Goal: Task Accomplishment & Management: Manage account settings

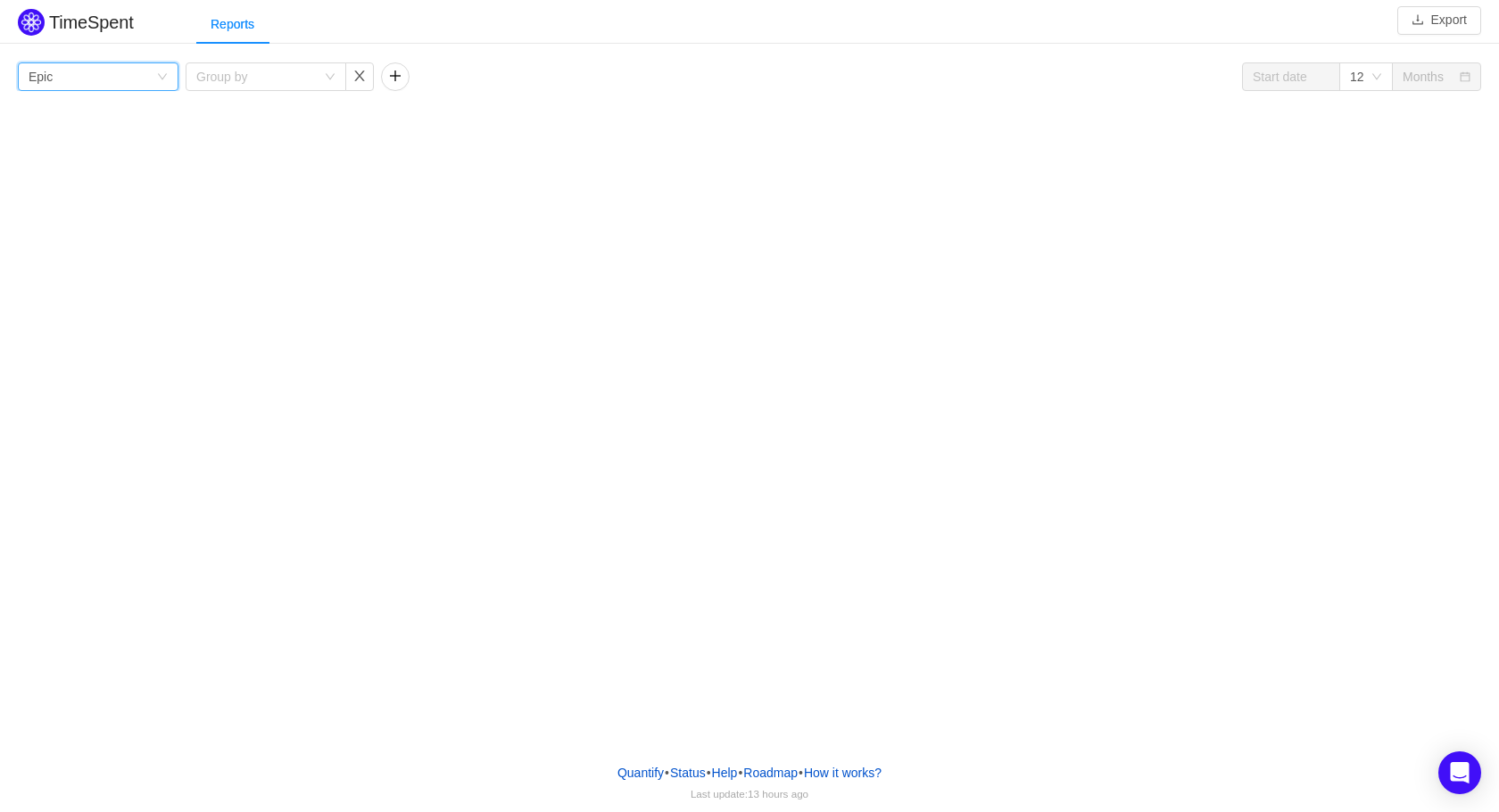
click at [139, 69] on div "Group by Epic" at bounding box center [92, 76] width 127 height 27
click at [1458, 21] on button "Export" at bounding box center [1438, 20] width 84 height 29
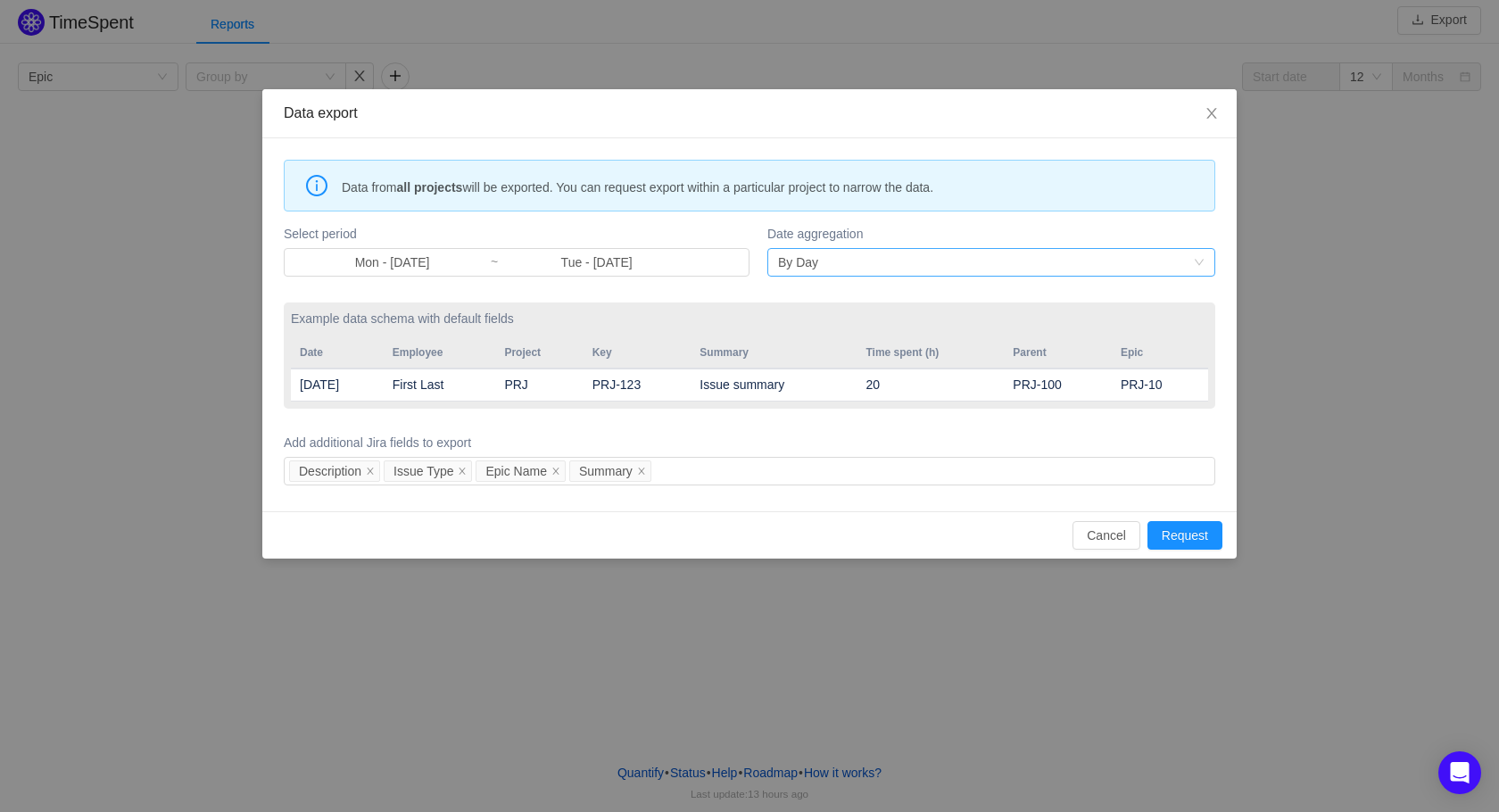
click at [868, 258] on div "By Day" at bounding box center [986, 262] width 415 height 27
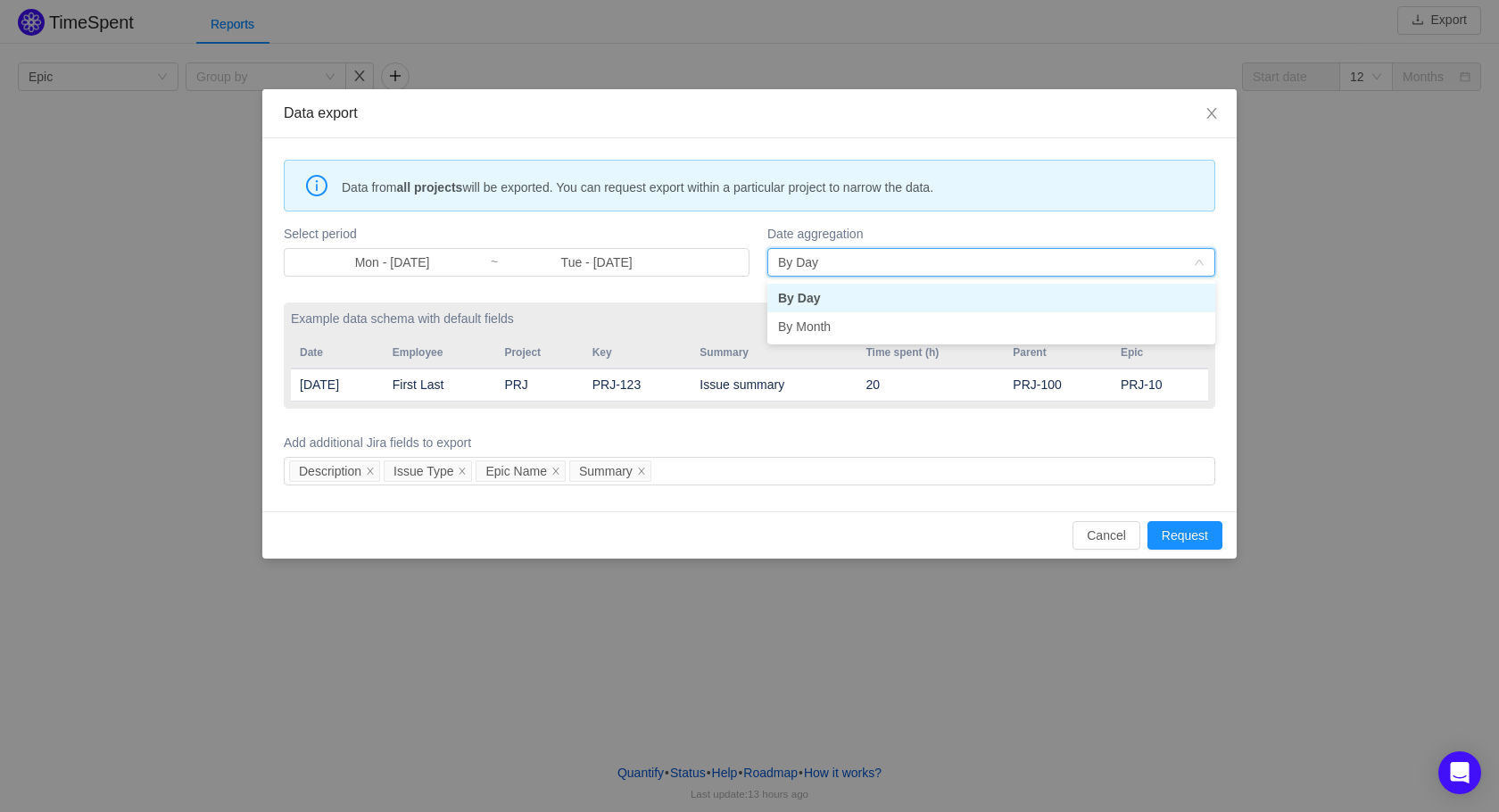
click at [868, 258] on div "By Day" at bounding box center [986, 262] width 415 height 27
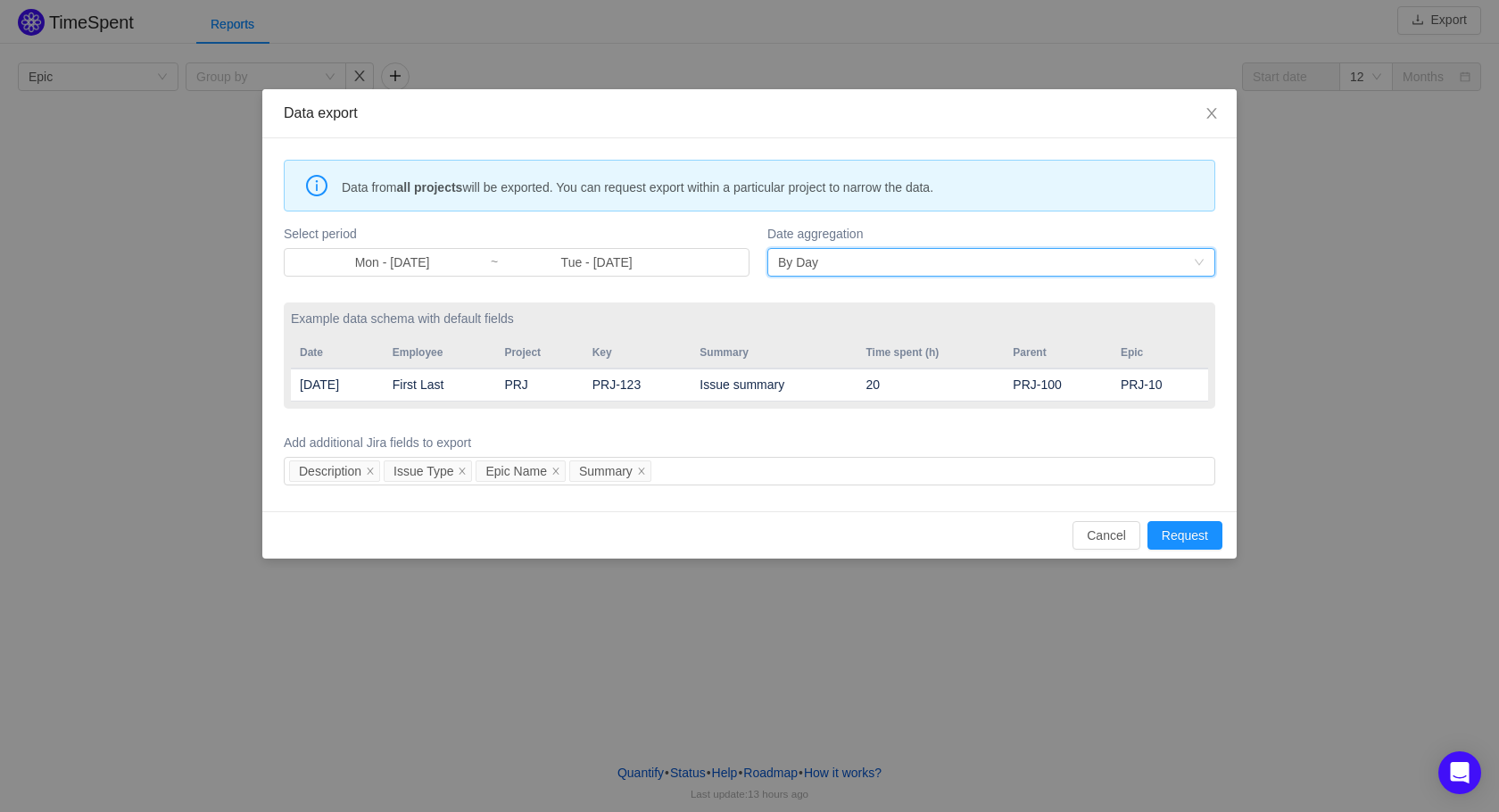
click at [590, 185] on span "Data from all projects will be exported. You can request export within a partic…" at bounding box center [772, 187] width 859 height 19
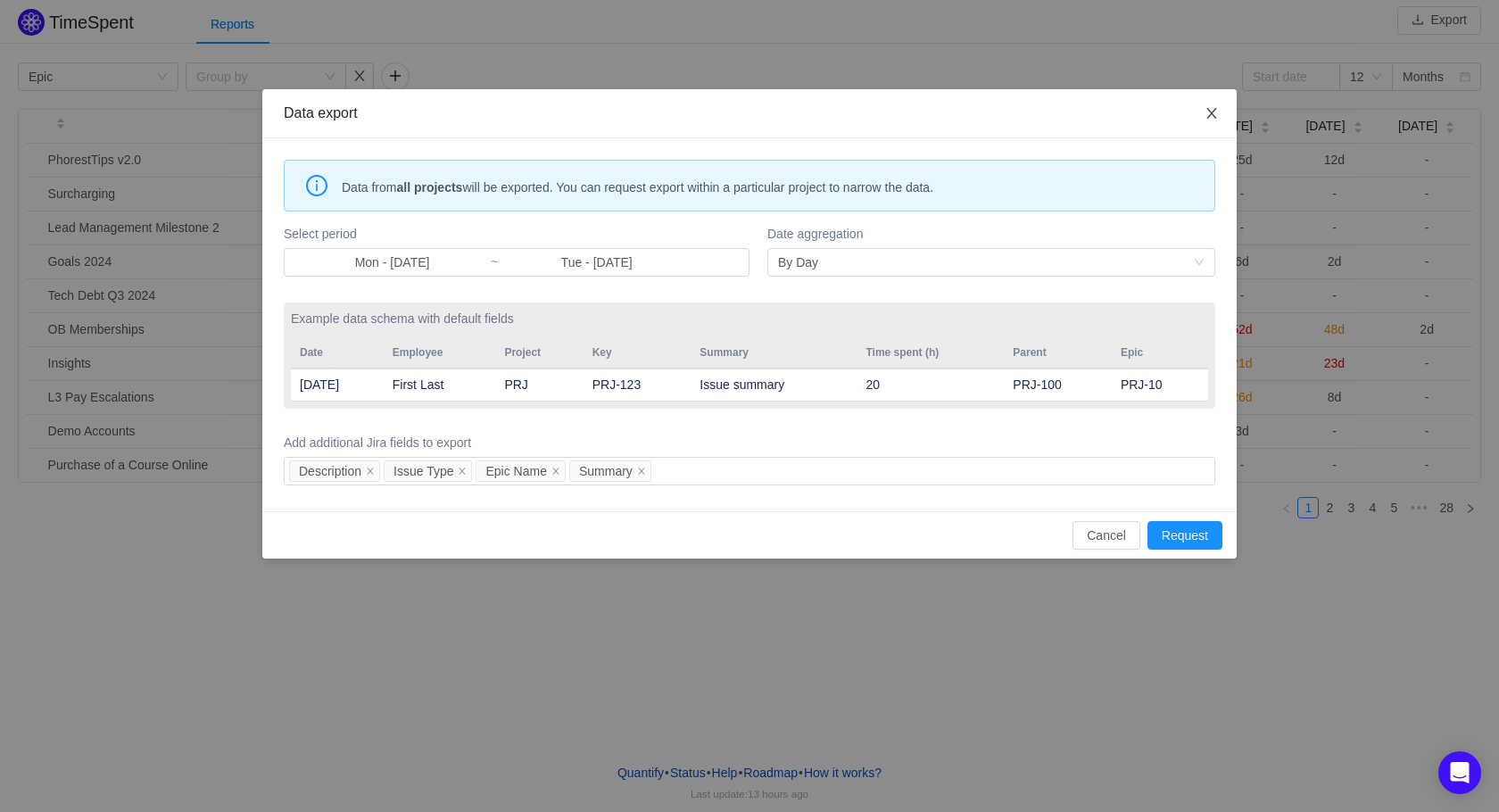
click at [1218, 124] on span "Close" at bounding box center [1211, 114] width 50 height 50
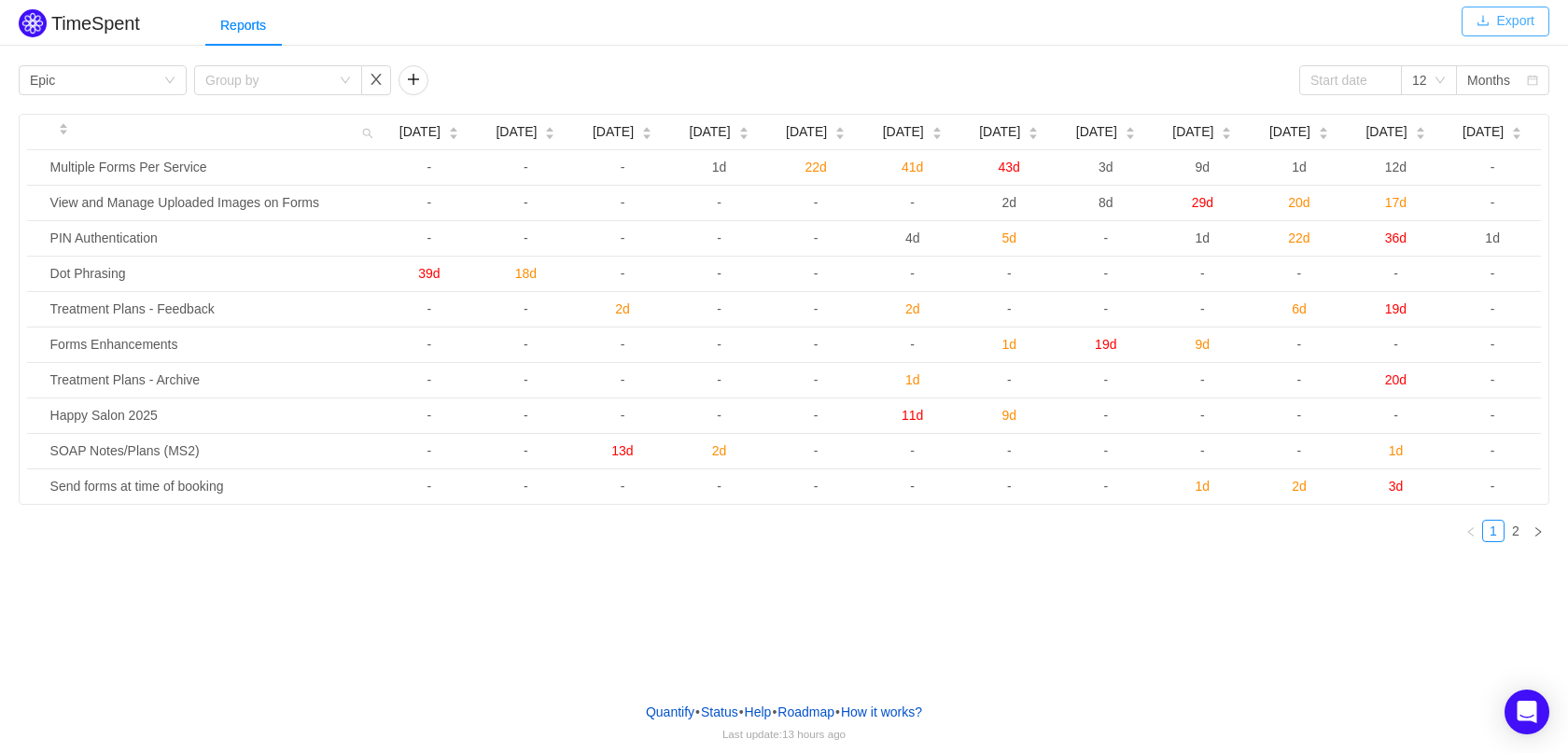
click at [1503, 23] on button "Export" at bounding box center [1504, 21] width 88 height 30
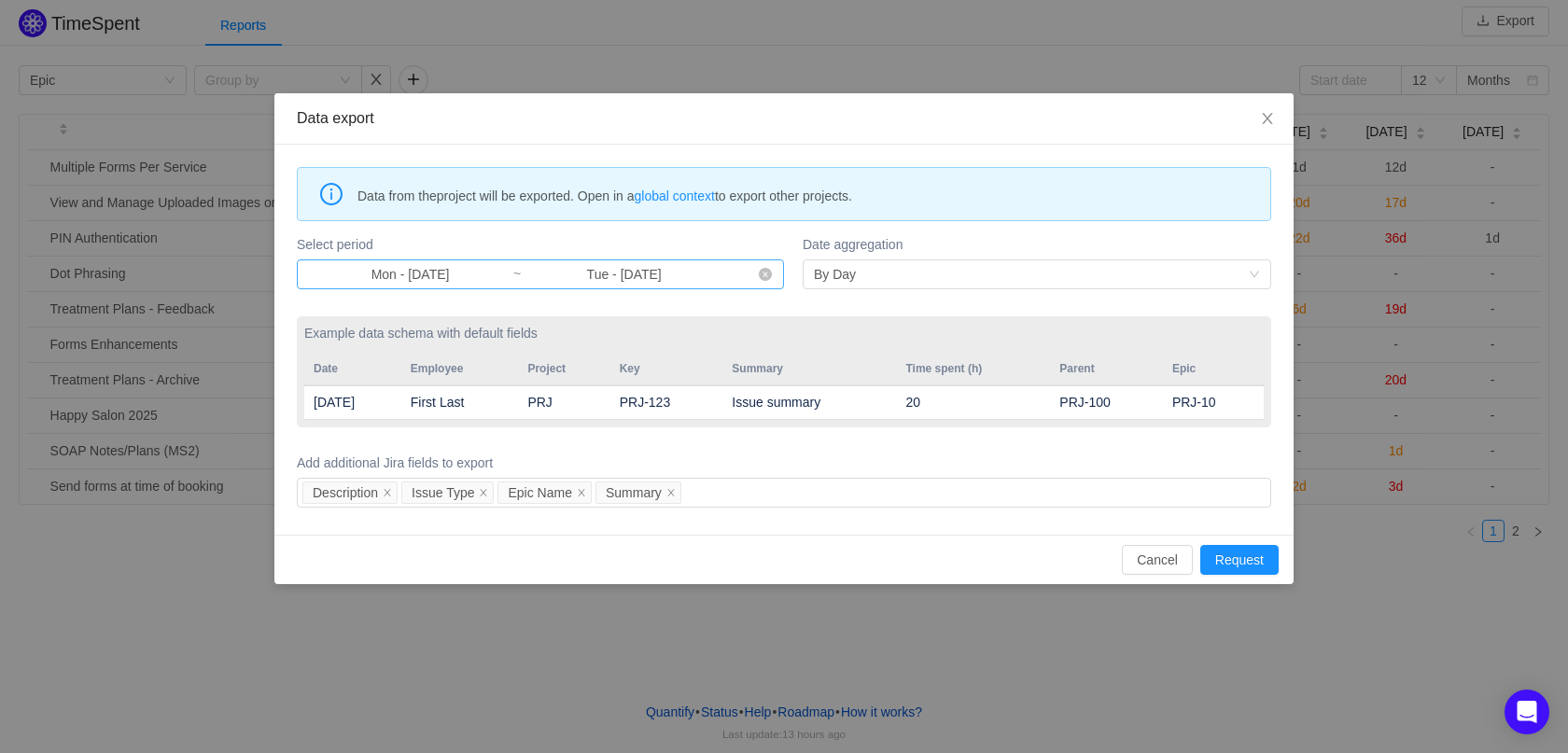
click at [460, 276] on input "Mon - [DATE]" at bounding box center [410, 274] width 204 height 20
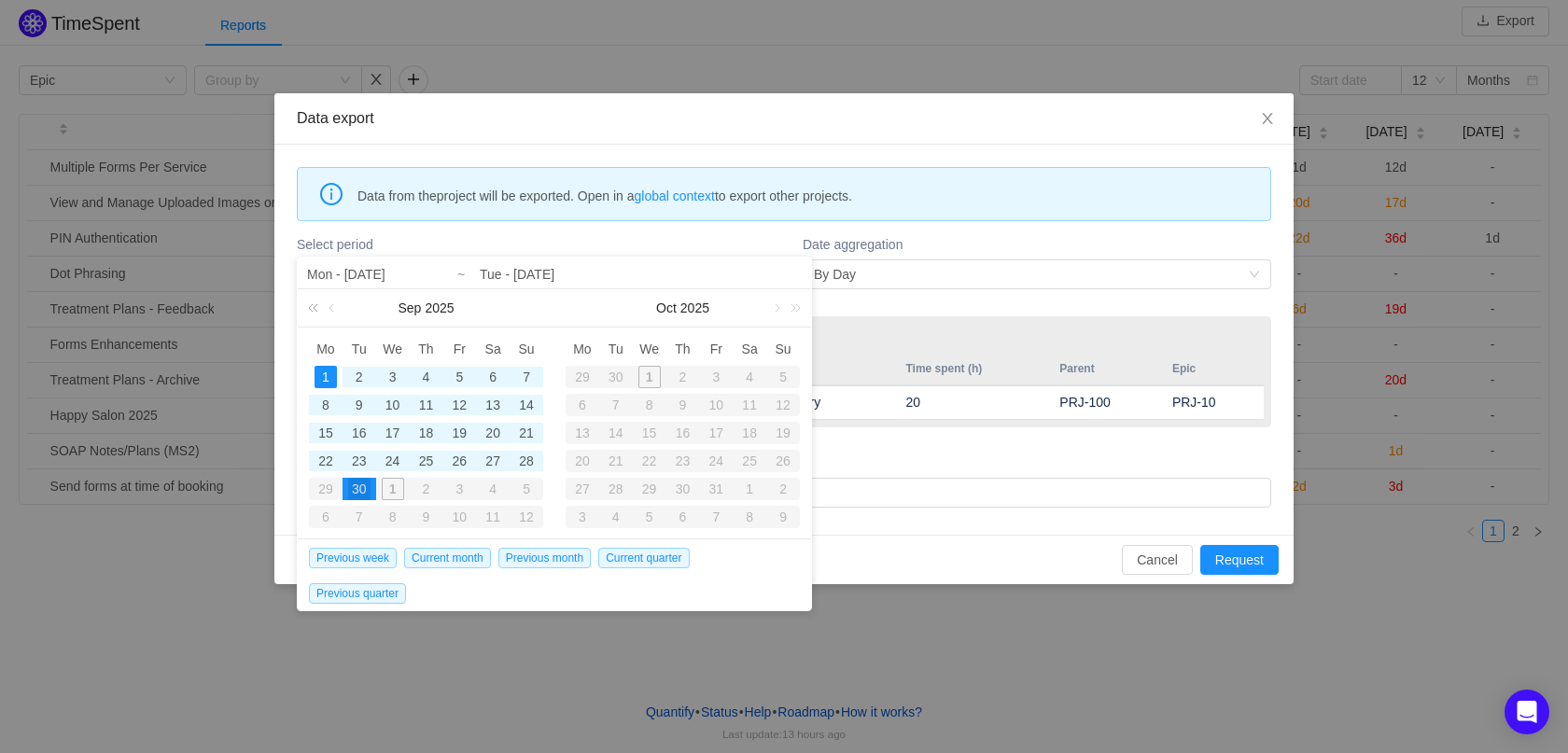
click at [315, 308] on link at bounding box center [315, 308] width 24 height 38
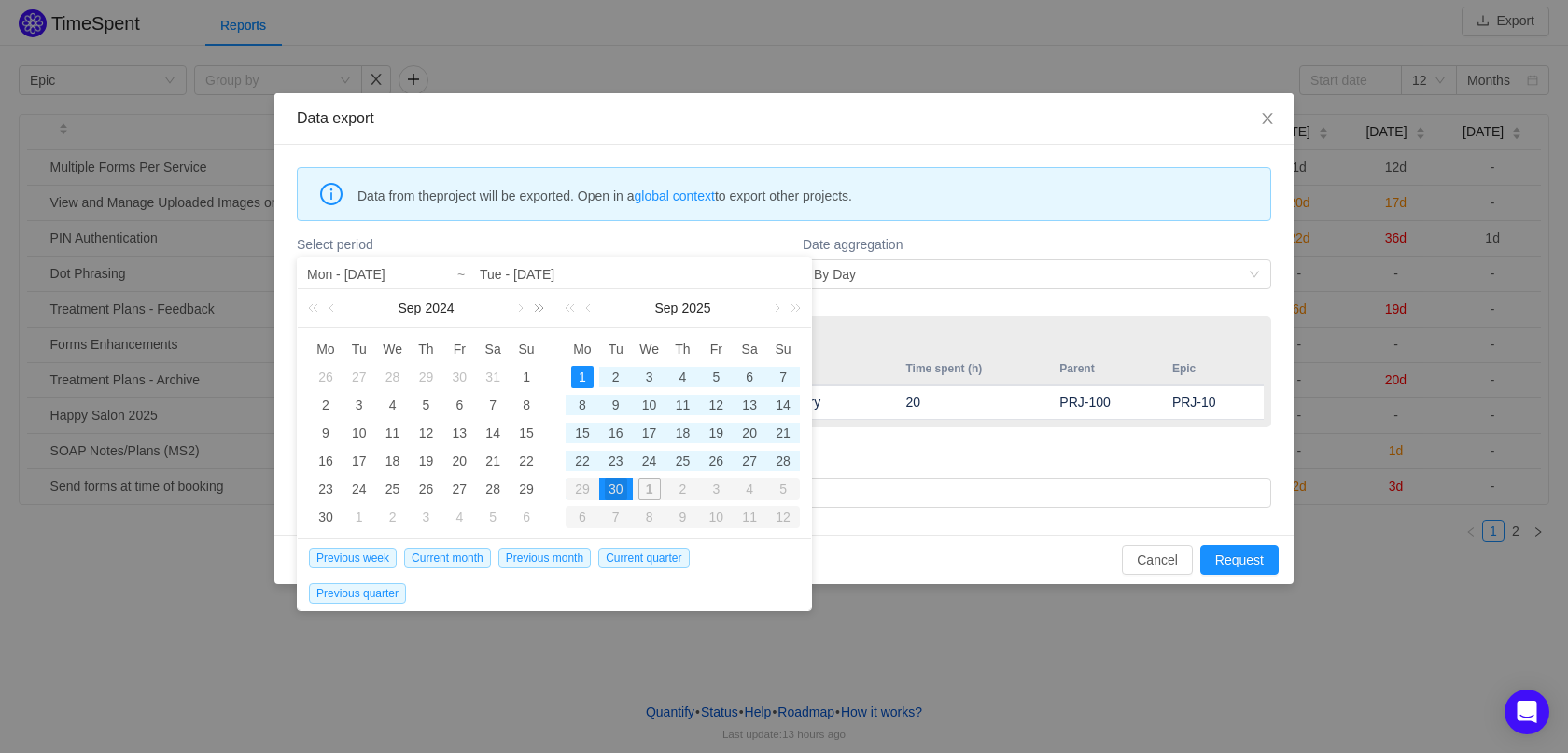
click at [524, 312] on link at bounding box center [535, 308] width 24 height 38
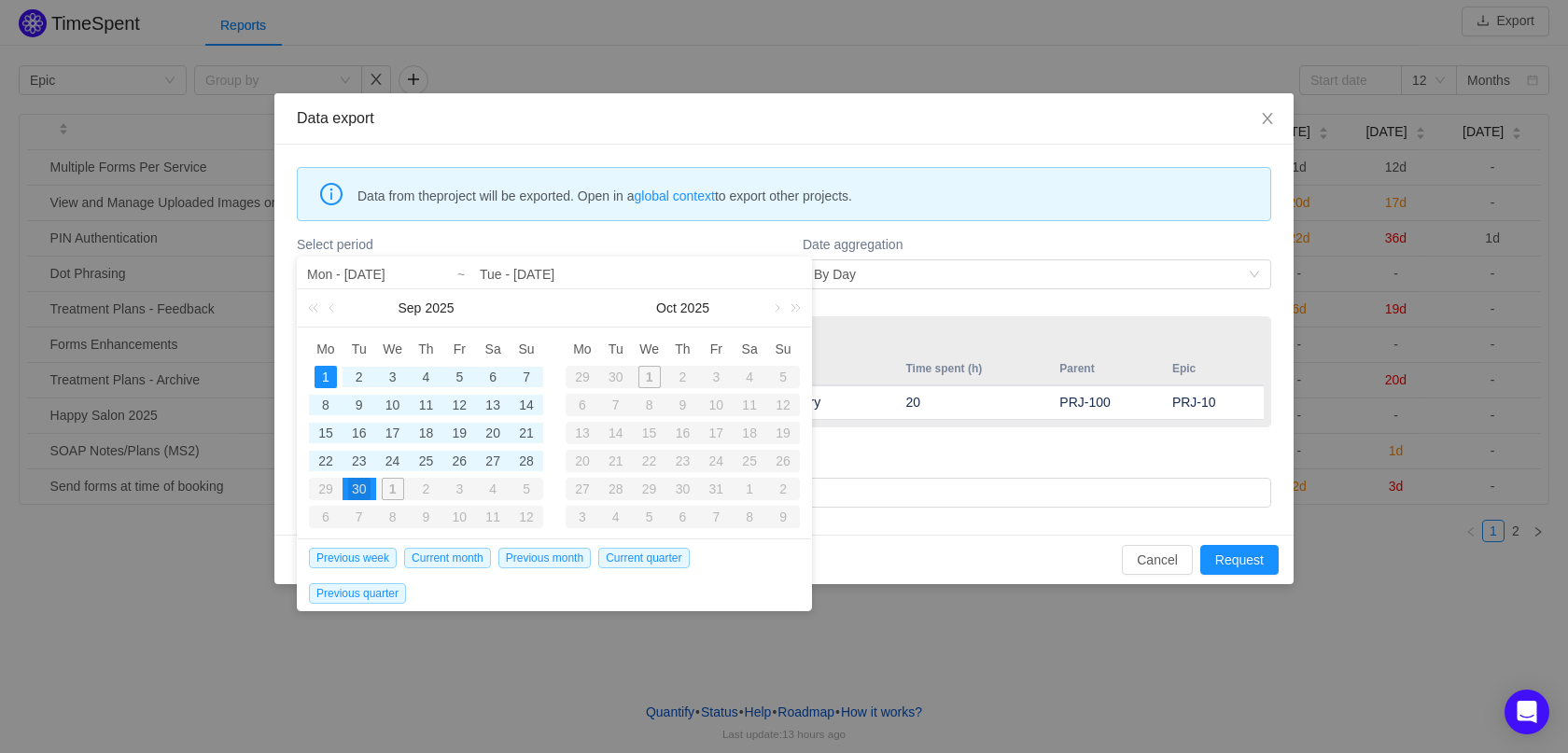
click at [523, 312] on div "[DATE]" at bounding box center [426, 308] width 257 height 38
click at [313, 309] on link at bounding box center [315, 308] width 24 height 38
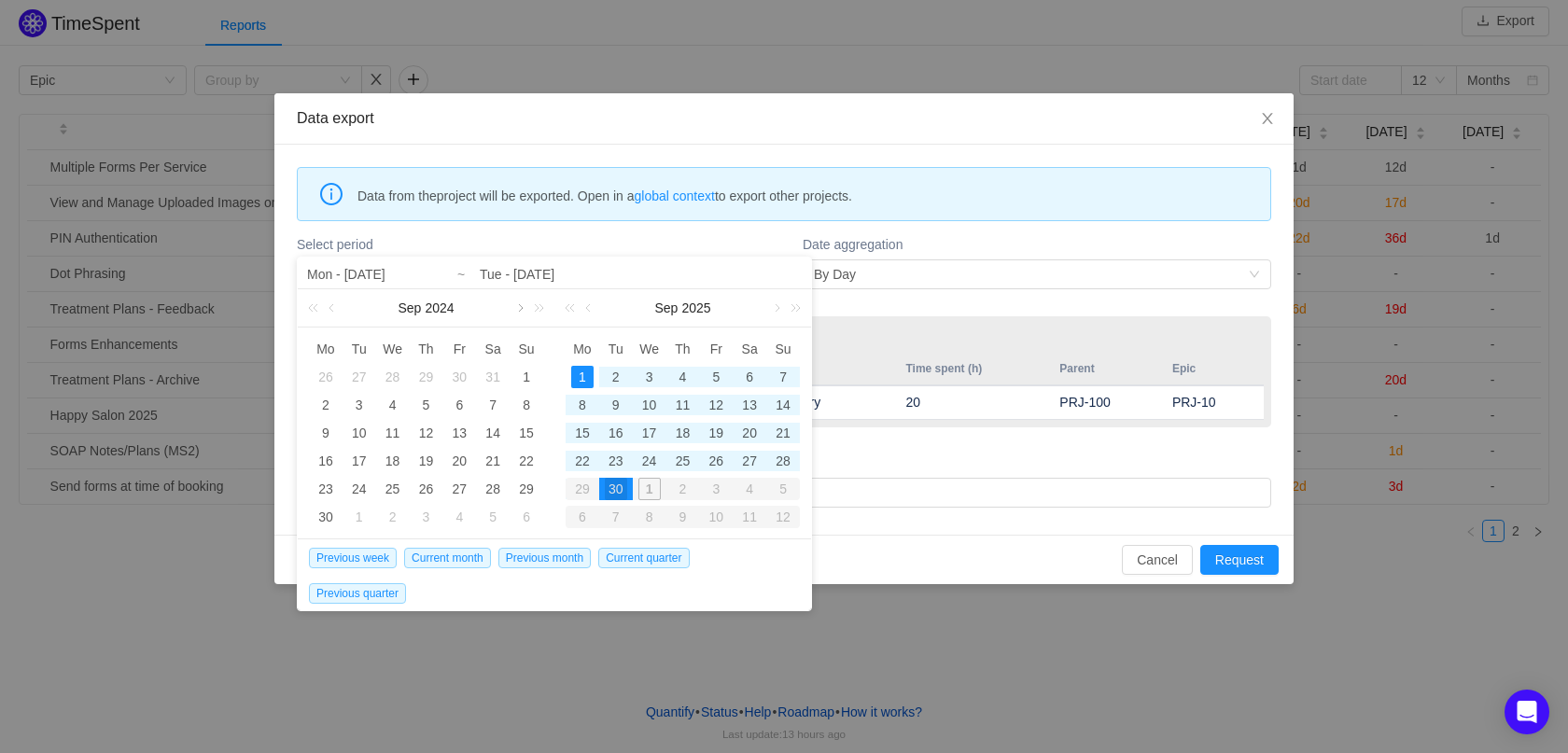
click at [513, 304] on link at bounding box center [518, 308] width 16 height 38
click at [326, 433] on div "11" at bounding box center [325, 432] width 22 height 22
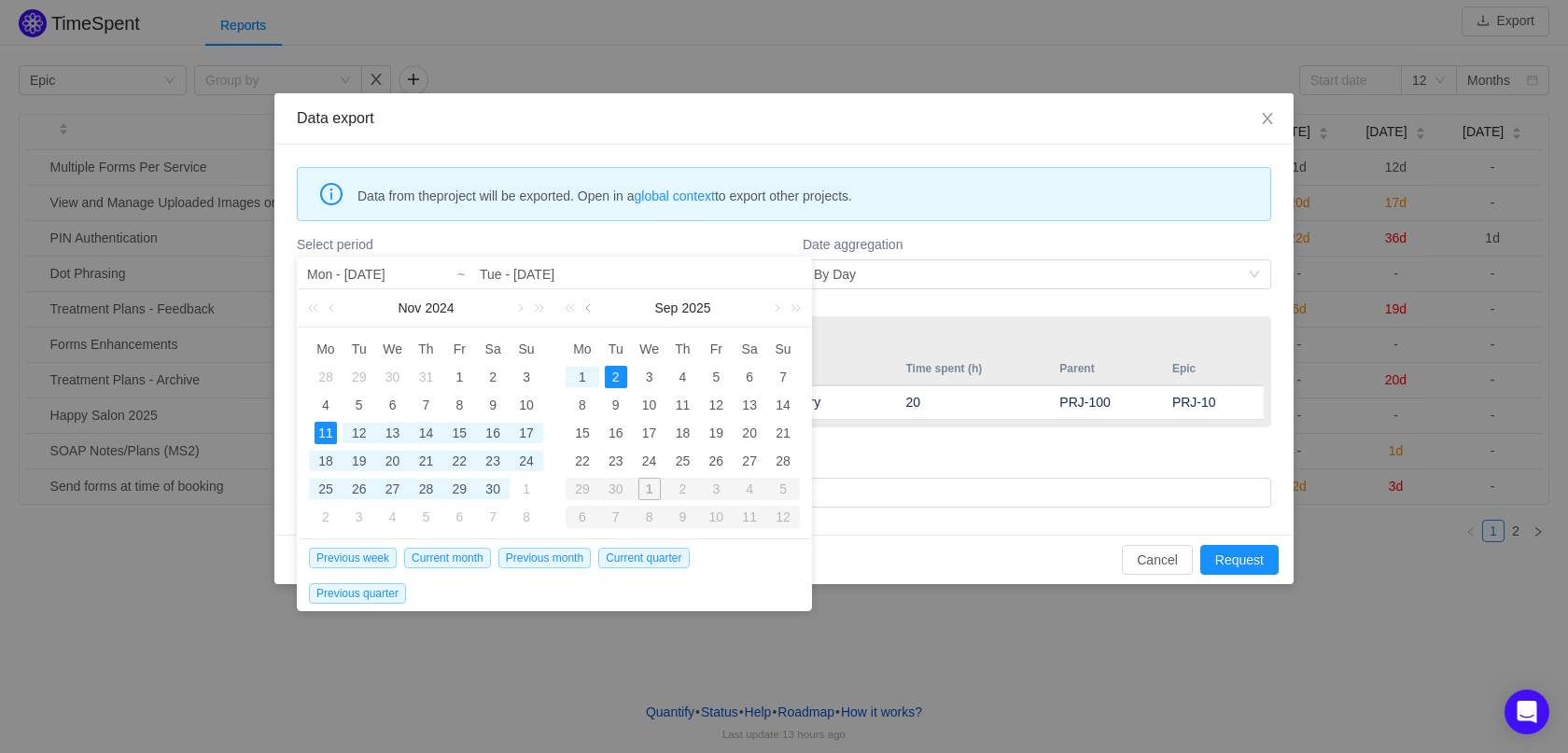
click at [596, 313] on link at bounding box center [589, 308] width 16 height 38
click at [778, 316] on link at bounding box center [774, 308] width 16 height 38
click at [594, 312] on link at bounding box center [589, 308] width 16 height 38
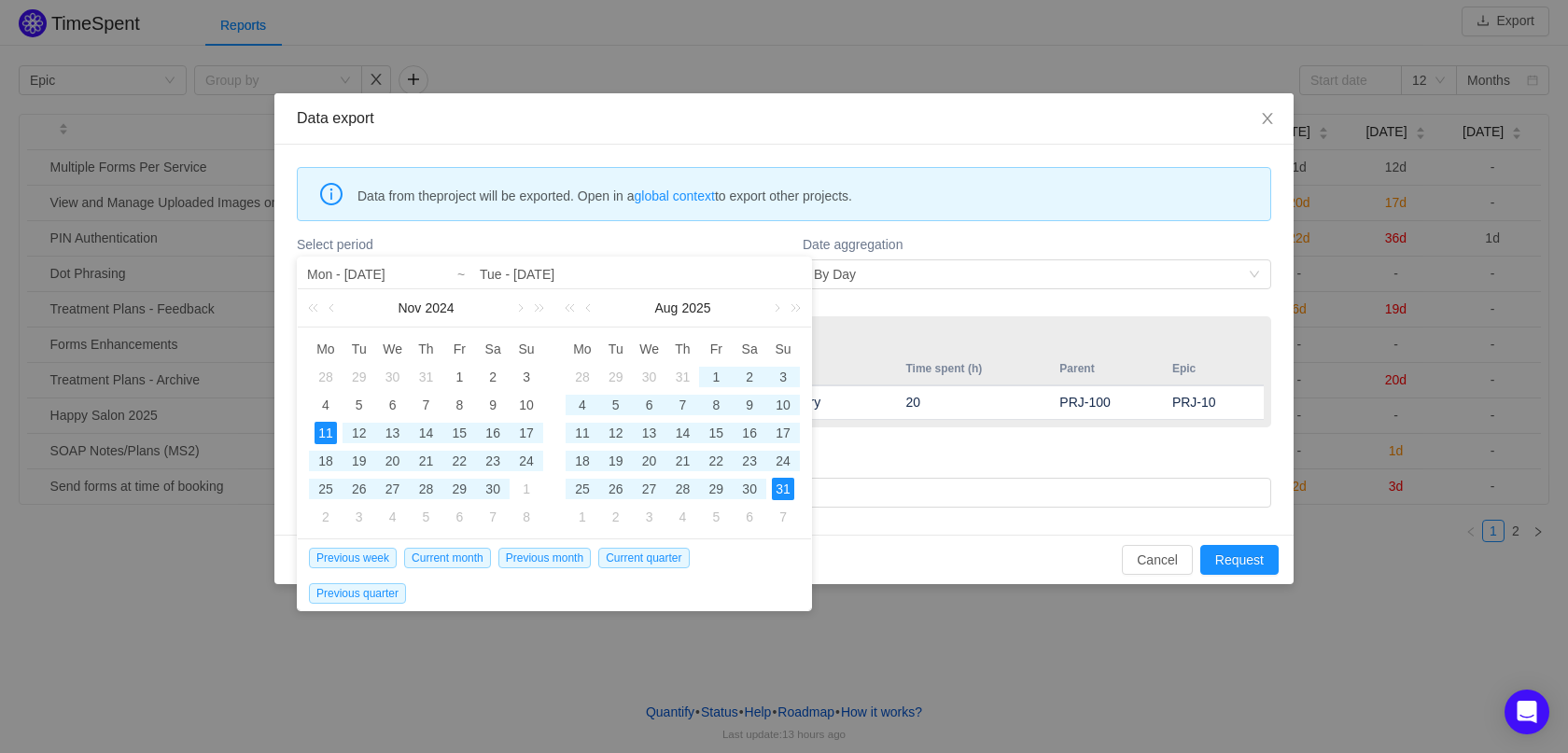
click at [780, 491] on div "31" at bounding box center [782, 488] width 22 height 22
type input "Mon - [DATE]"
type input "Sun - [DATE]"
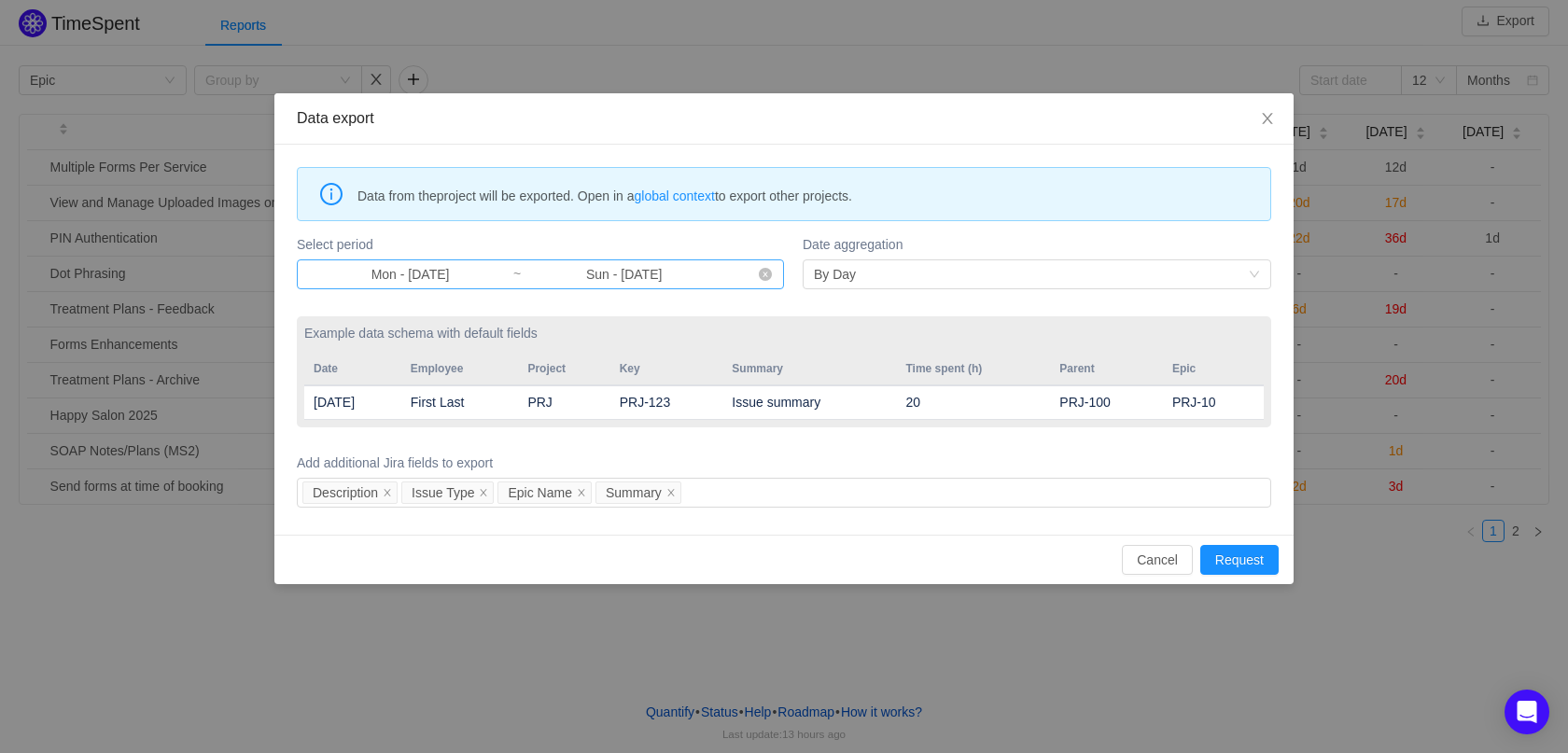
click at [444, 283] on input "Mon - [DATE]" at bounding box center [410, 274] width 204 height 20
click at [697, 240] on label "Select period" at bounding box center [540, 245] width 487 height 19
click at [1232, 557] on button "Request" at bounding box center [1238, 559] width 78 height 30
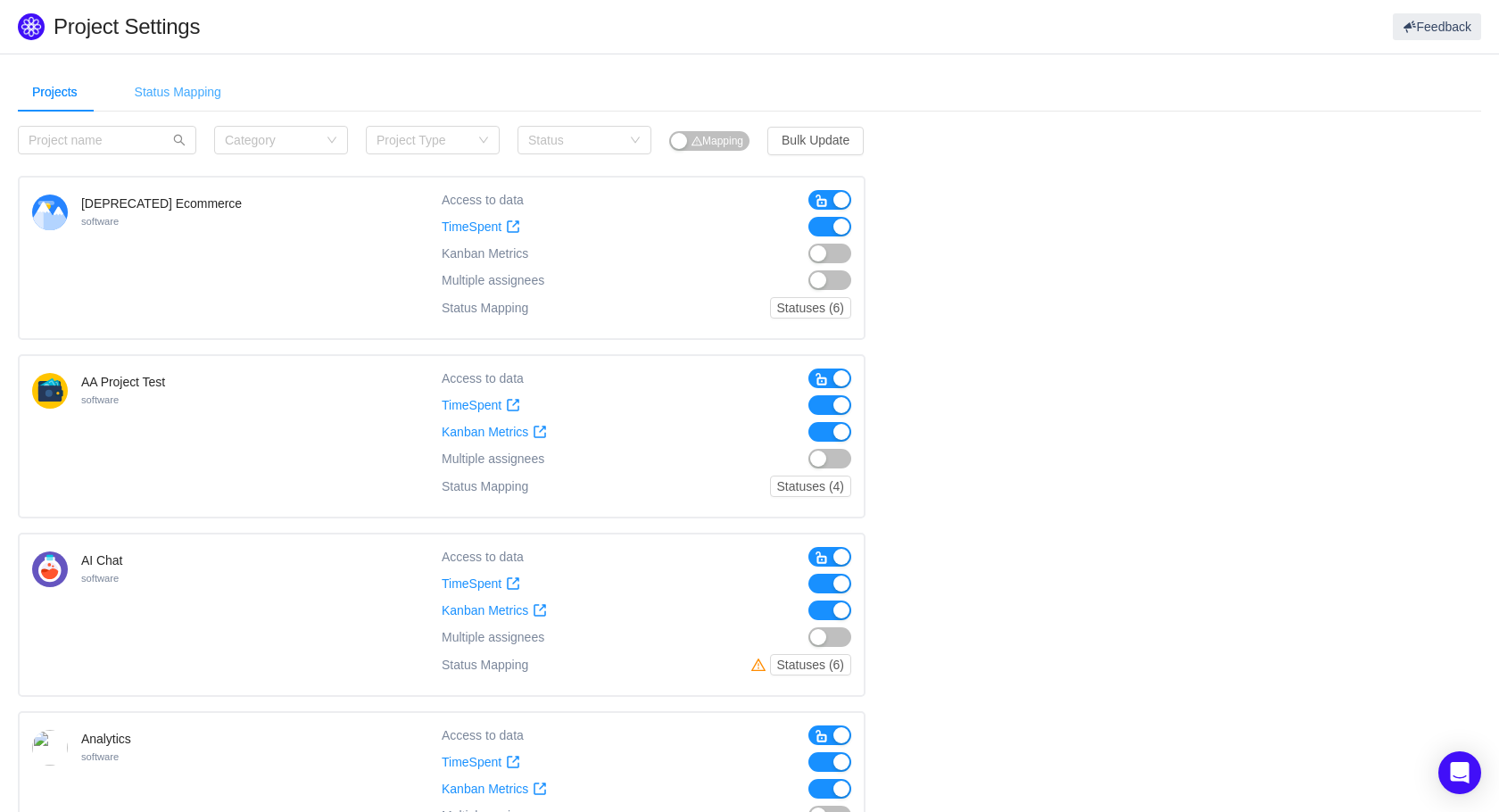
click at [170, 108] on div "Status Mapping" at bounding box center [178, 92] width 115 height 41
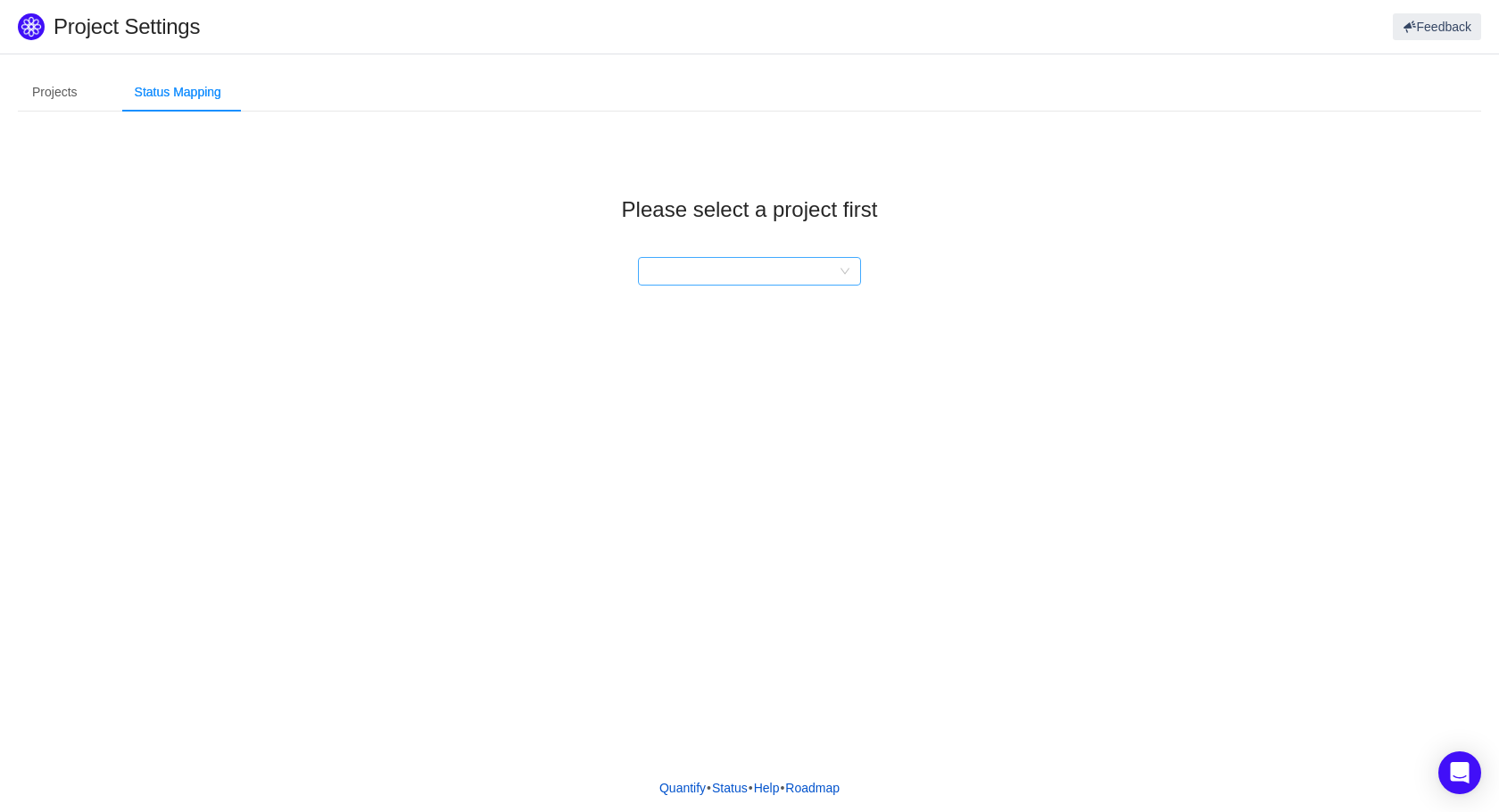
click at [796, 265] on div at bounding box center [744, 271] width 190 height 27
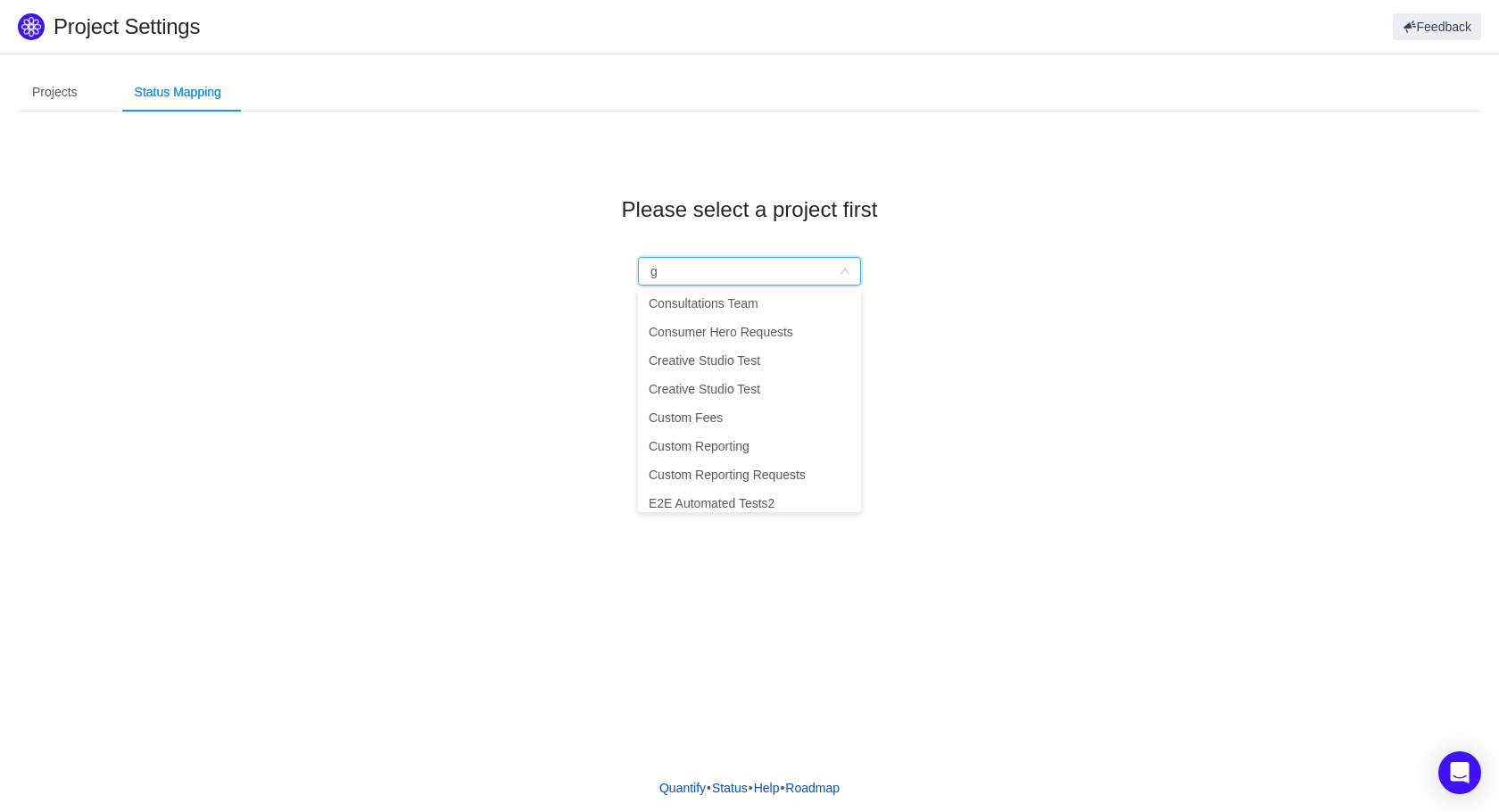
scroll to position [4, 0]
type input "gro"
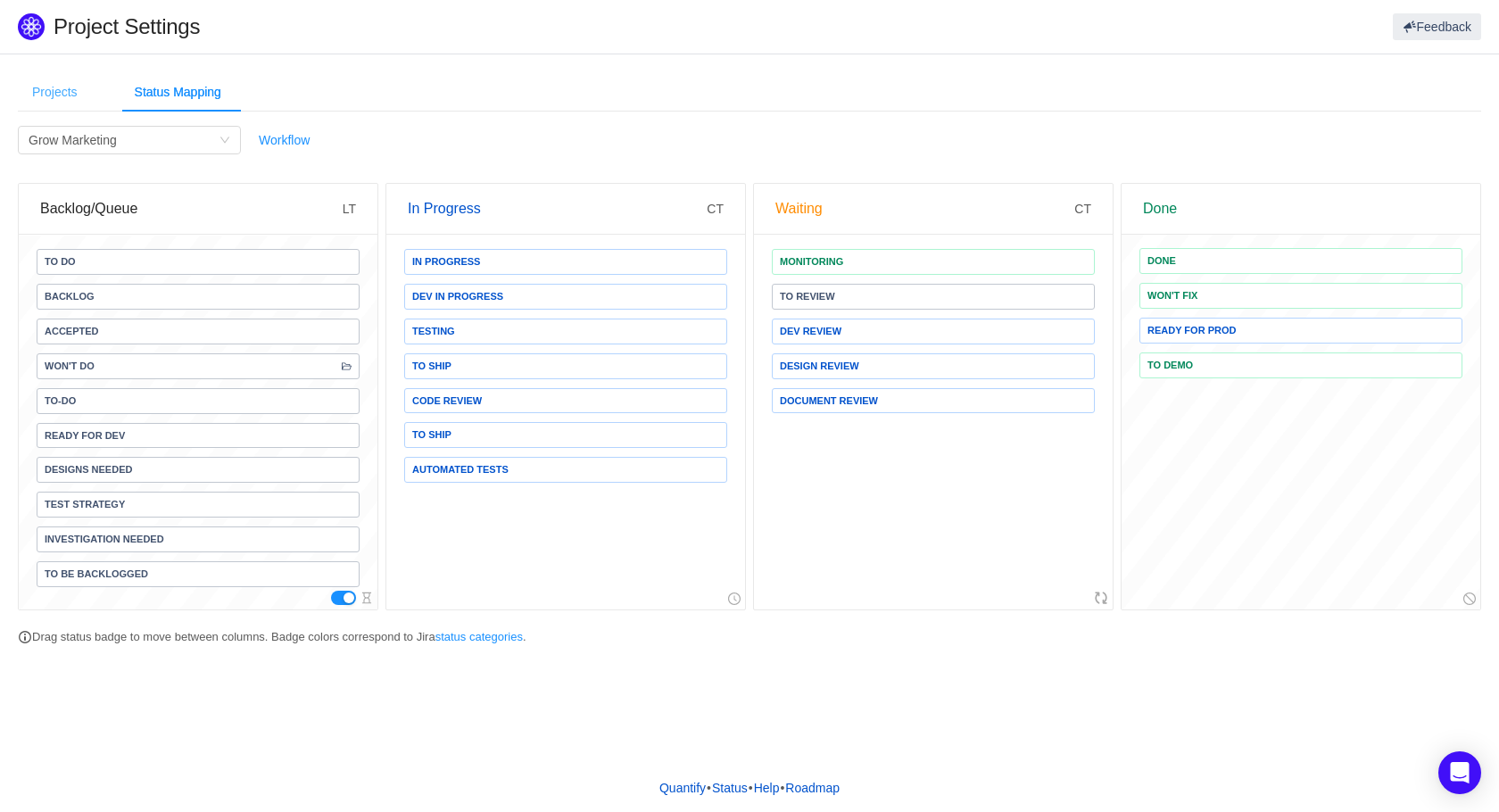
click at [63, 88] on div "Projects" at bounding box center [54, 92] width 74 height 41
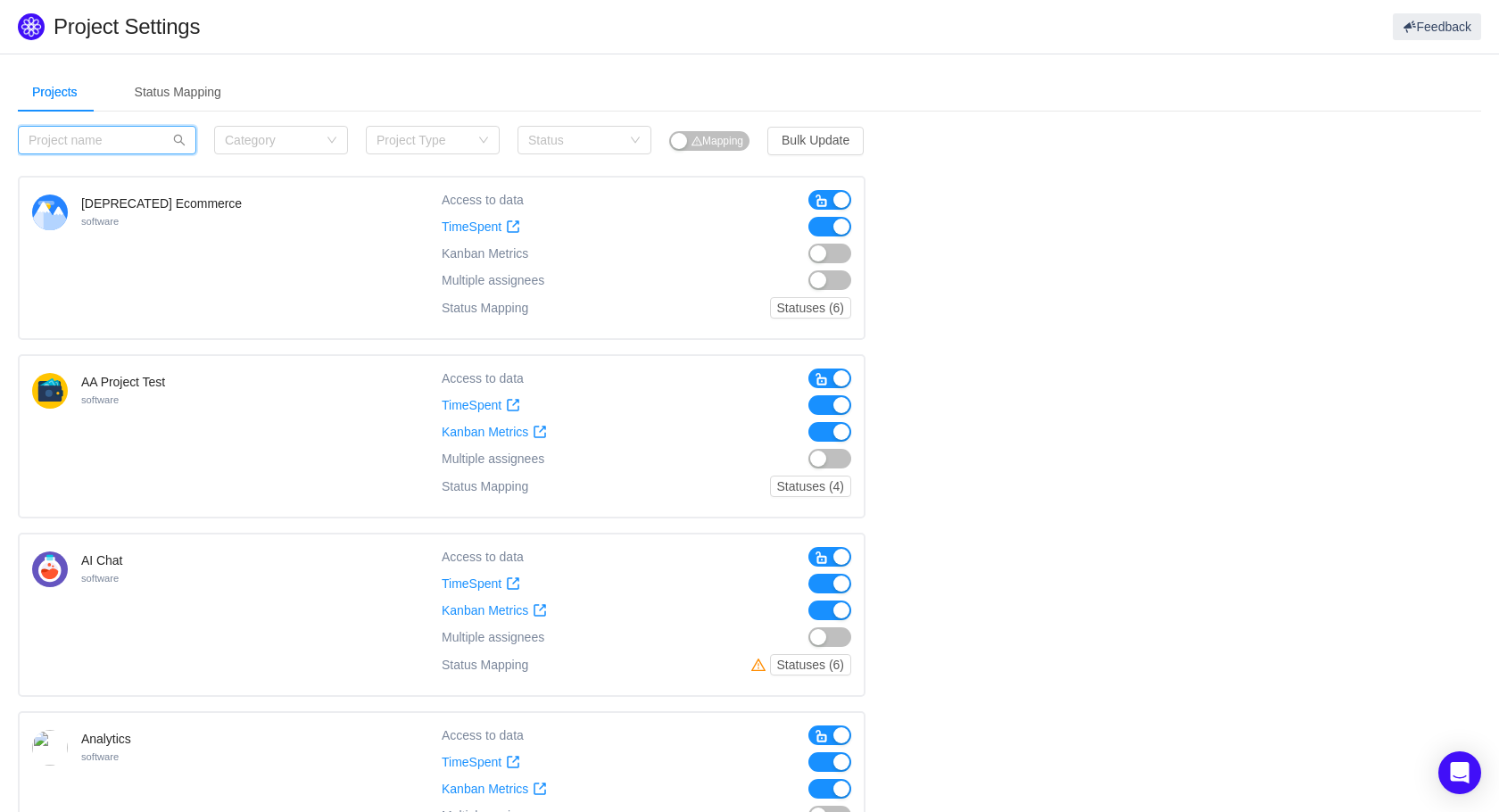
click at [97, 134] on input "text" at bounding box center [107, 139] width 179 height 29
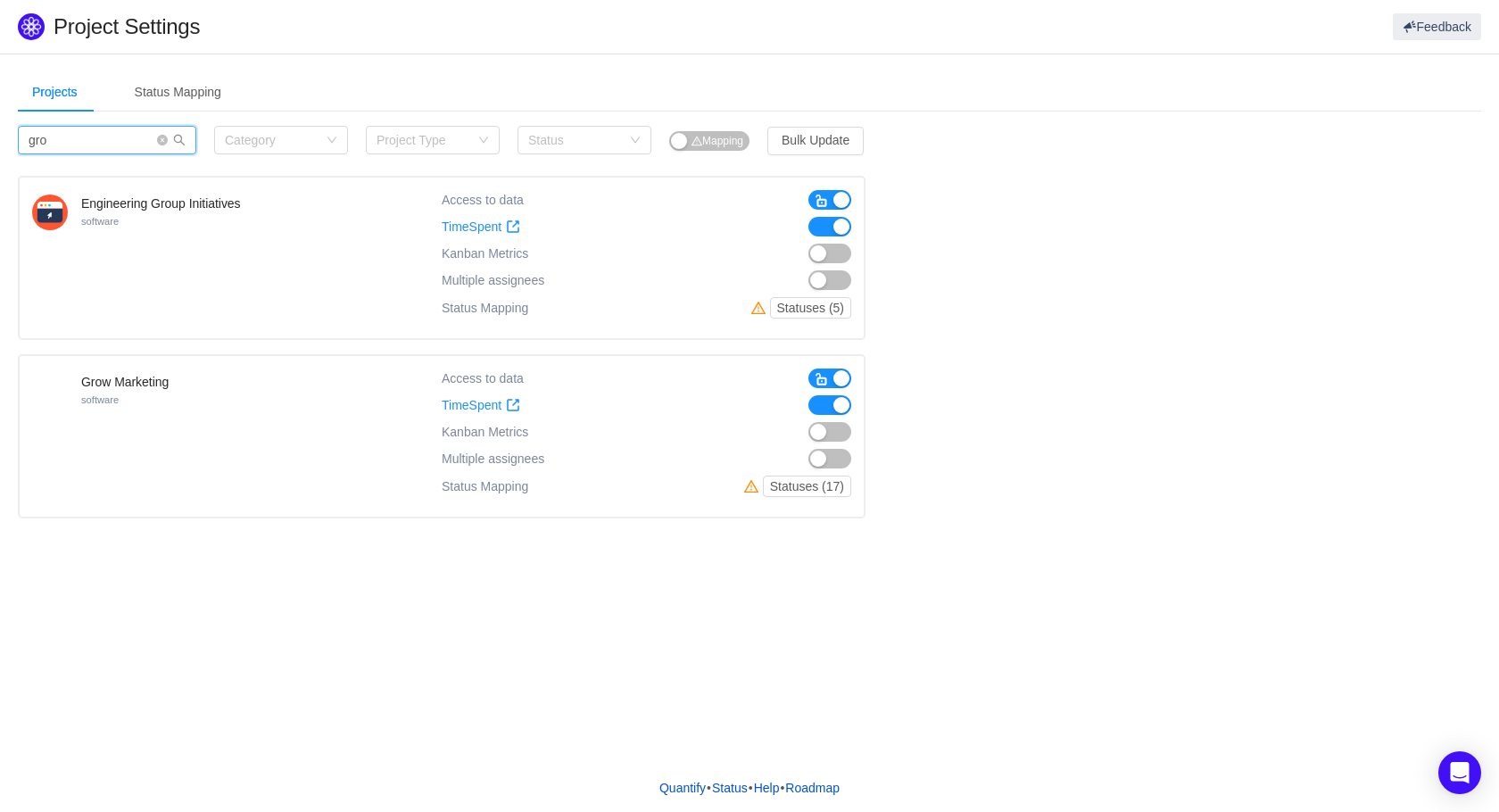
type input "gro"
click at [835, 469] on div "Access to data TimeSpent TimeSpent Kanban Metrics Kanban Metrics Multiple assig…" at bounding box center [646, 436] width 409 height 135
click at [832, 463] on button "button" at bounding box center [830, 458] width 42 height 19
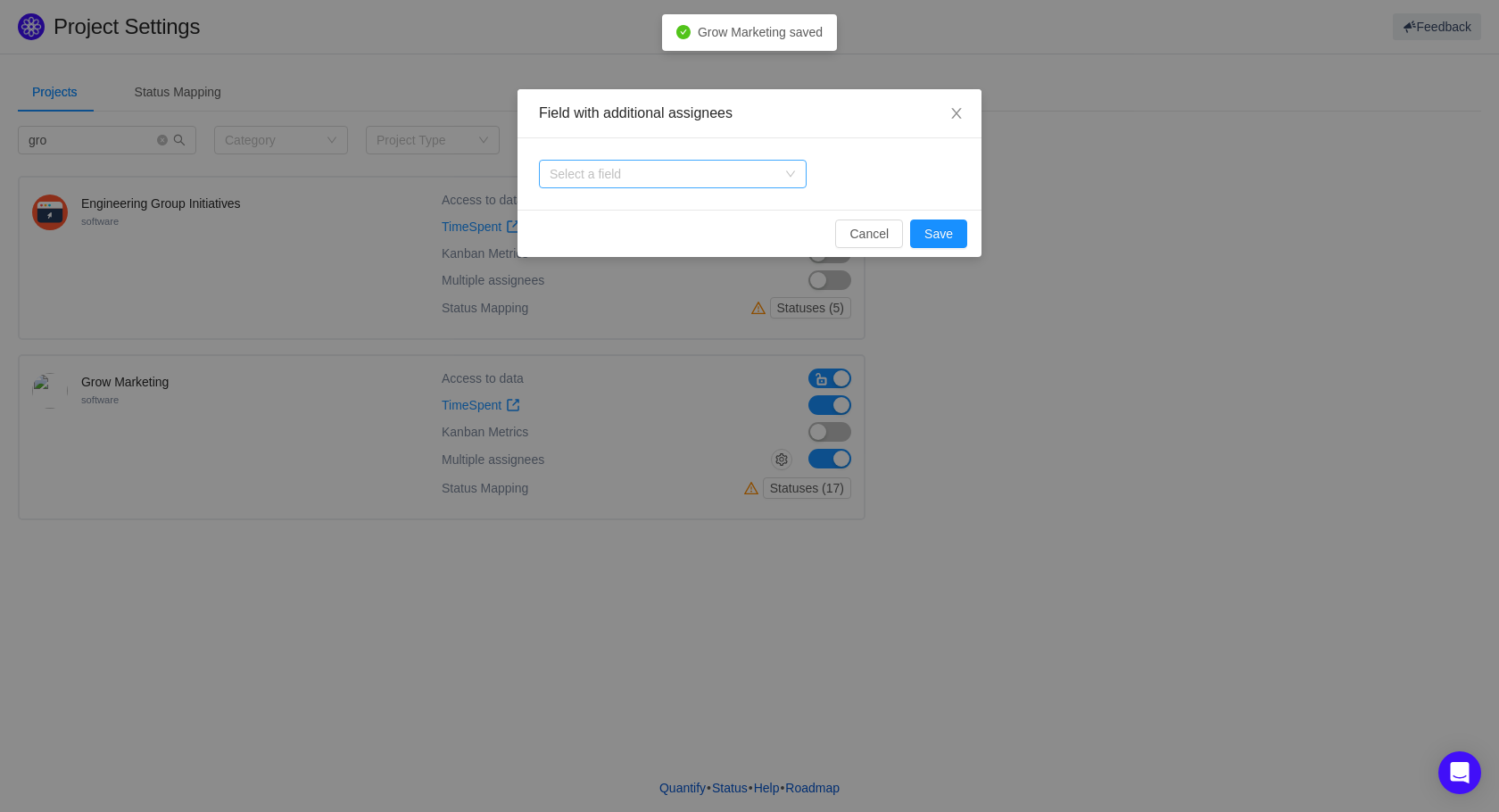
click at [704, 171] on div "Select a field" at bounding box center [663, 173] width 227 height 18
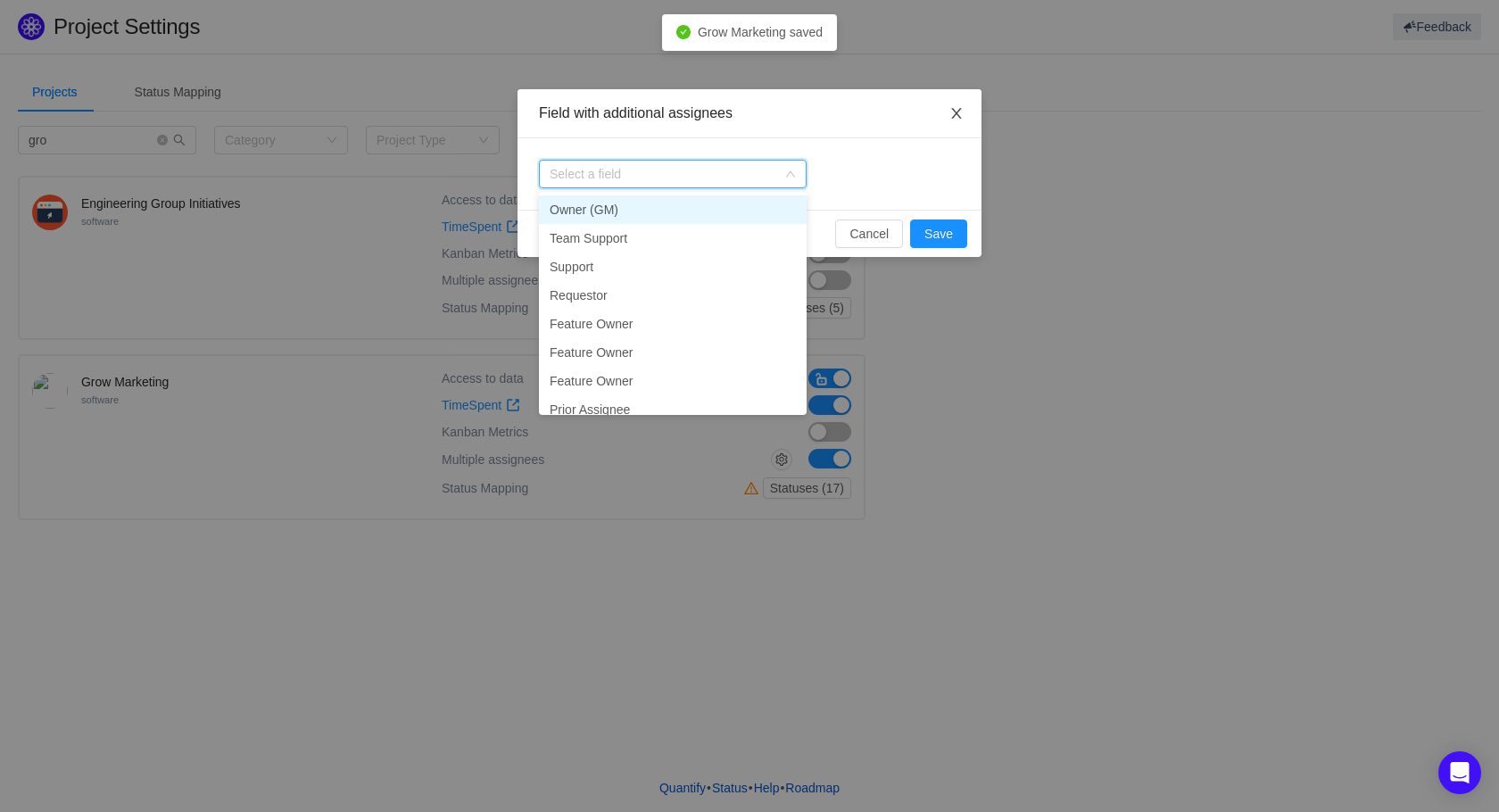
click at [950, 116] on icon "icon: close" at bounding box center [956, 112] width 14 height 14
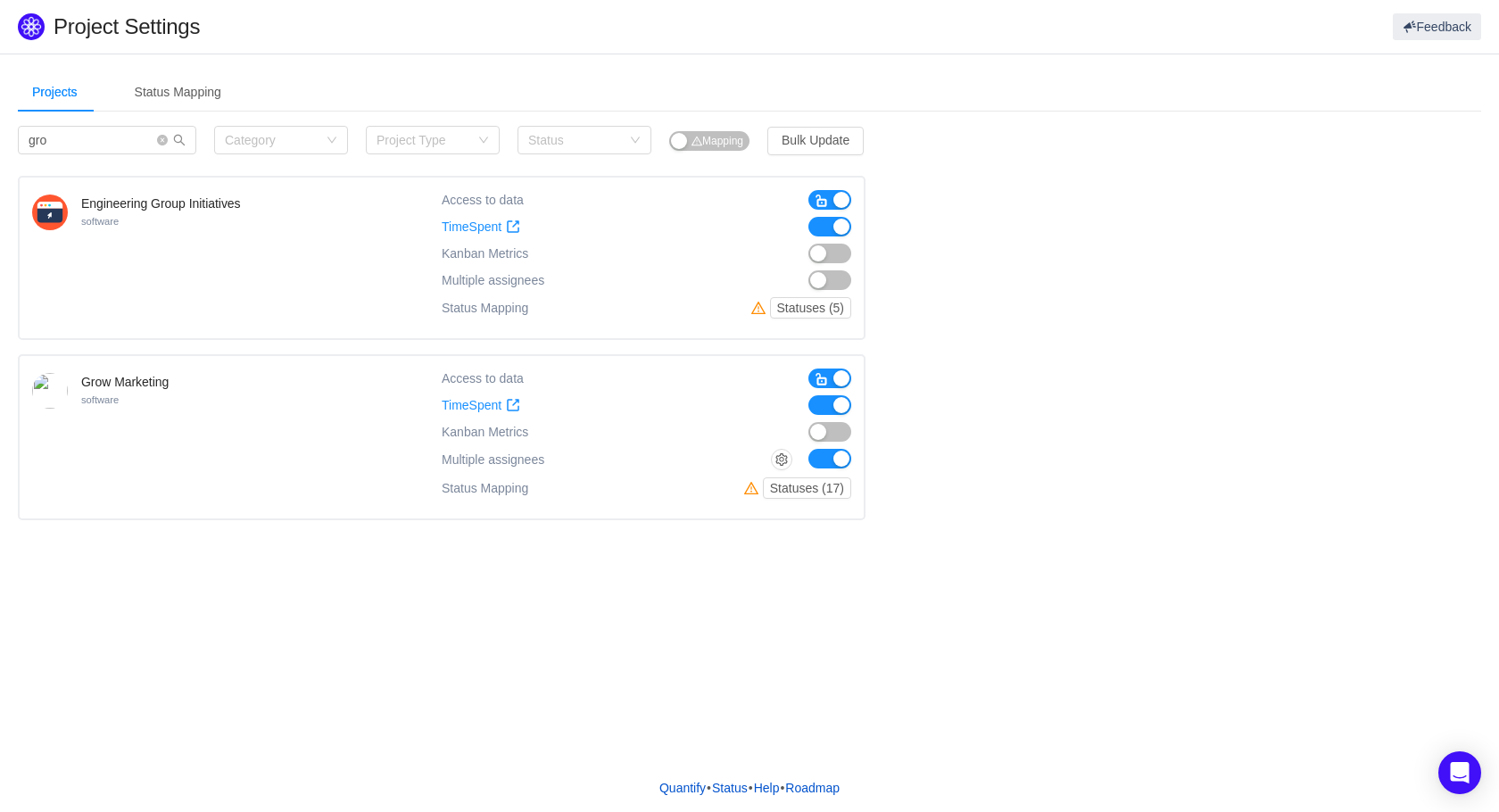
click at [830, 465] on button "button" at bounding box center [830, 458] width 42 height 19
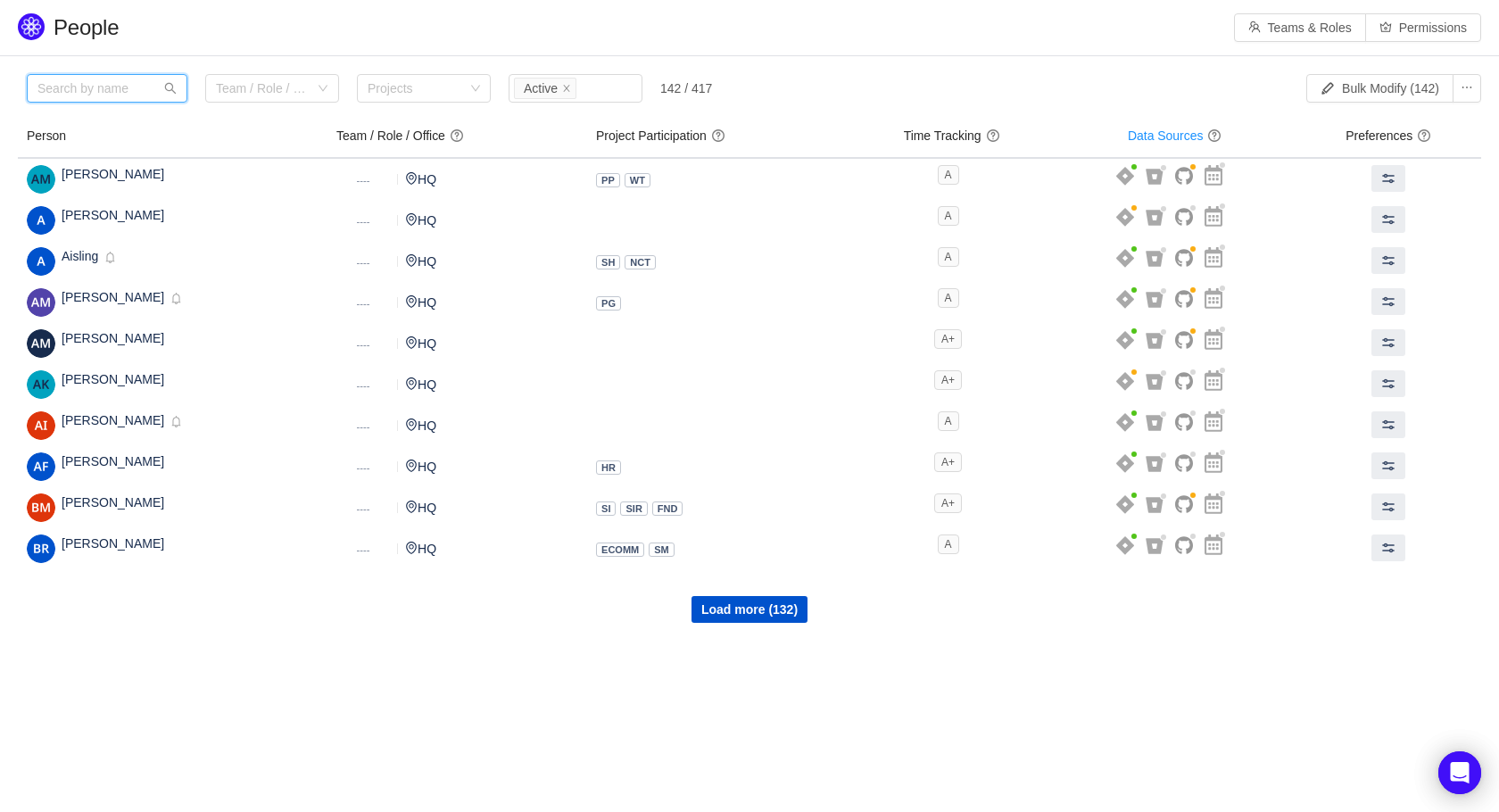
click at [103, 84] on input "text" at bounding box center [107, 88] width 160 height 29
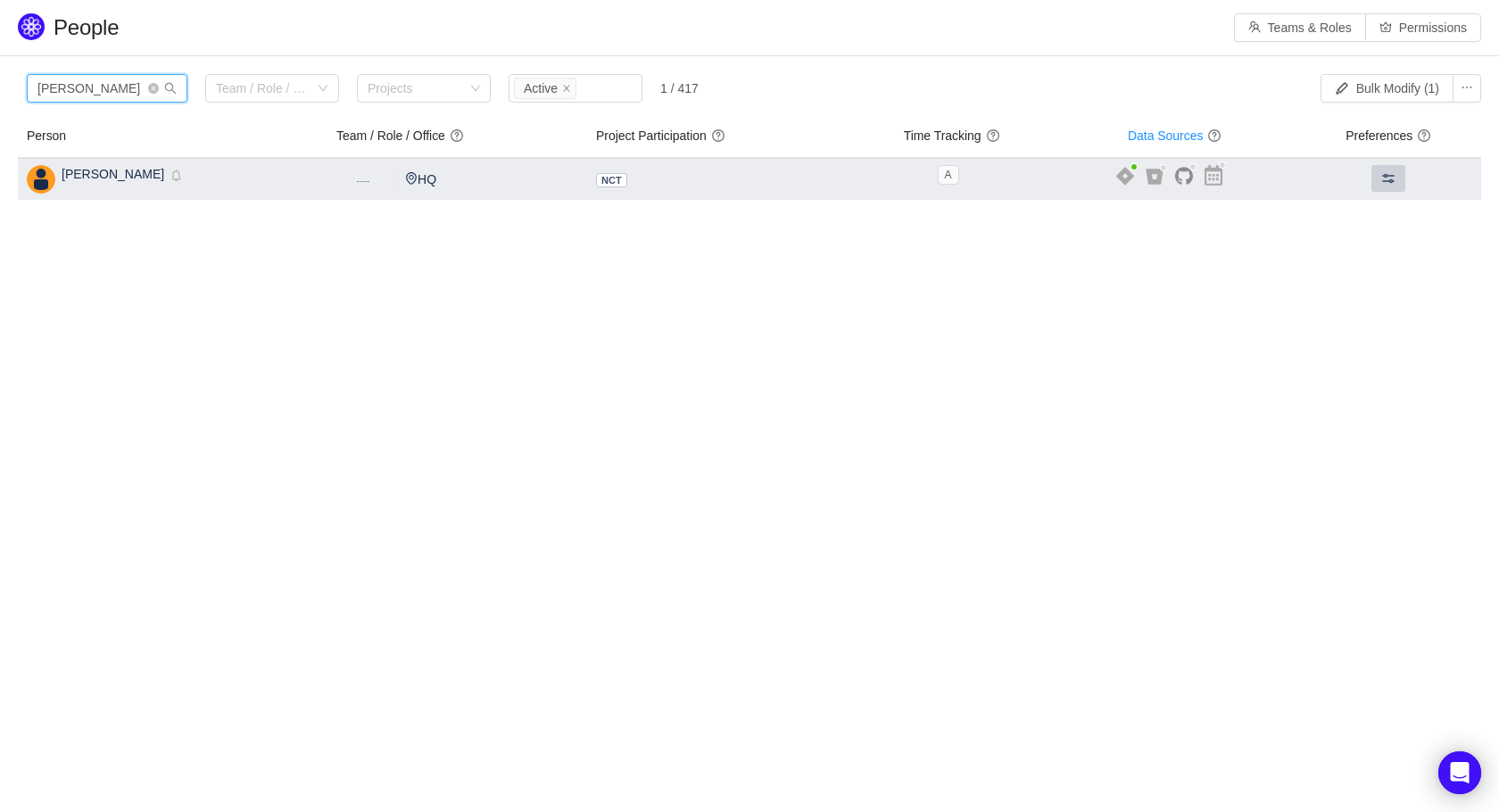
type input "tomas"
click at [1377, 186] on button at bounding box center [1387, 178] width 34 height 27
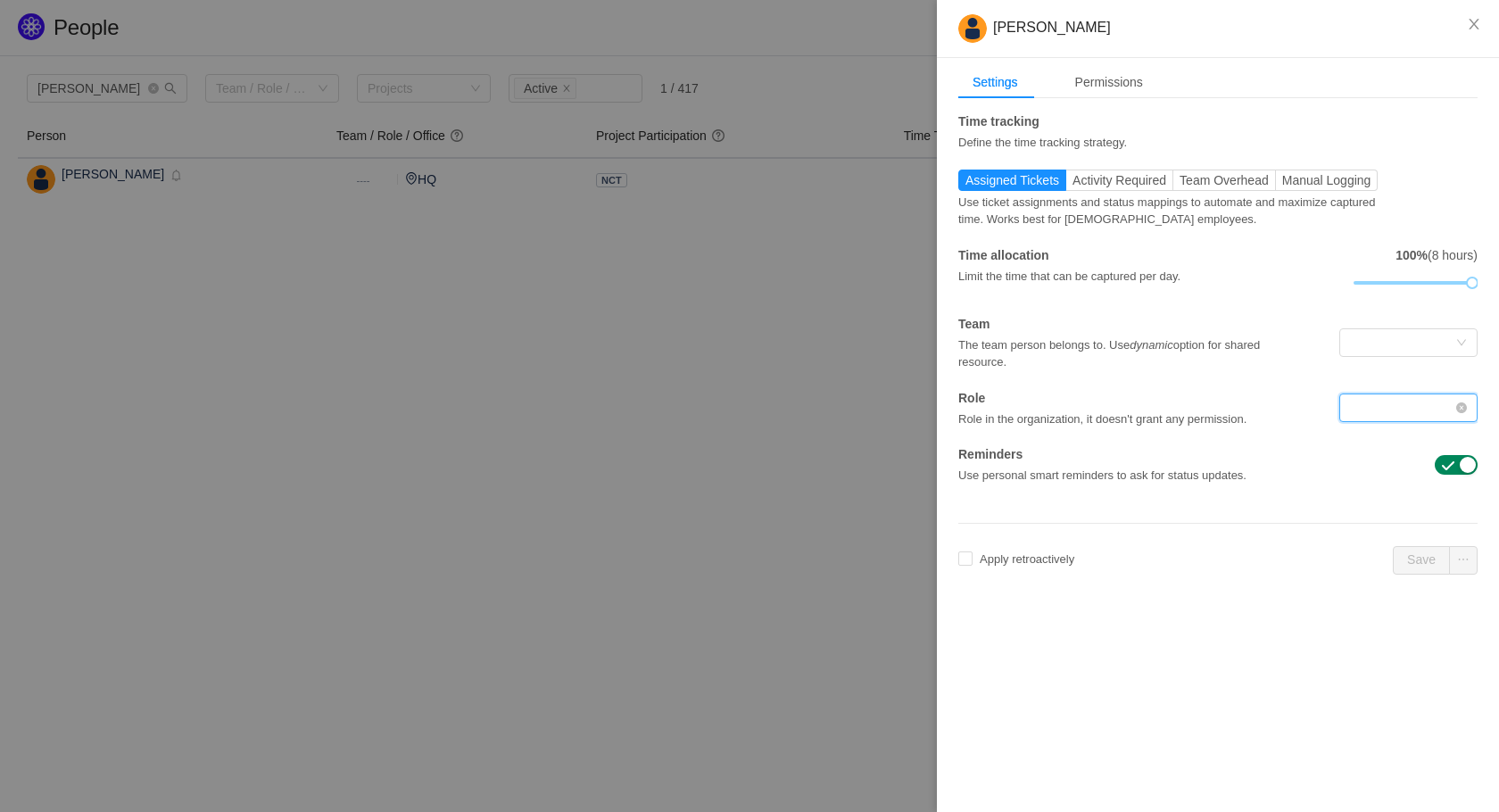
click at [1410, 408] on div at bounding box center [1402, 407] width 105 height 27
click at [1410, 408] on input at bounding box center [1402, 407] width 105 height 27
click at [1363, 329] on div at bounding box center [1402, 342] width 105 height 27
click at [1363, 330] on input at bounding box center [1402, 342] width 105 height 27
click at [1111, 180] on span "Activity Required" at bounding box center [1119, 180] width 94 height 14
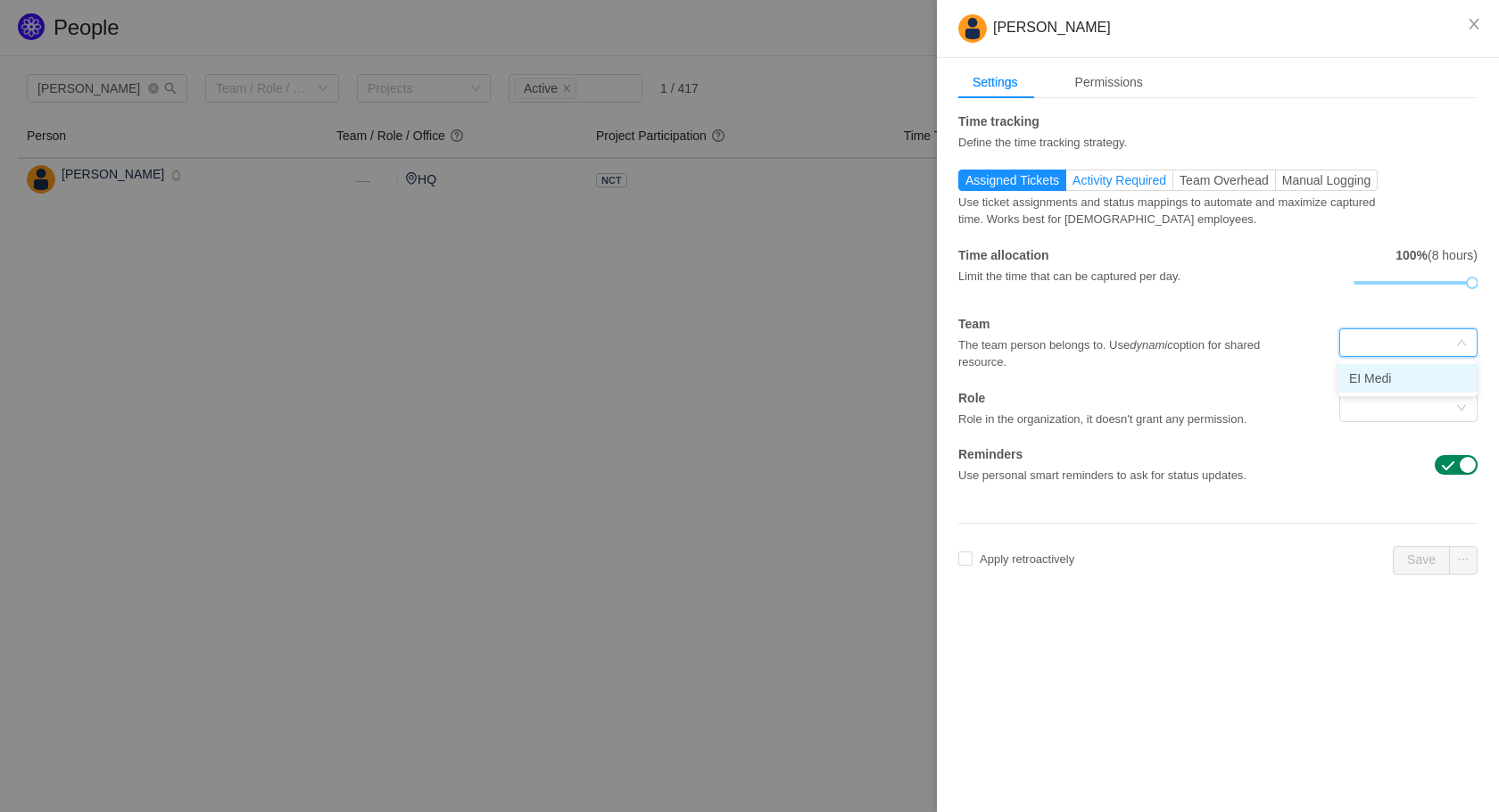
click at [1072, 184] on input "Activity Required" at bounding box center [1072, 184] width 0 height 0
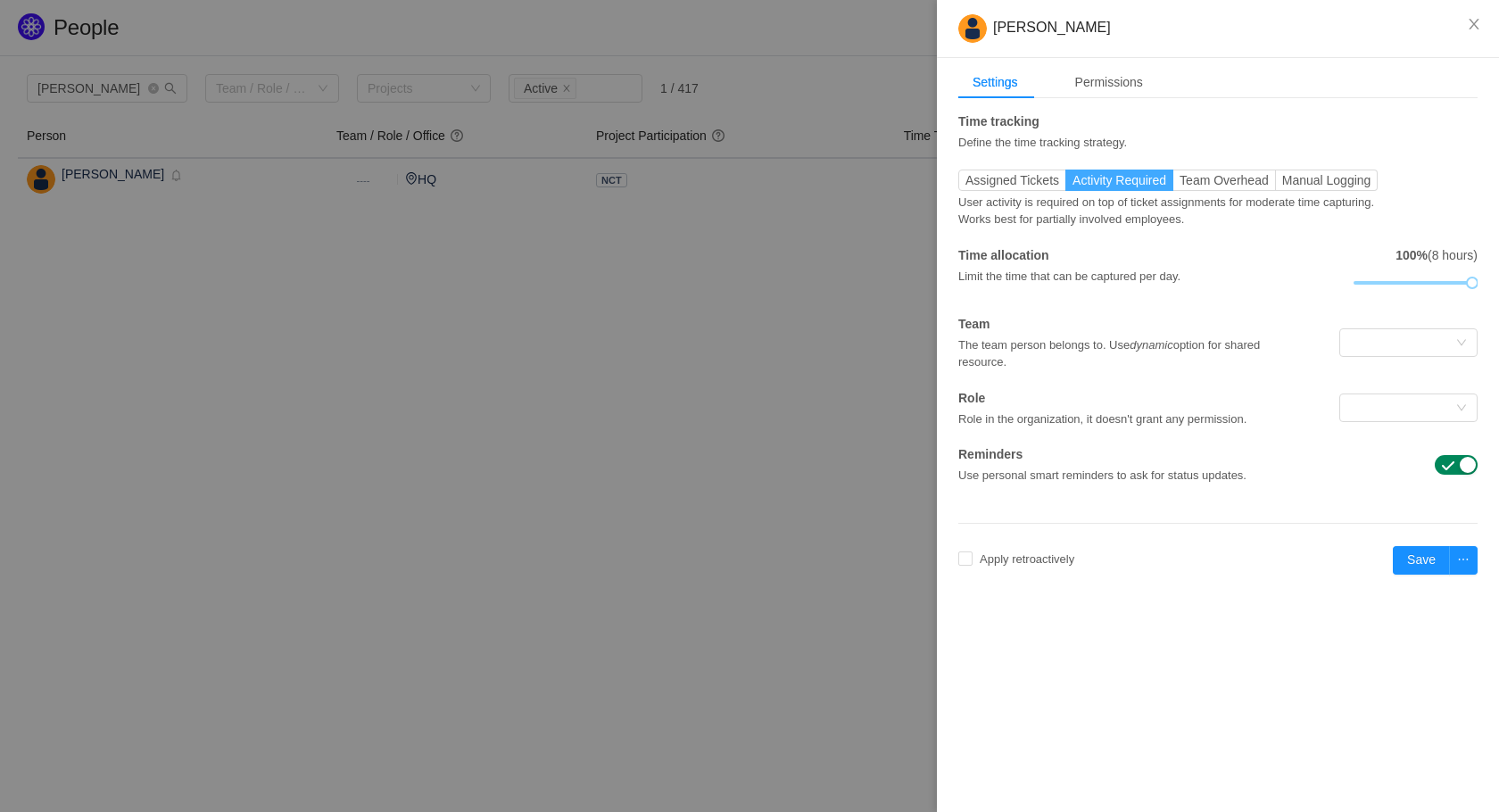
click at [1111, 180] on span "Activity Required" at bounding box center [1119, 180] width 94 height 14
click at [1072, 184] on input "Activity Required" at bounding box center [1072, 184] width 0 height 0
click at [1230, 182] on span "Team Overhead" at bounding box center [1223, 180] width 89 height 14
click at [1179, 184] on input "Team Overhead" at bounding box center [1179, 184] width 0 height 0
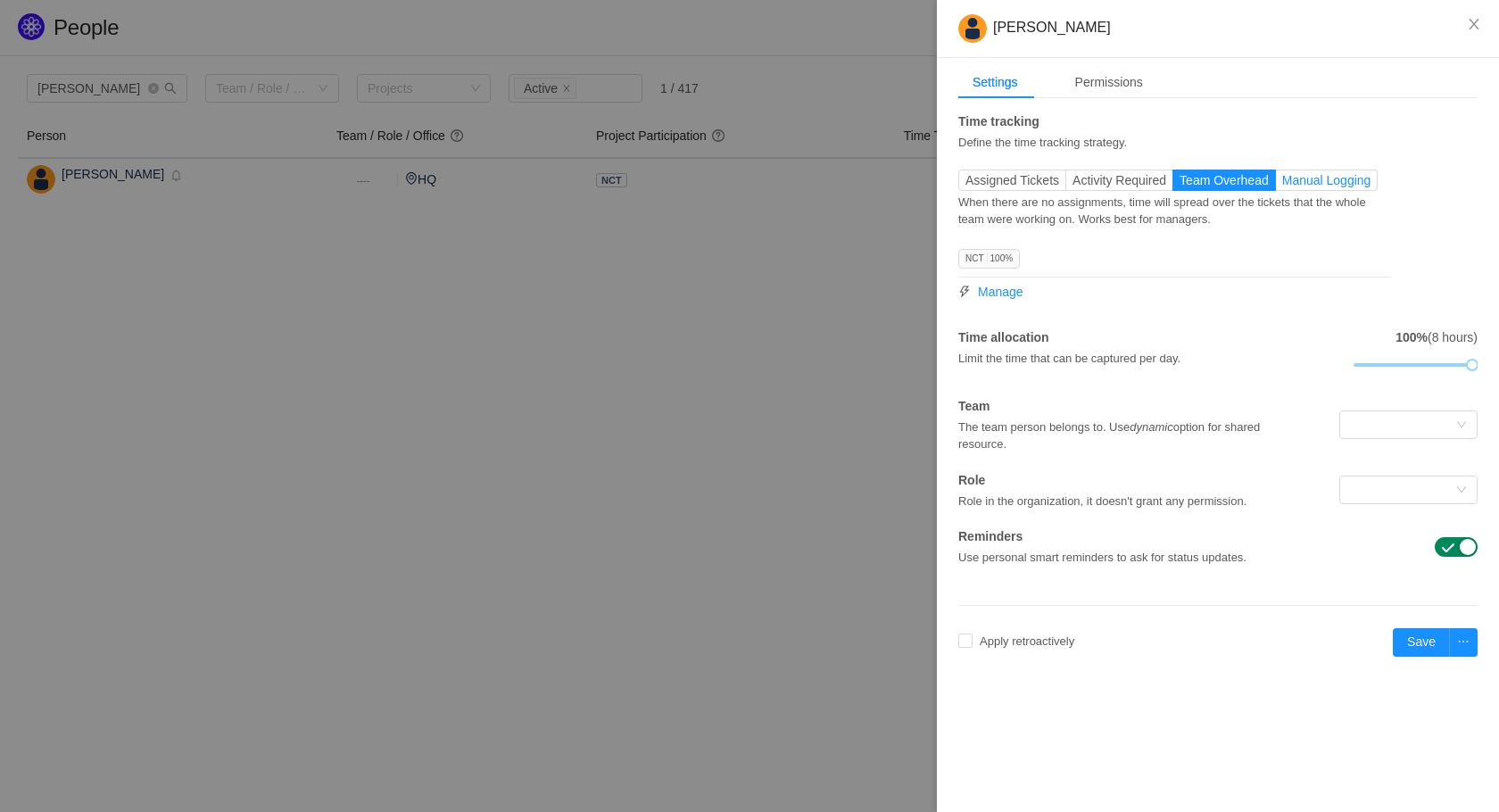
click at [1324, 180] on span "Manual Logging" at bounding box center [1327, 180] width 89 height 14
click at [1282, 184] on input "Manual Logging" at bounding box center [1282, 184] width 0 height 0
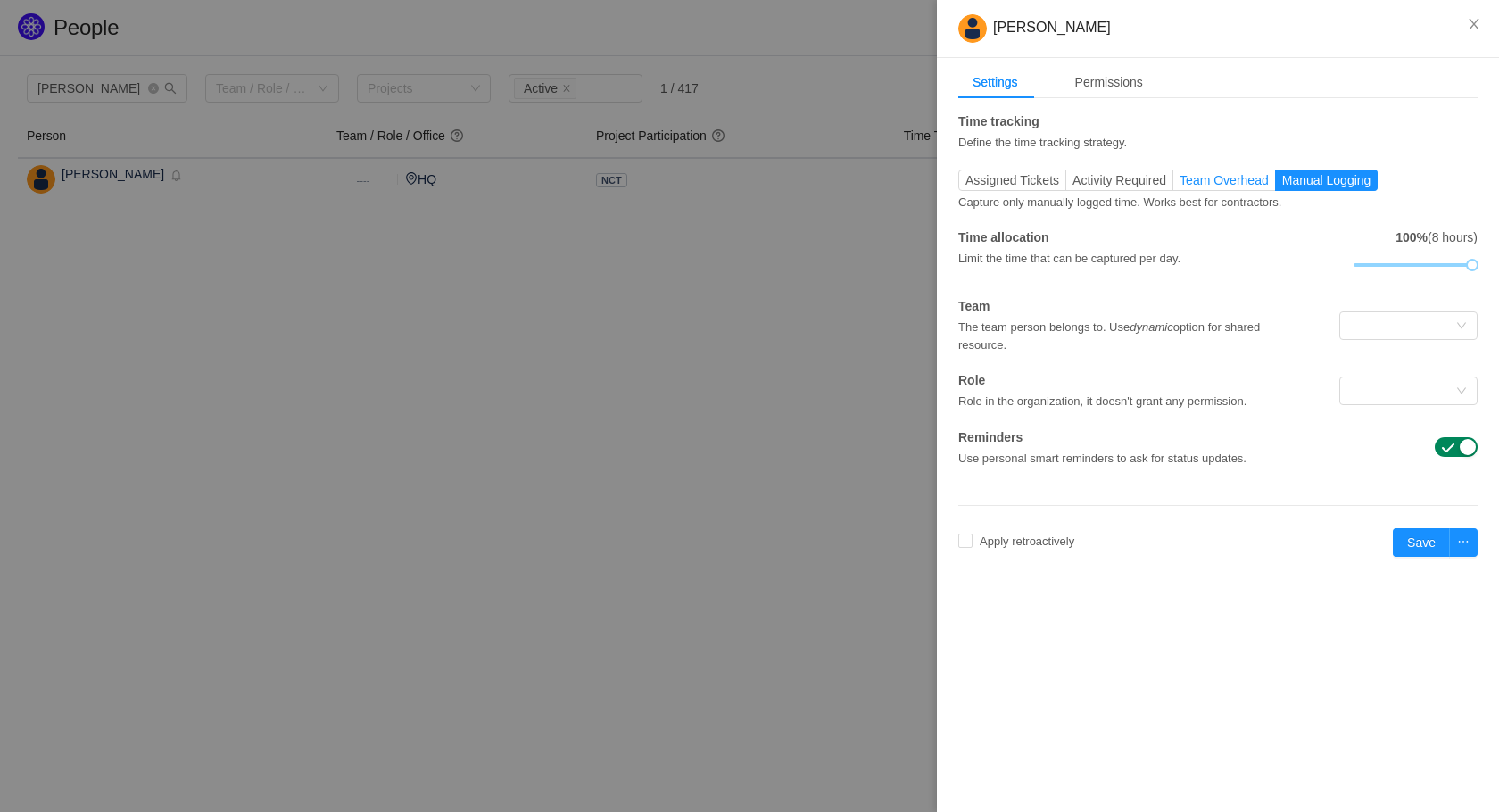
click at [1245, 182] on span "Team Overhead" at bounding box center [1223, 180] width 89 height 14
click at [1179, 184] on input "Team Overhead" at bounding box center [1179, 184] width 0 height 0
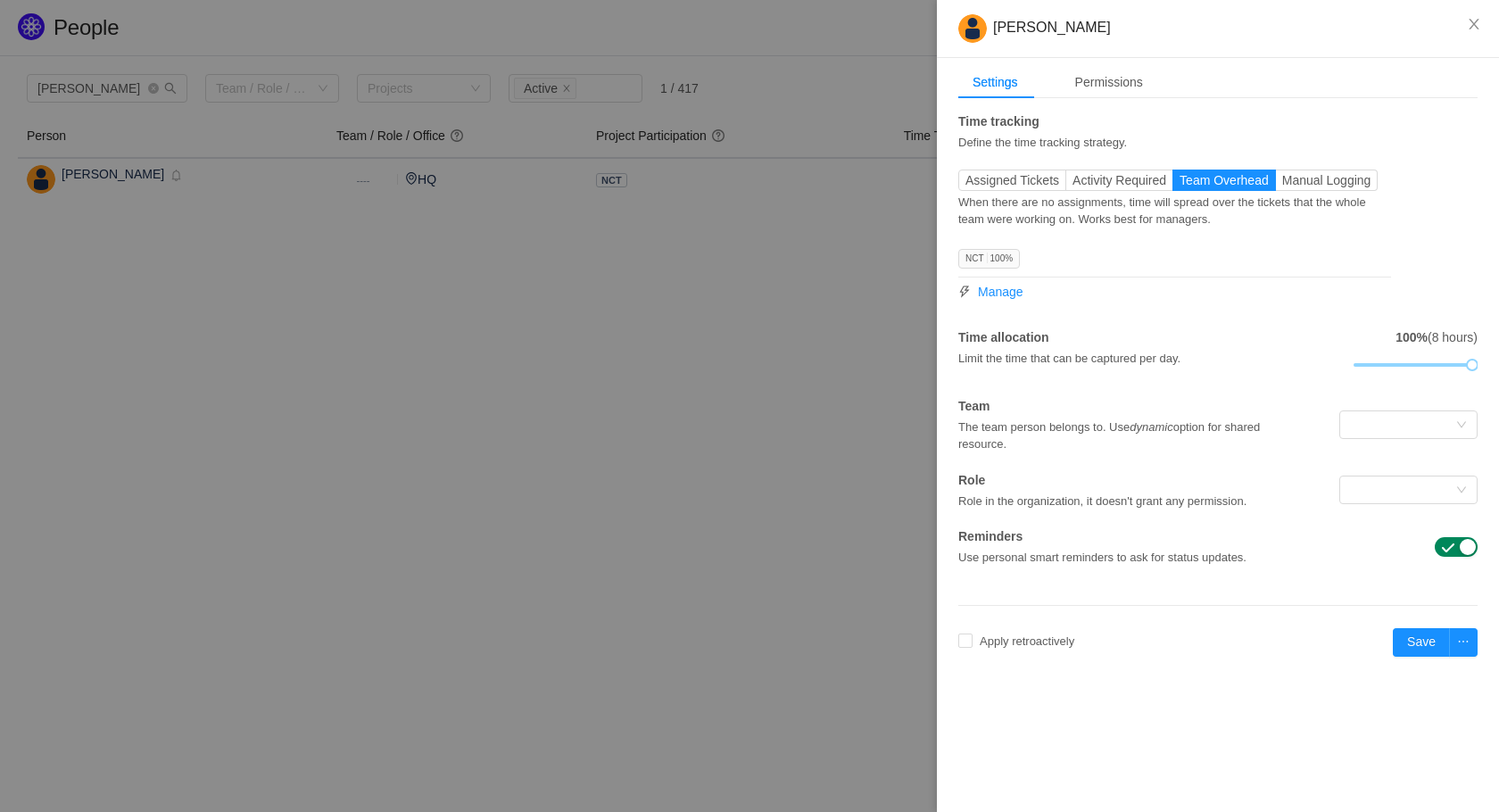
click at [1059, 649] on div "Apply retroactively Oct 2025 Save" at bounding box center [1217, 641] width 519 height 29
click at [1081, 641] on span "Apply retroactively" at bounding box center [1027, 641] width 109 height 14
click at [1129, 597] on button "Okay to erase" at bounding box center [1104, 594] width 92 height 21
checkbox input "true"
click at [1163, 649] on input "[DATE]" at bounding box center [1126, 642] width 89 height 21
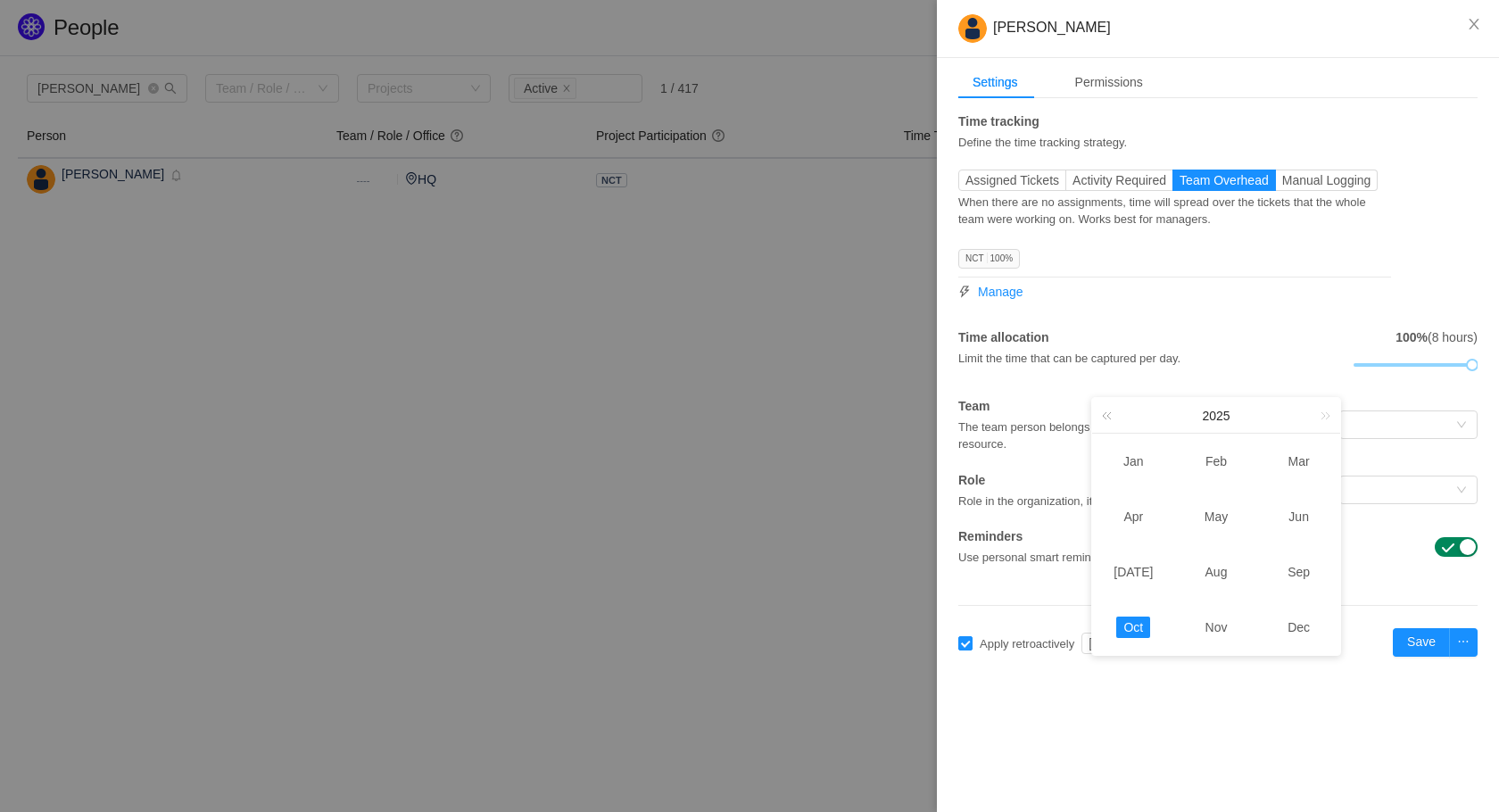
click at [1113, 423] on link at bounding box center [1109, 416] width 23 height 35
click at [1328, 425] on link at bounding box center [1322, 416] width 23 height 35
click at [1133, 465] on link "Jan" at bounding box center [1134, 461] width 35 height 21
type input "[DATE]"
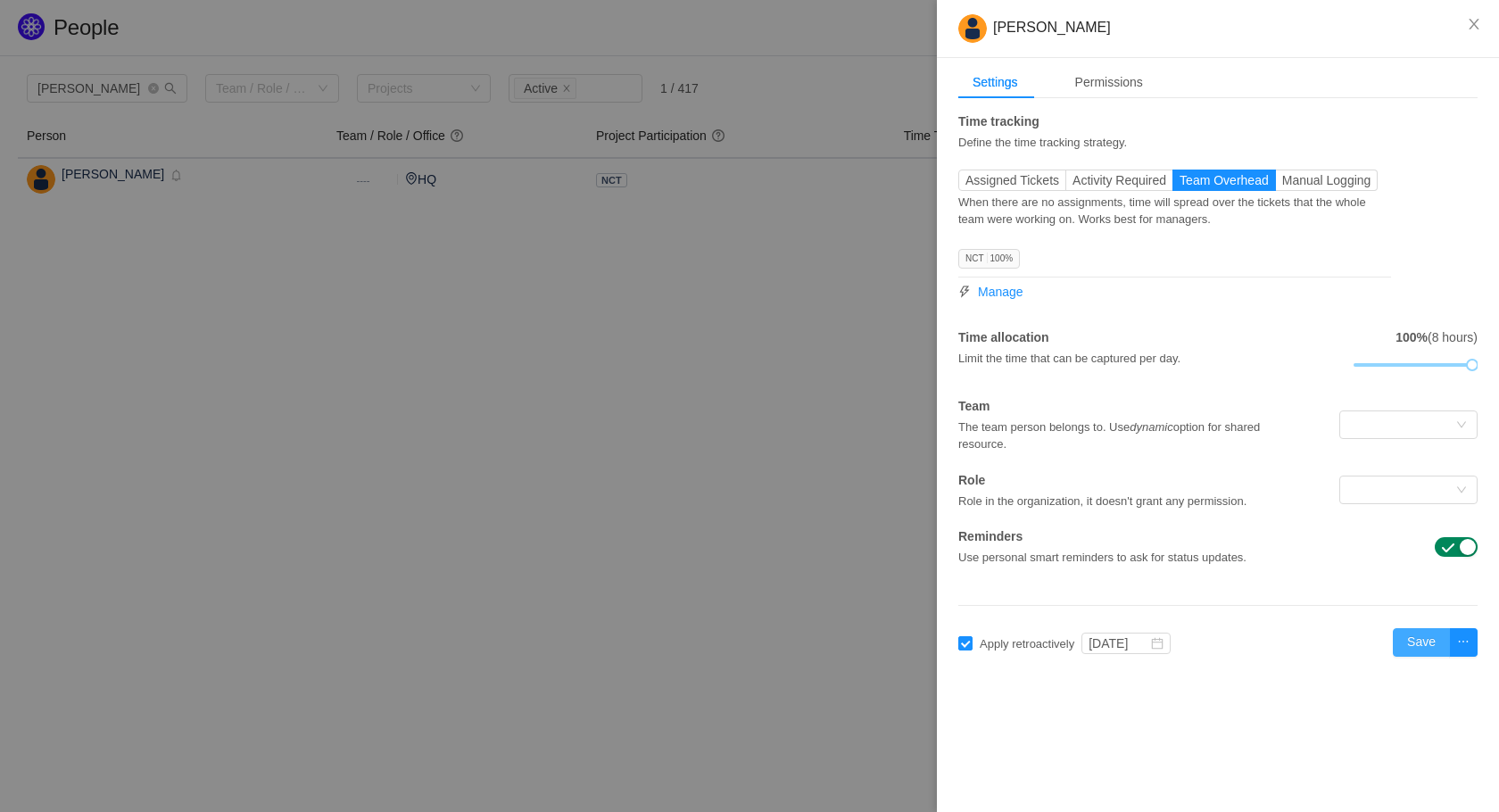
click at [1418, 645] on button "Save" at bounding box center [1422, 641] width 57 height 29
checkbox input "false"
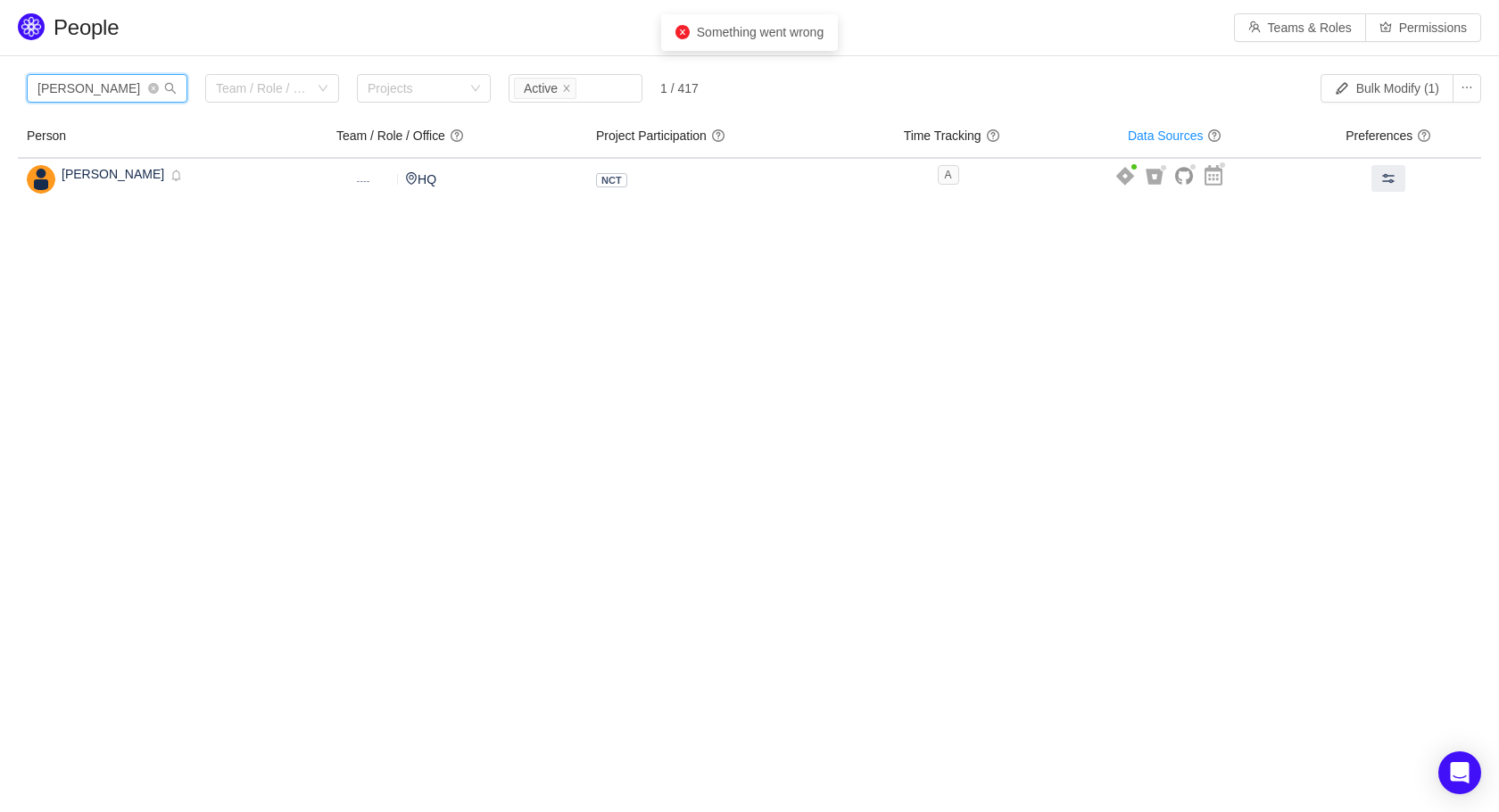
click at [88, 92] on input "tomas" at bounding box center [107, 88] width 160 height 29
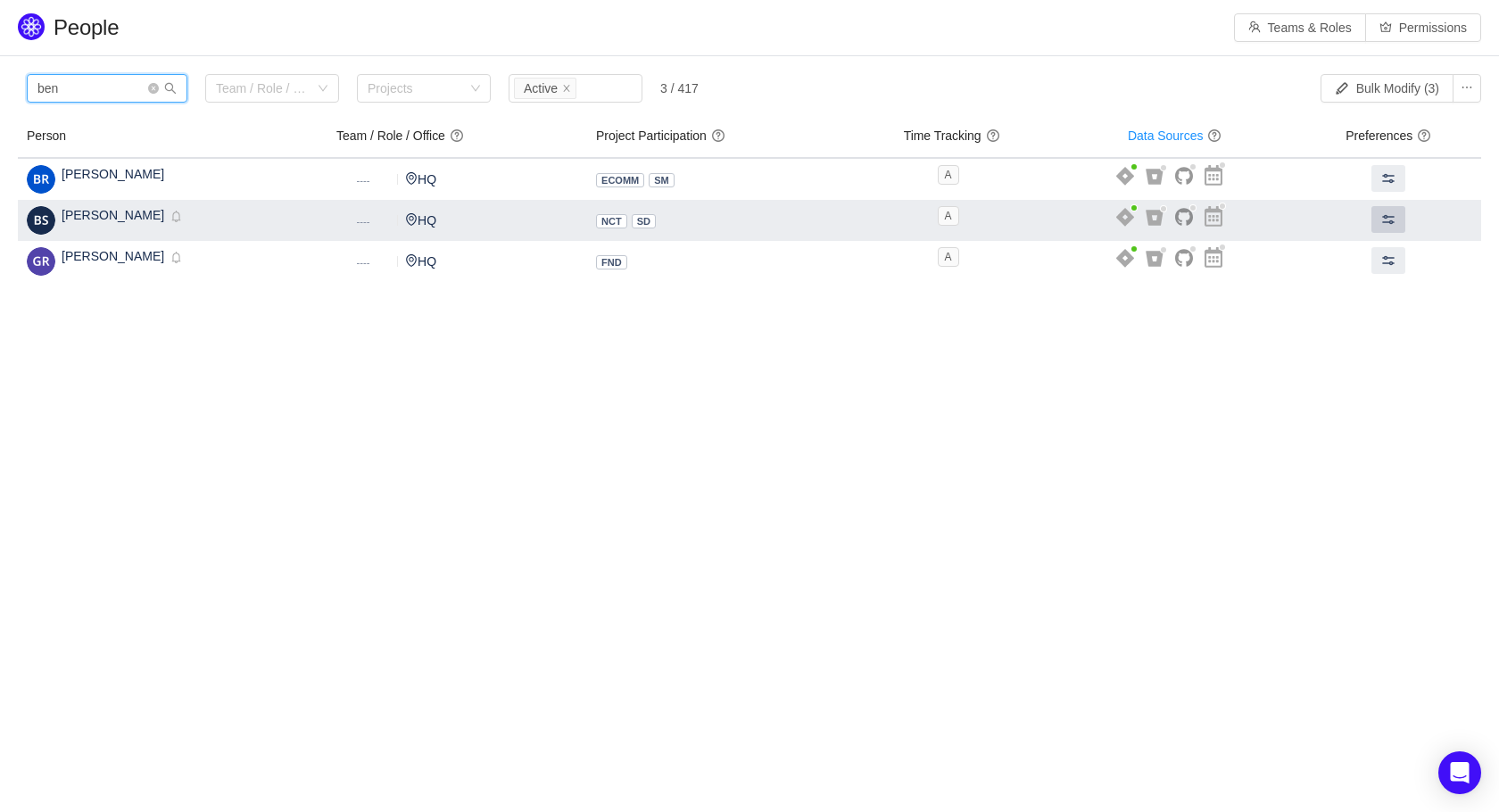
type input "ben"
click at [1390, 222] on span at bounding box center [1387, 218] width 14 height 14
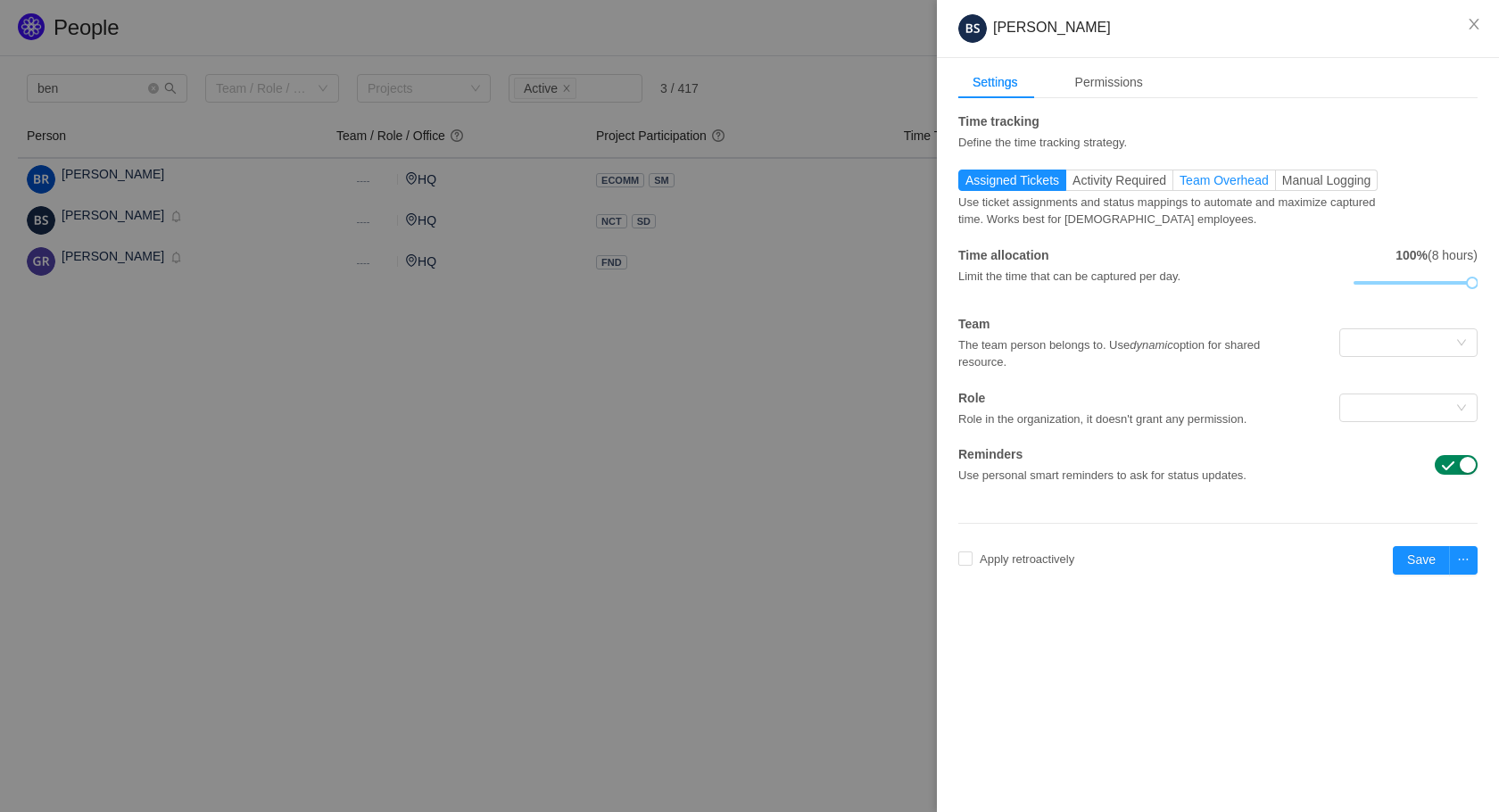
click at [1247, 180] on span "Team Overhead" at bounding box center [1223, 180] width 89 height 14
click at [1179, 184] on input "Team Overhead" at bounding box center [1179, 184] width 0 height 0
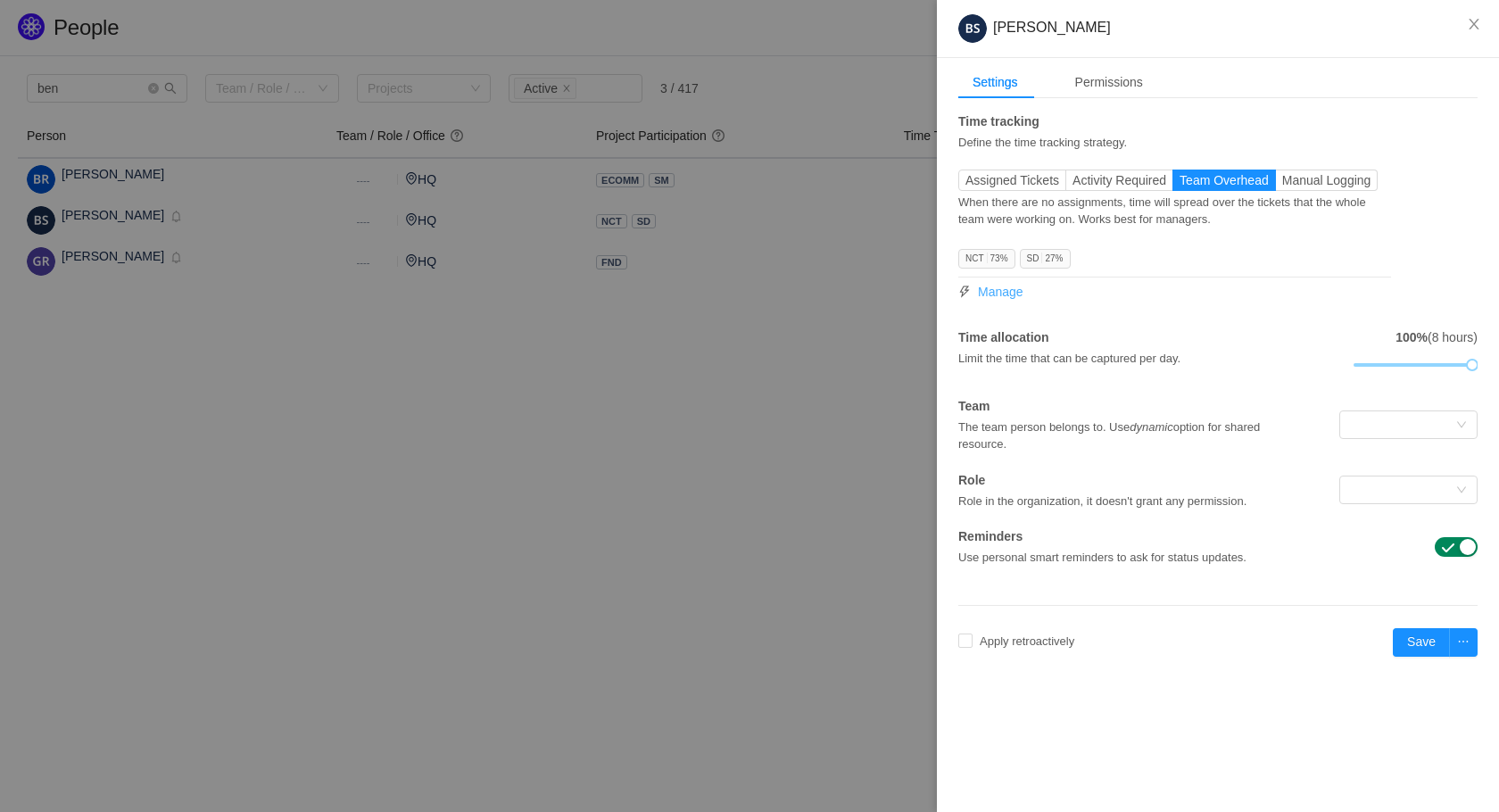
click at [1007, 293] on span "Manage" at bounding box center [1000, 292] width 45 height 18
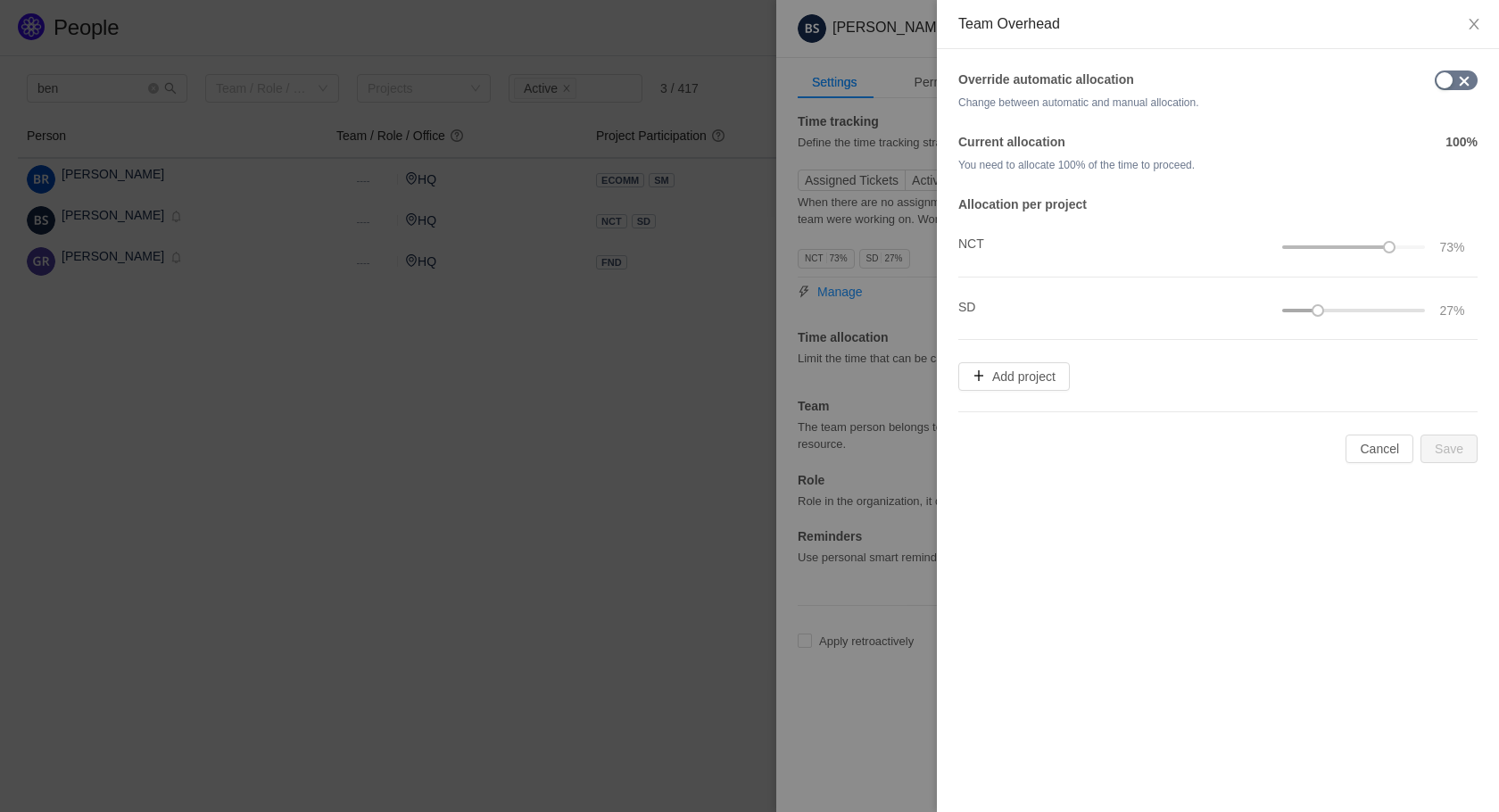
drag, startPoint x: 1319, startPoint y: 312, endPoint x: 1294, endPoint y: 312, distance: 25.0
click at [1296, 312] on div at bounding box center [1353, 311] width 143 height 11
click at [1439, 80] on button "button" at bounding box center [1456, 79] width 42 height 19
drag, startPoint x: 1395, startPoint y: 247, endPoint x: 1434, endPoint y: 244, distance: 39.1
click at [1434, 244] on div "73%" at bounding box center [1377, 246] width 190 height 19
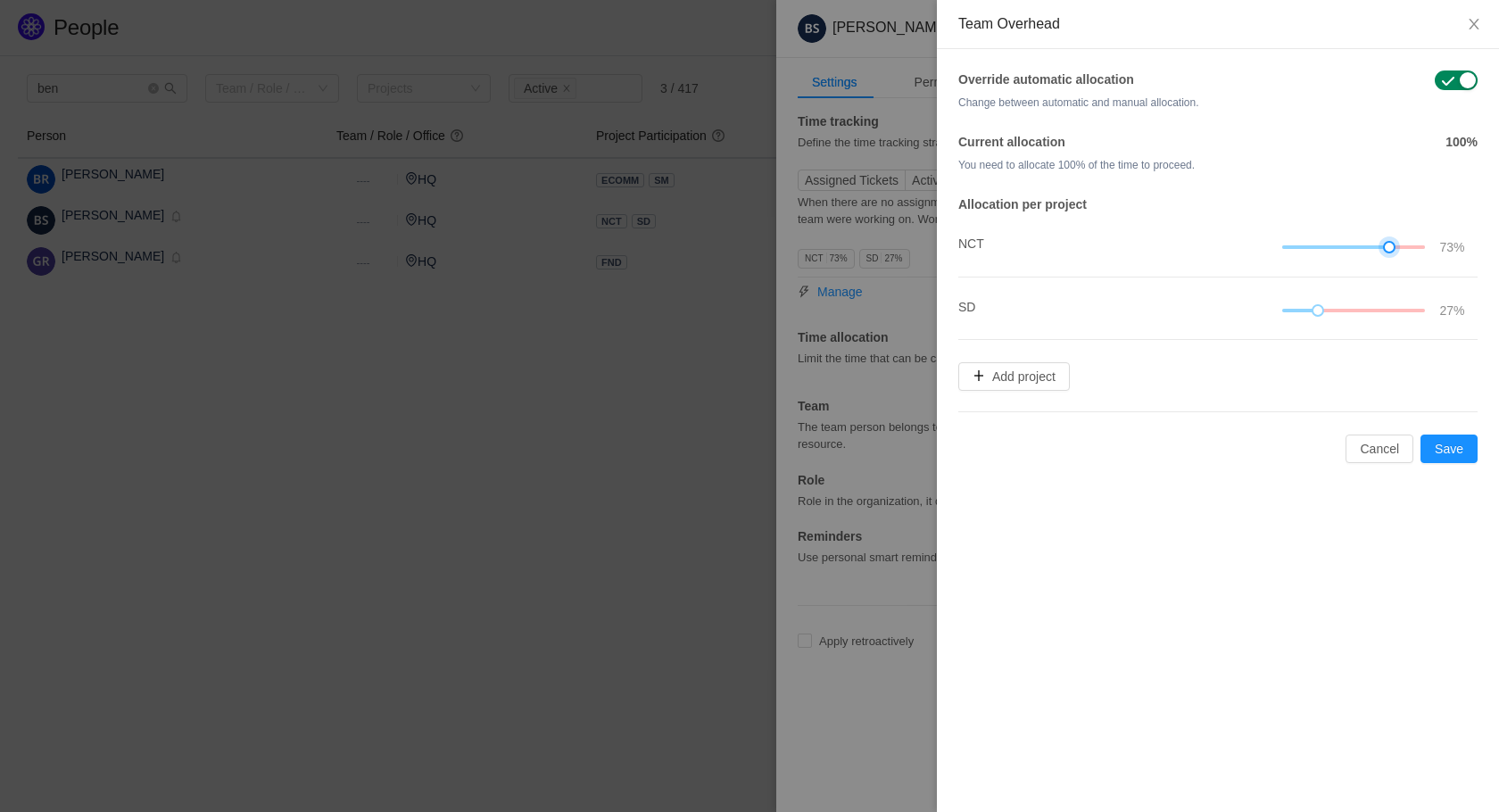
click at [1385, 245] on div at bounding box center [1389, 247] width 13 height 13
drag, startPoint x: 1315, startPoint y: 311, endPoint x: 1281, endPoint y: 312, distance: 34.0
click at [1281, 312] on div at bounding box center [1282, 311] width 13 height 13
drag, startPoint x: 1387, startPoint y: 250, endPoint x: 1428, endPoint y: 246, distance: 41.2
click at [1428, 246] on div at bounding box center [1425, 247] width 13 height 13
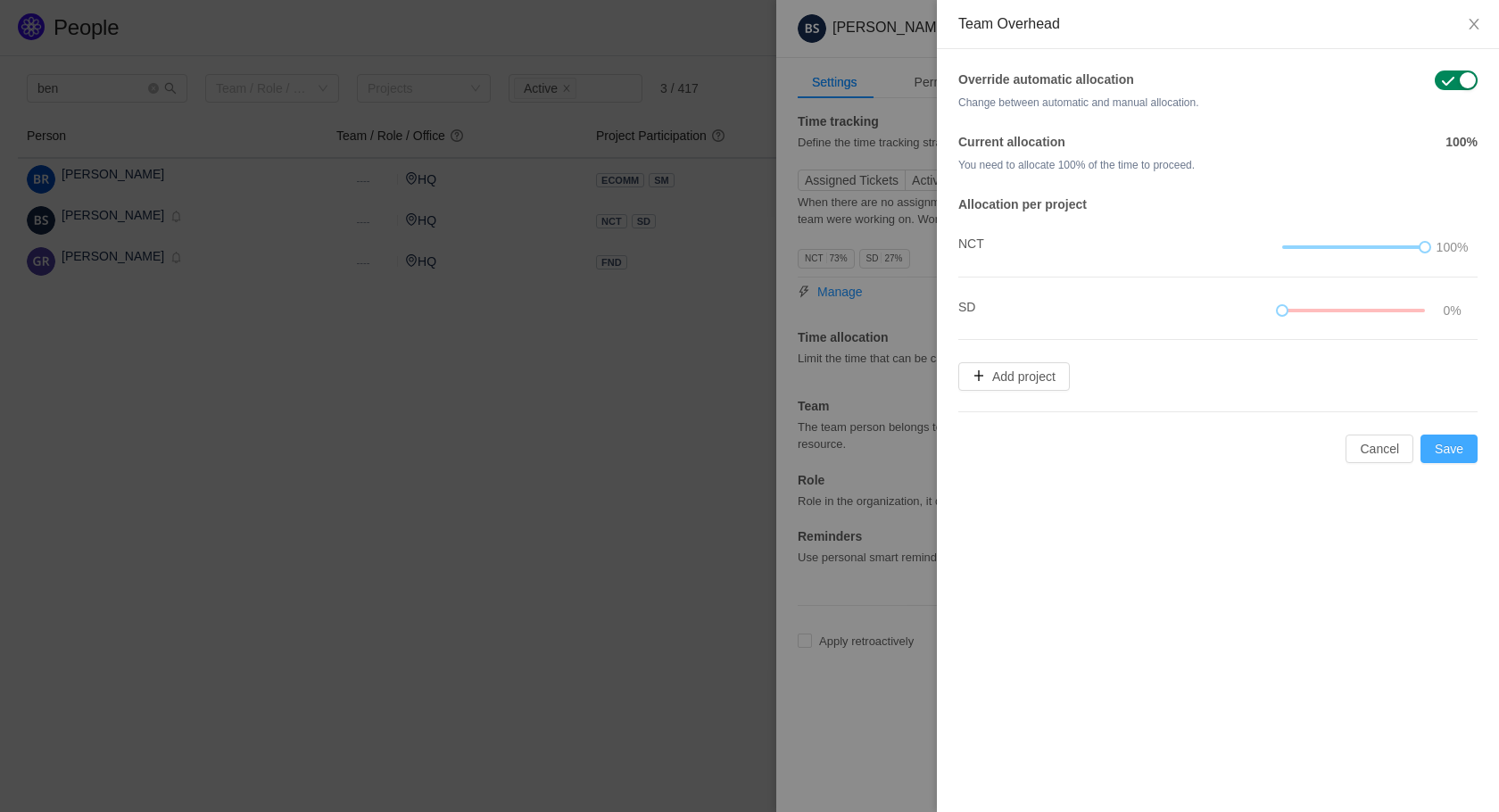
click at [1462, 441] on button "Save" at bounding box center [1449, 448] width 57 height 29
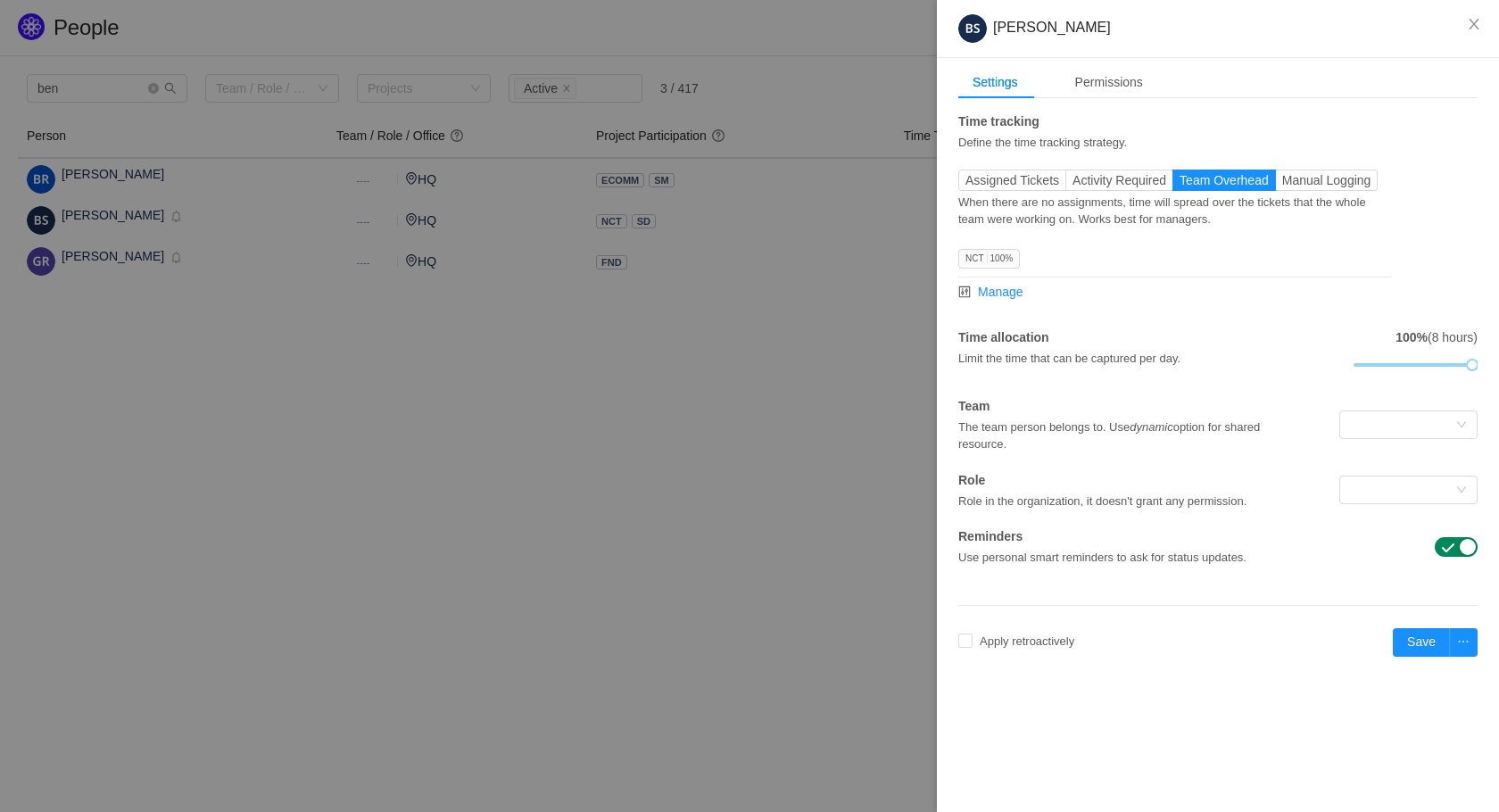
click at [1026, 652] on div "Apply retroactively Oct 2025 Save" at bounding box center [1217, 641] width 519 height 29
click at [1023, 642] on span "Apply retroactively" at bounding box center [1027, 641] width 109 height 14
click at [1104, 599] on button "Okay to erase" at bounding box center [1104, 594] width 92 height 21
checkbox input "true"
click at [1110, 632] on input "[DATE]" at bounding box center [1126, 642] width 89 height 21
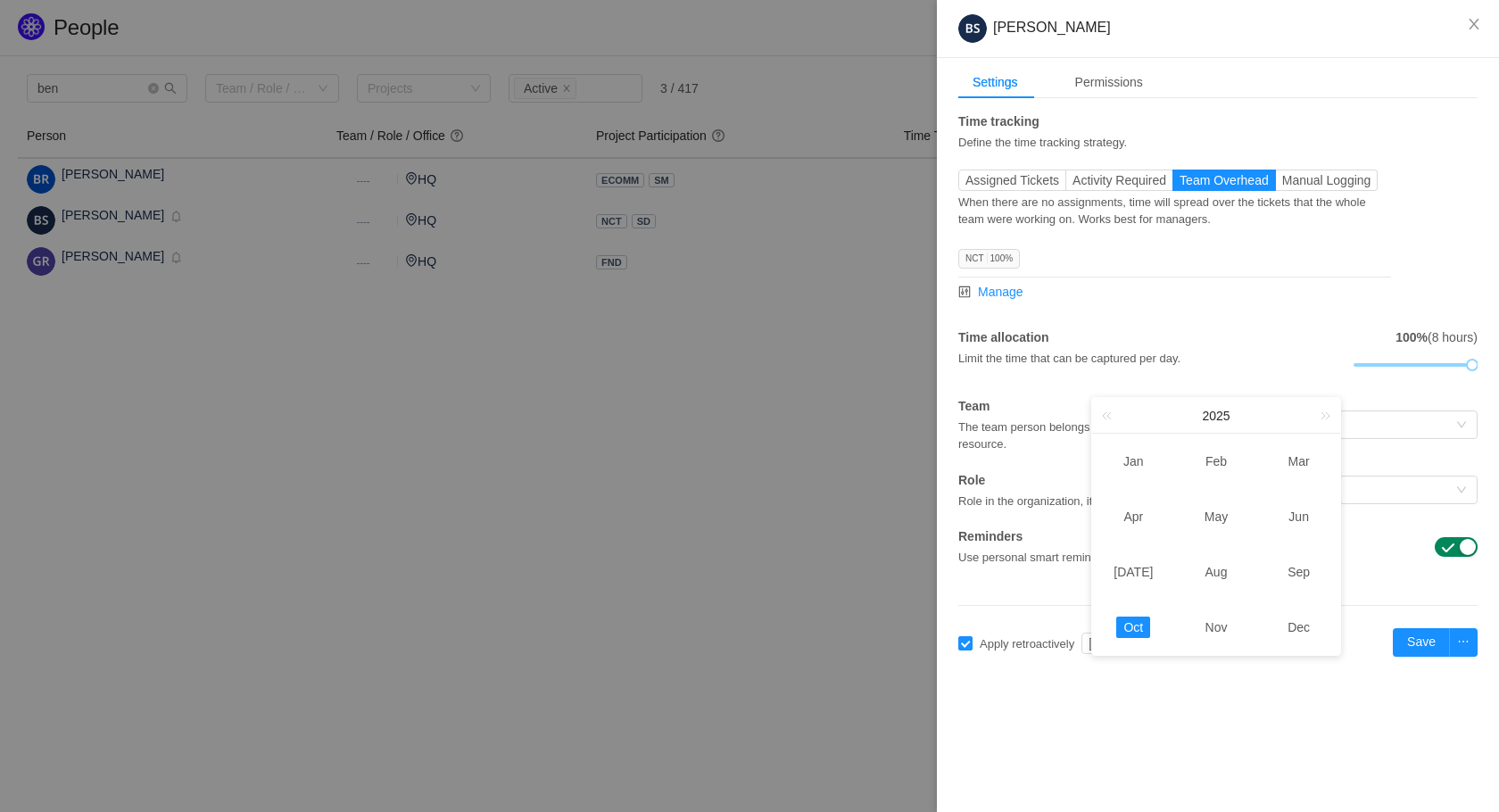
click at [1113, 645] on td "Oct" at bounding box center [1133, 627] width 83 height 55
click at [1127, 646] on input "[DATE]" at bounding box center [1126, 642] width 89 height 21
click at [1133, 463] on link "Jan" at bounding box center [1134, 461] width 35 height 21
type input "[DATE]"
click at [1471, 641] on button "button" at bounding box center [1463, 641] width 29 height 29
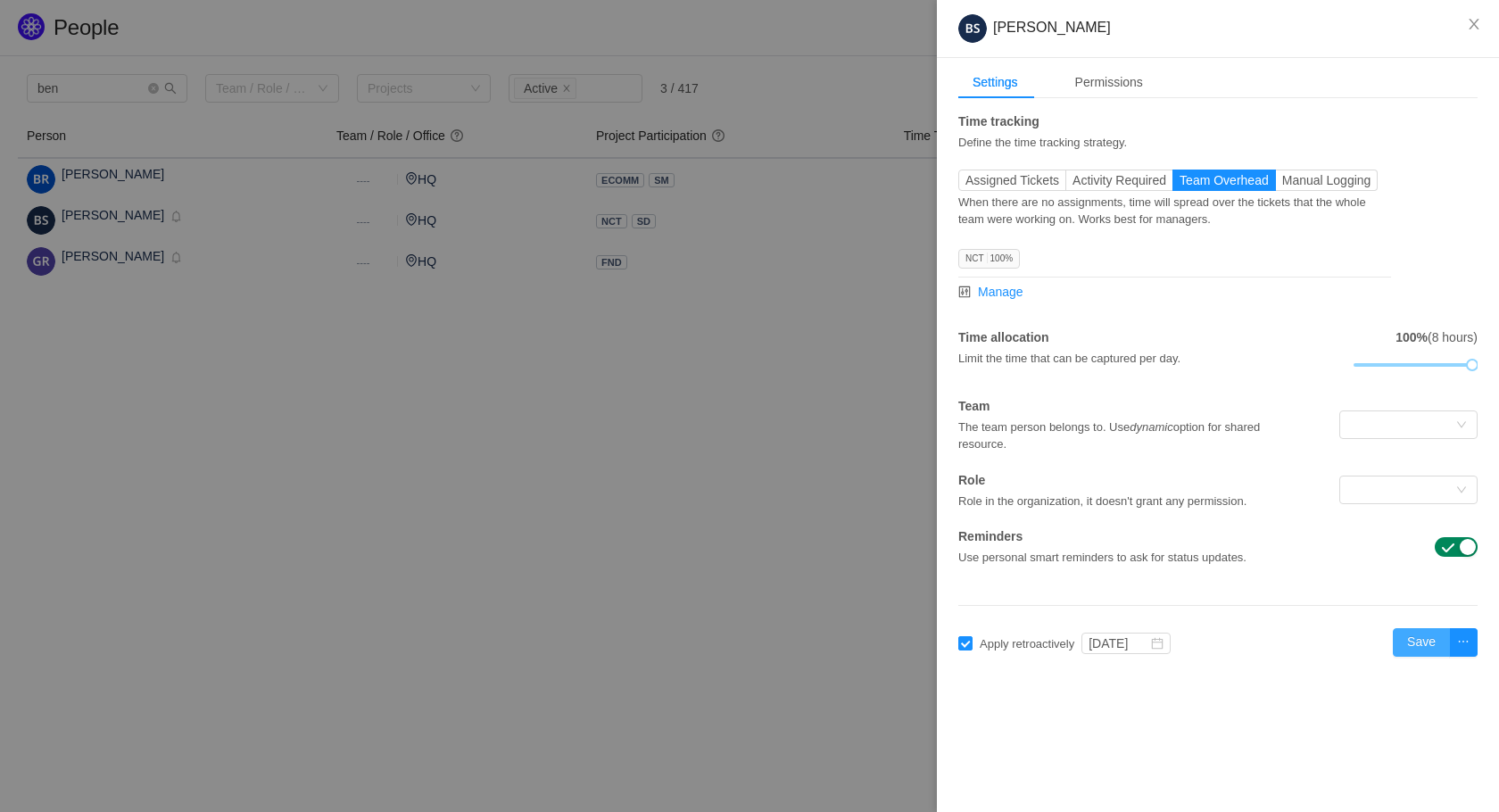
click at [1422, 642] on button "Save" at bounding box center [1422, 641] width 57 height 29
checkbox input "false"
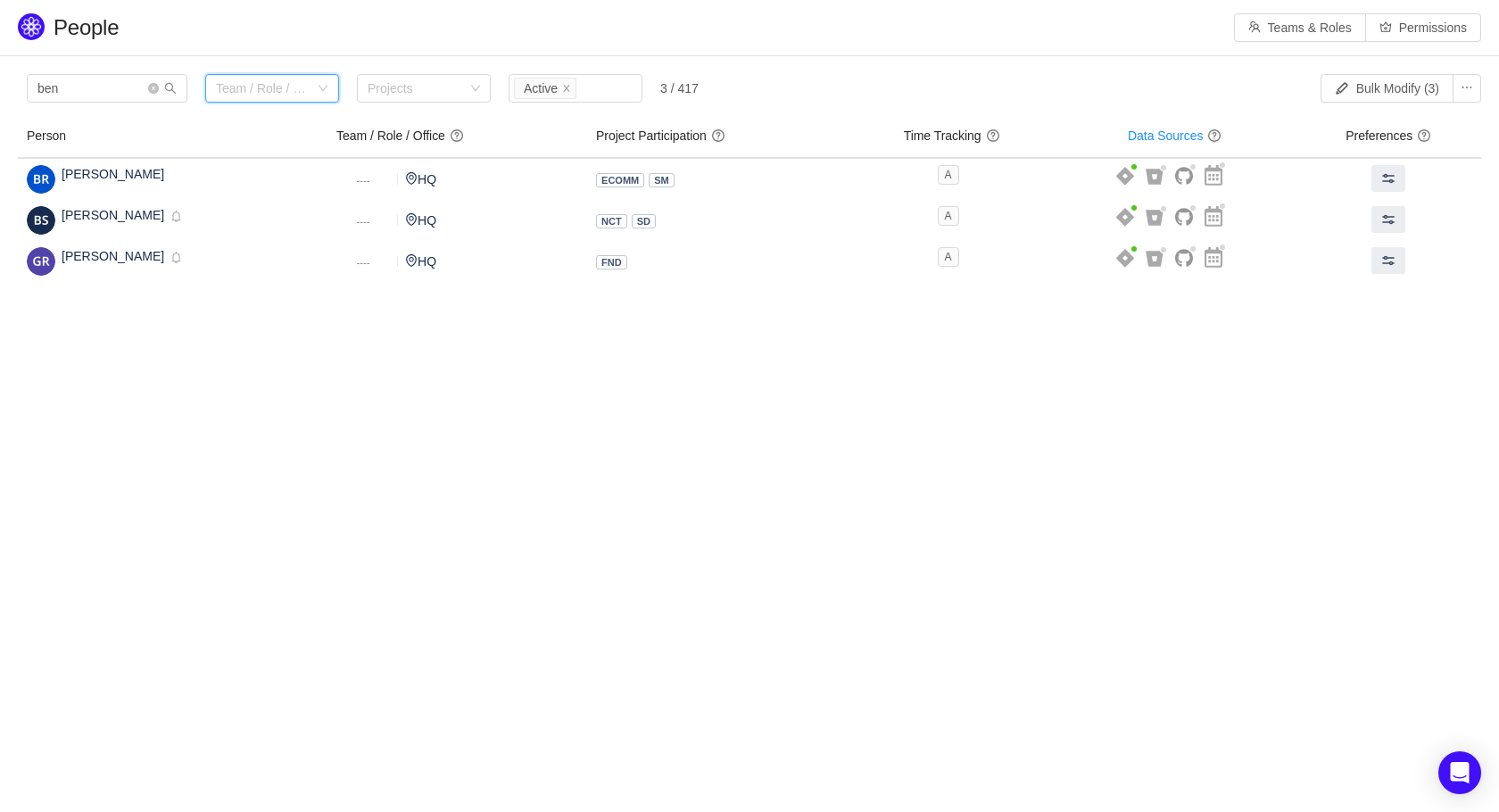
click at [323, 101] on div "Team / Role / Office" at bounding box center [272, 88] width 134 height 29
click at [150, 92] on icon "icon: close-circle" at bounding box center [154, 88] width 11 height 11
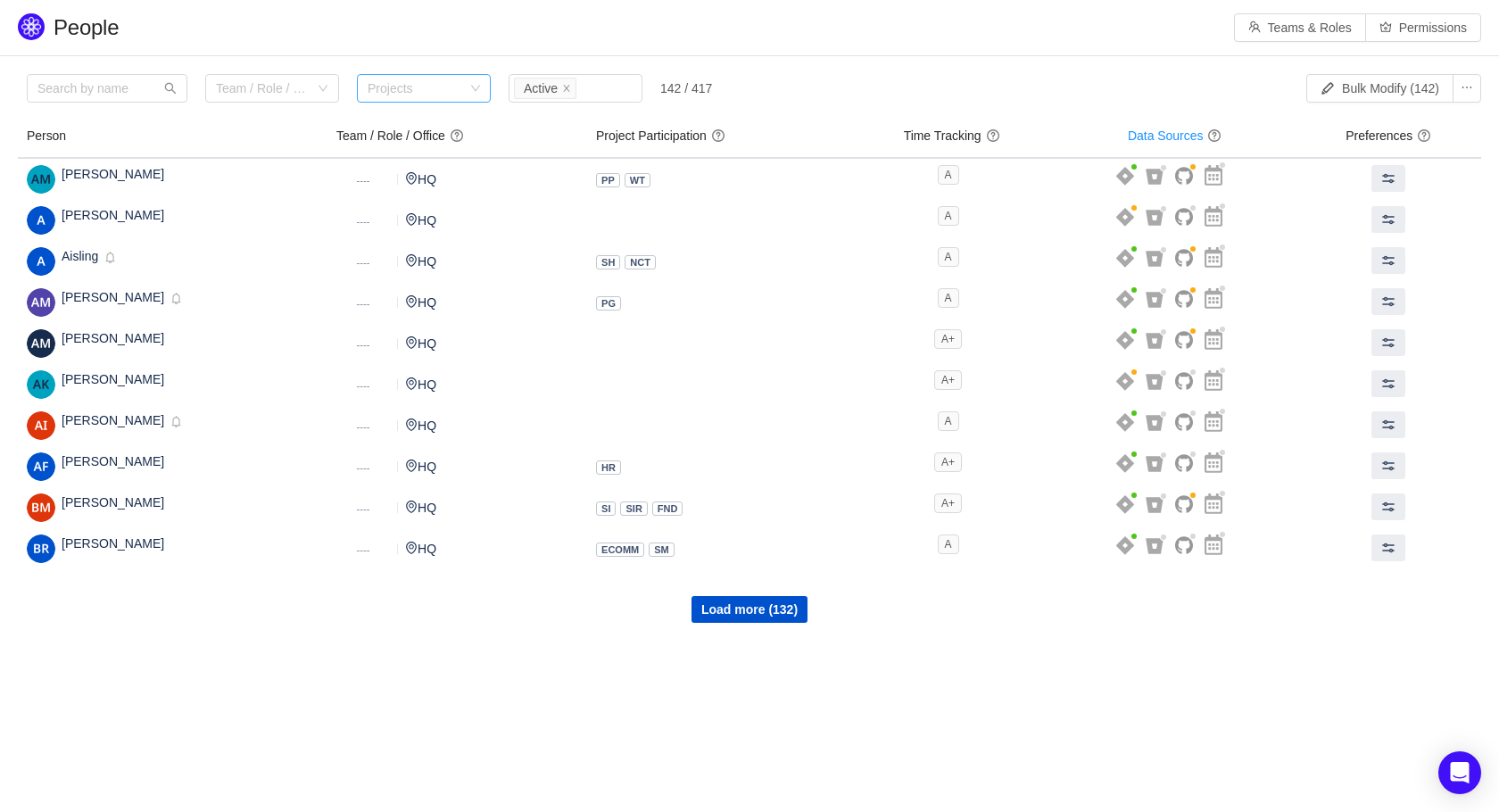
click at [379, 88] on div "Projects" at bounding box center [416, 88] width 97 height 18
type input "NCT"
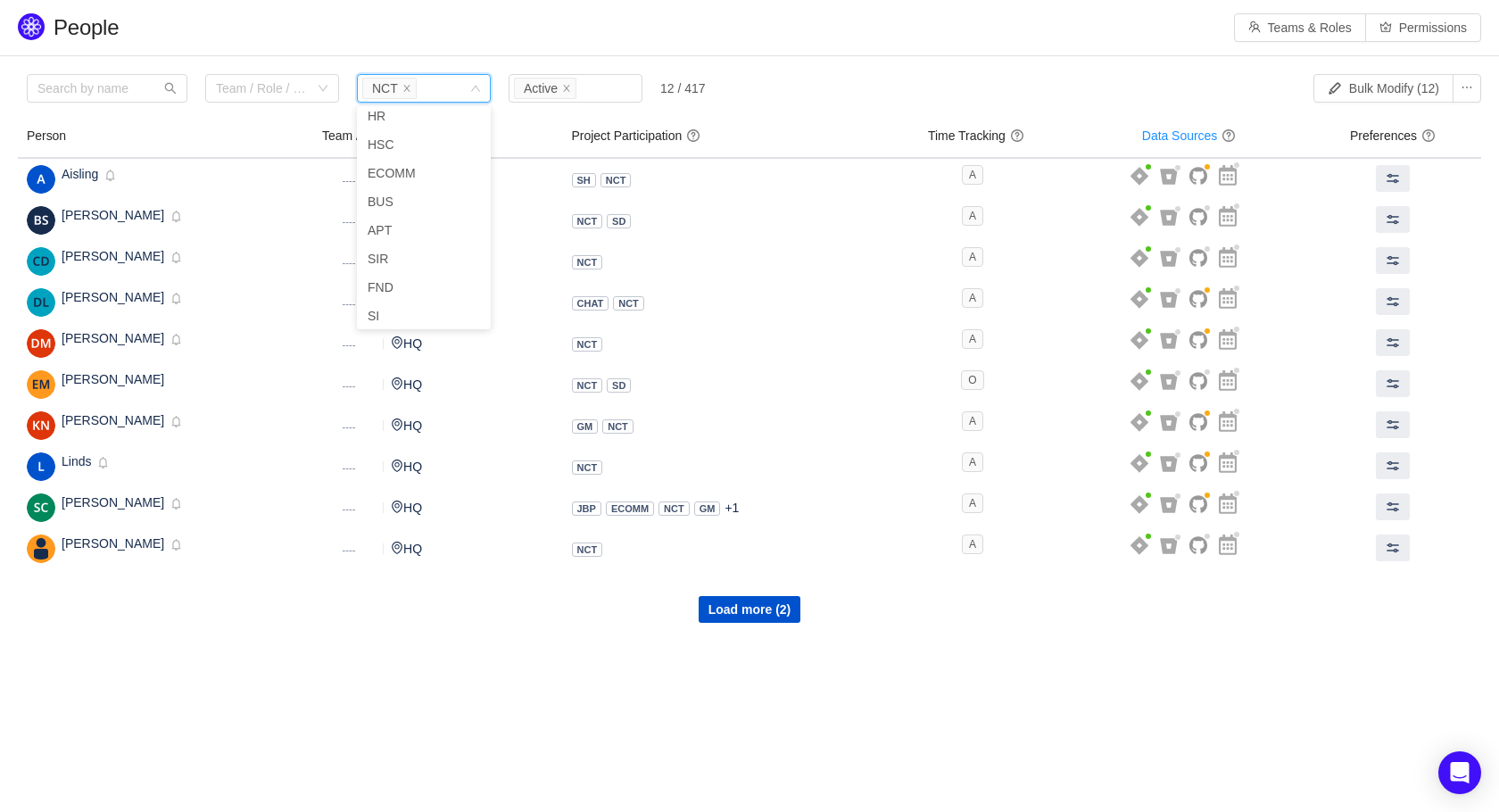
click at [352, 667] on body "People Teams & Roles Permissions Please review the list of users with privilege…" at bounding box center [750, 406] width 1499 height 812
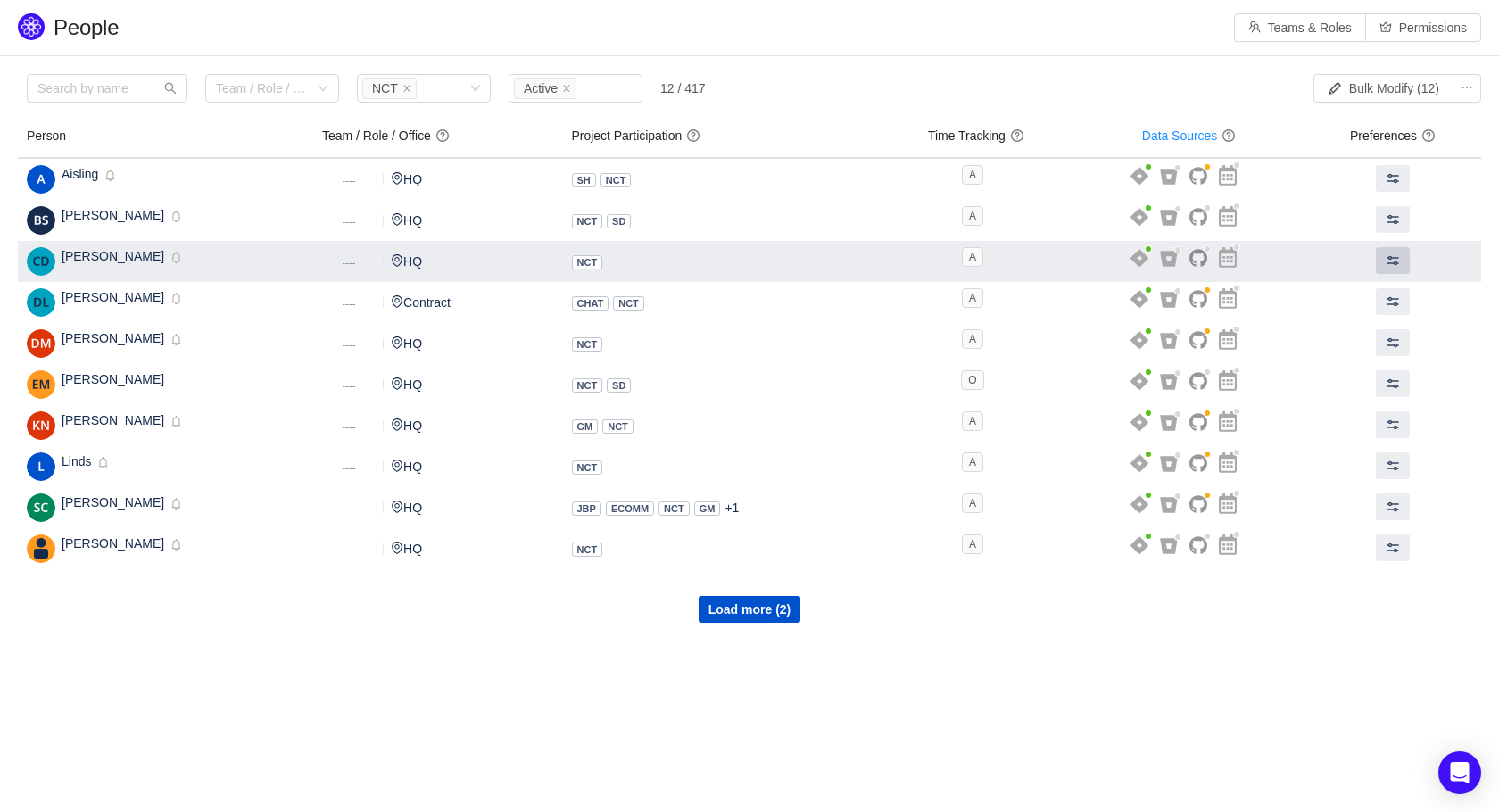
click at [1386, 255] on span at bounding box center [1392, 260] width 14 height 14
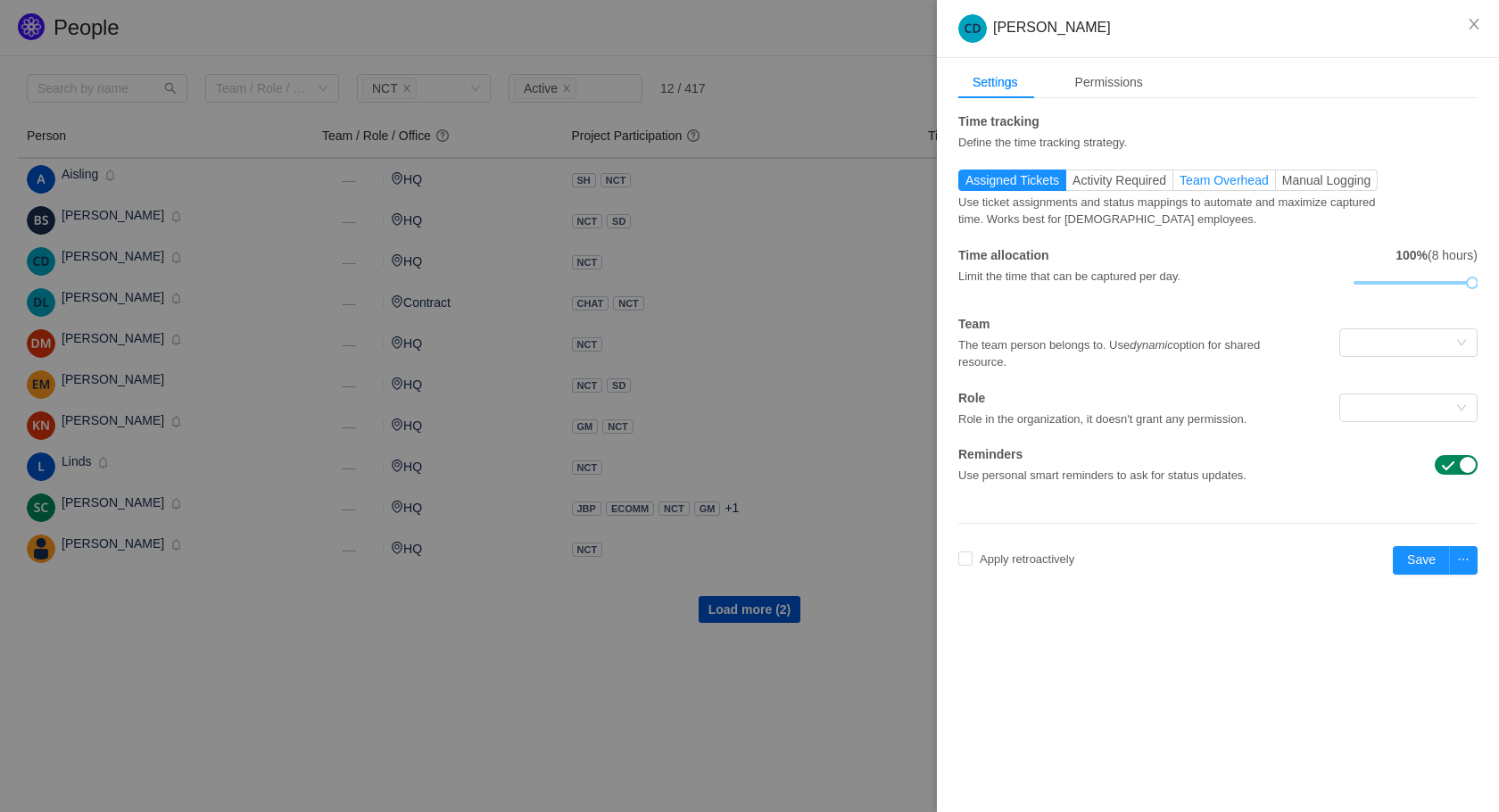
click at [1194, 175] on span "Team Overhead" at bounding box center [1223, 180] width 89 height 14
click at [1179, 184] on input "Team Overhead" at bounding box center [1179, 184] width 0 height 0
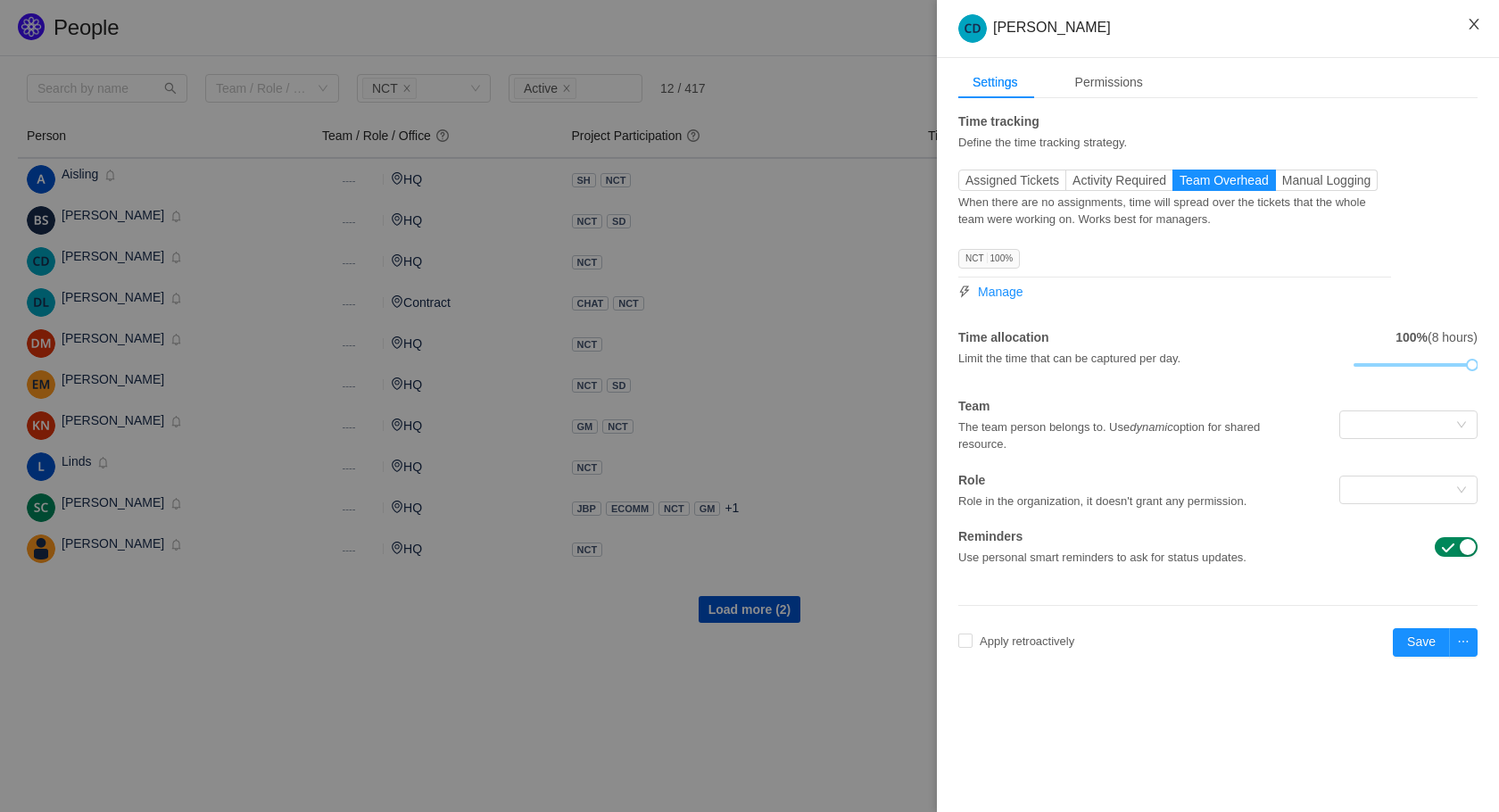
click at [1466, 32] on button "Close" at bounding box center [1474, 25] width 50 height 50
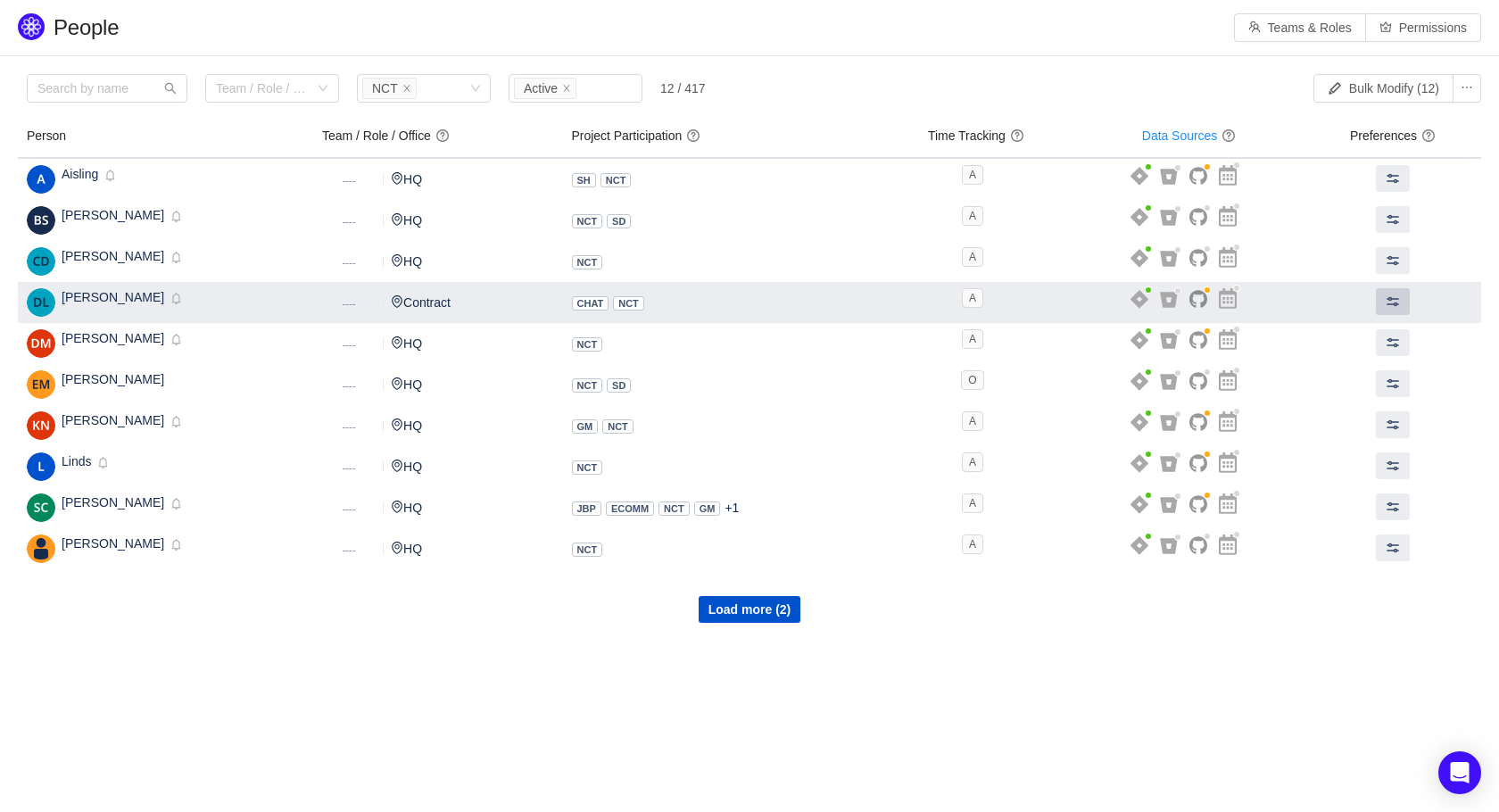
click at [1399, 301] on button at bounding box center [1392, 301] width 34 height 27
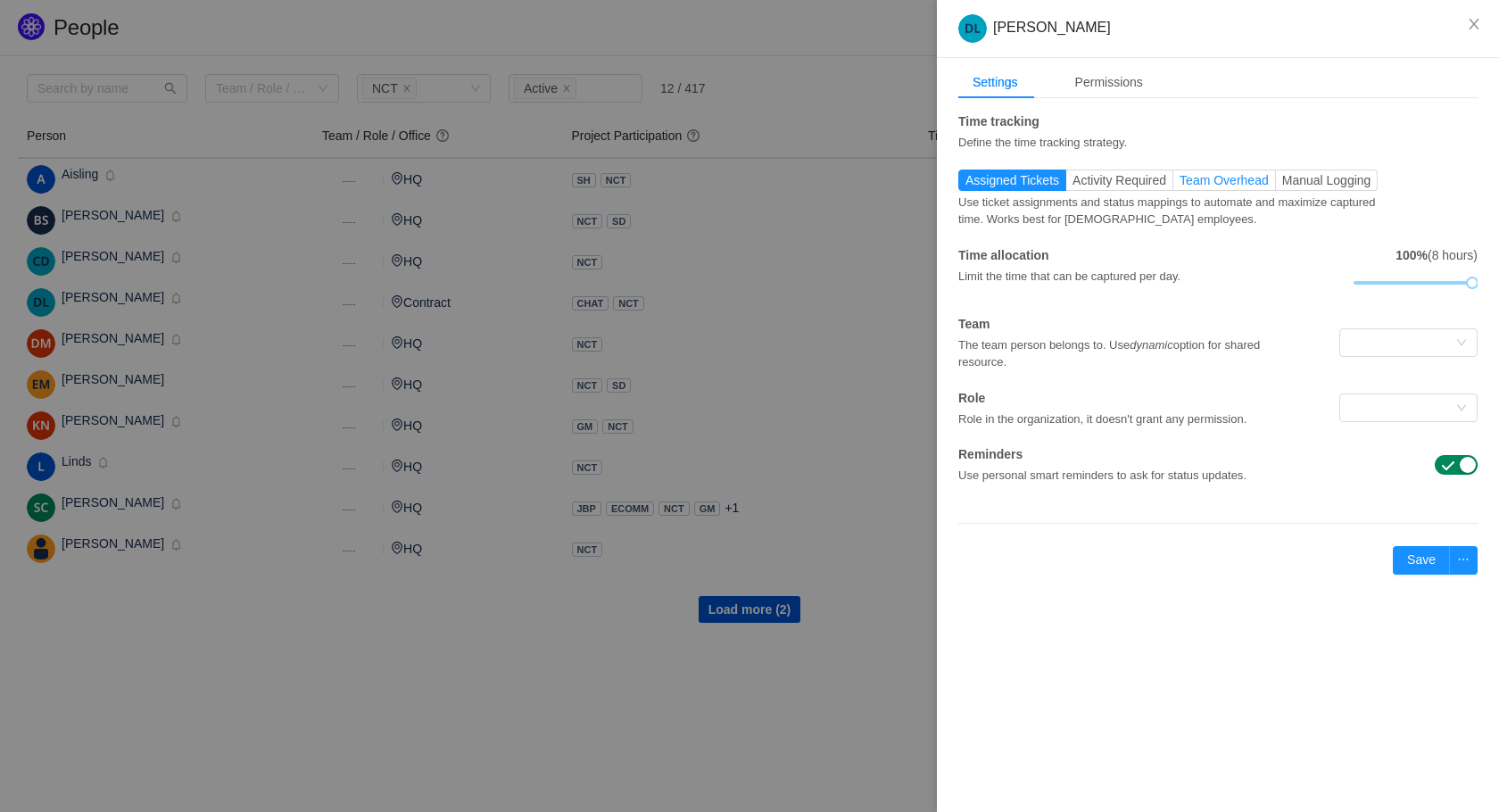
click at [1236, 177] on span "Team Overhead" at bounding box center [1223, 180] width 89 height 14
click at [1179, 184] on input "Team Overhead" at bounding box center [1179, 184] width 0 height 0
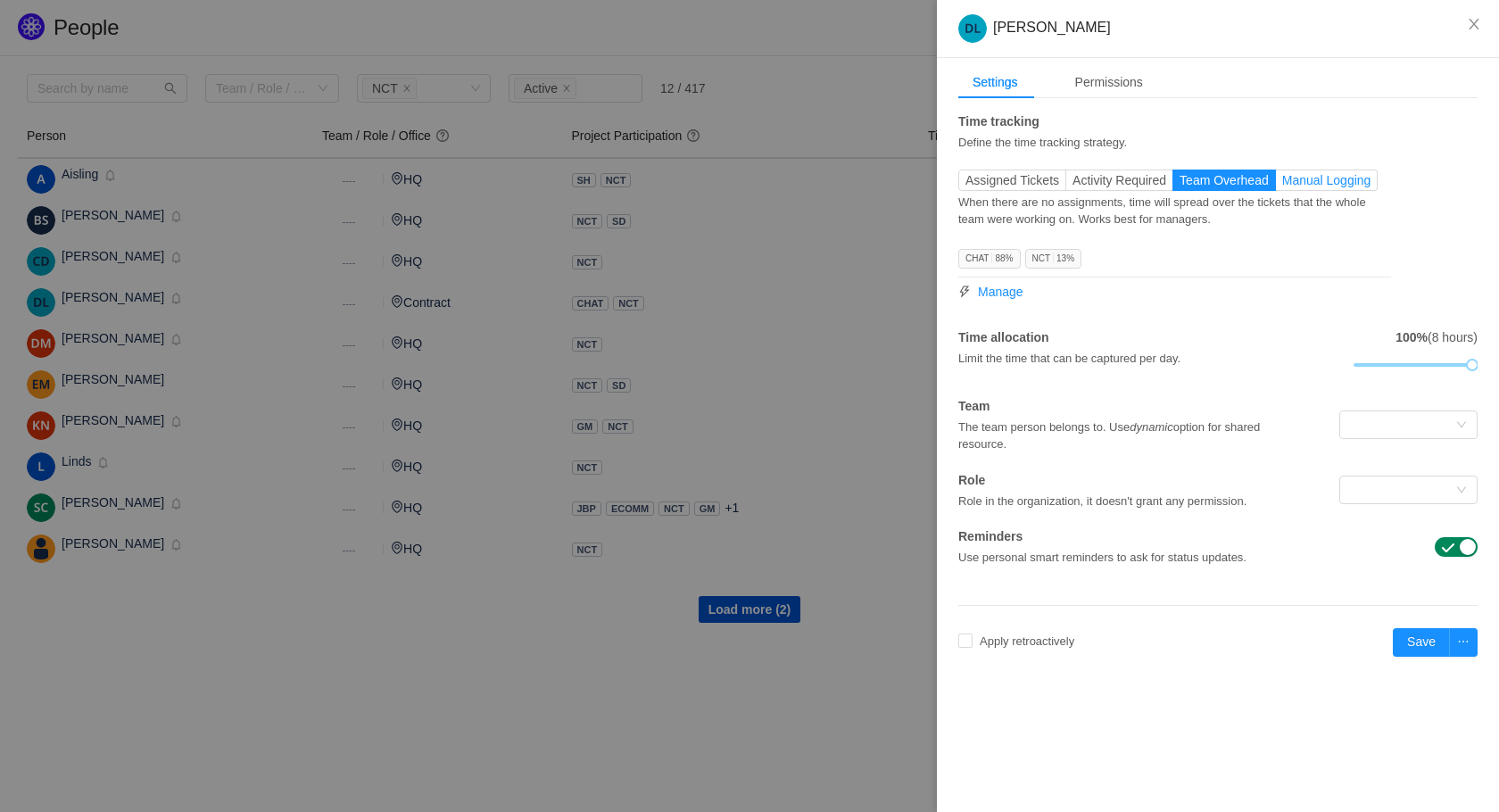
click at [1328, 182] on span "Manual Logging" at bounding box center [1327, 180] width 89 height 14
click at [1282, 184] on input "Manual Logging" at bounding box center [1282, 184] width 0 height 0
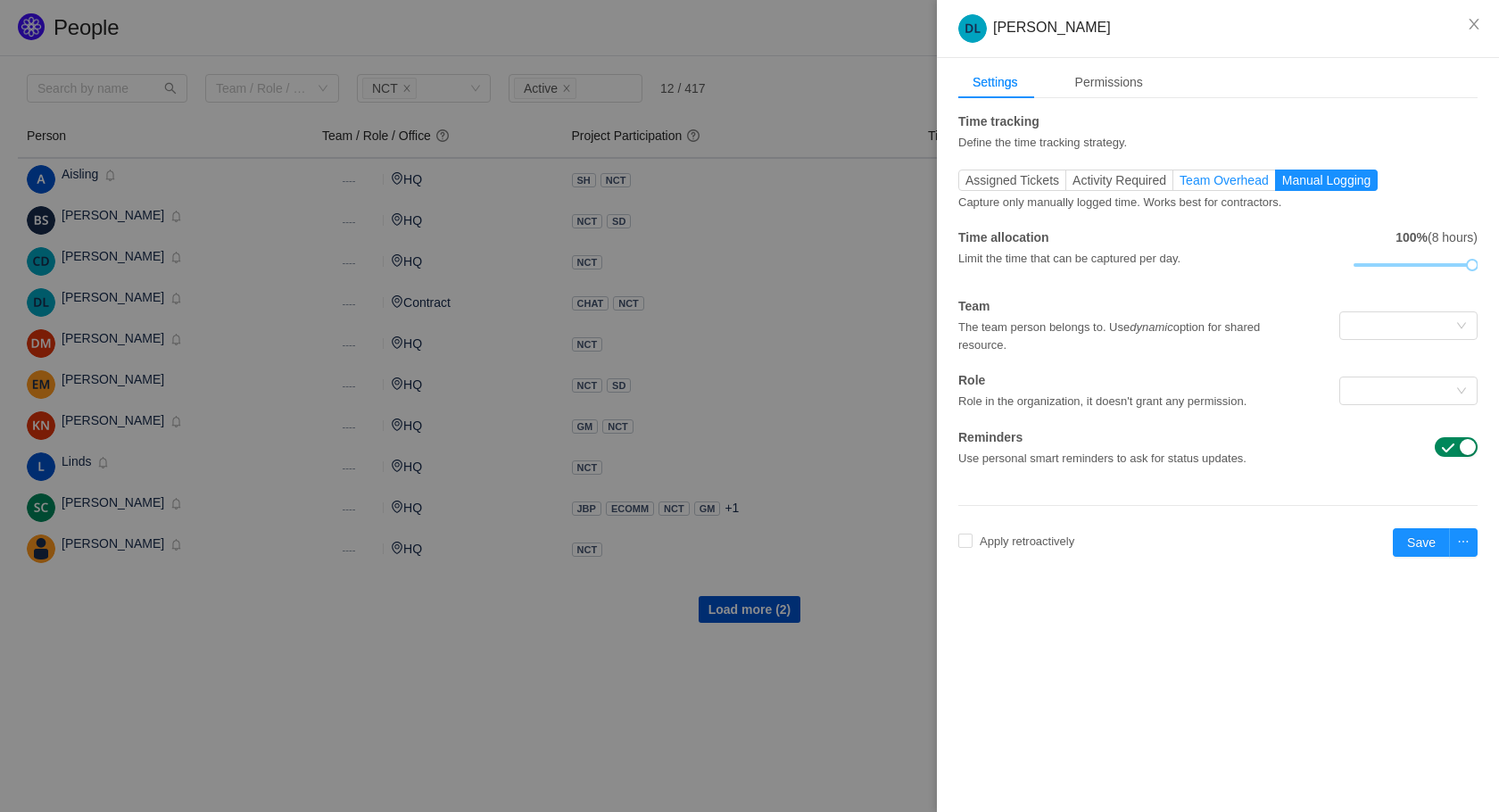
click at [1232, 180] on span "Team Overhead" at bounding box center [1223, 180] width 89 height 14
click at [1179, 184] on input "Team Overhead" at bounding box center [1179, 184] width 0 height 0
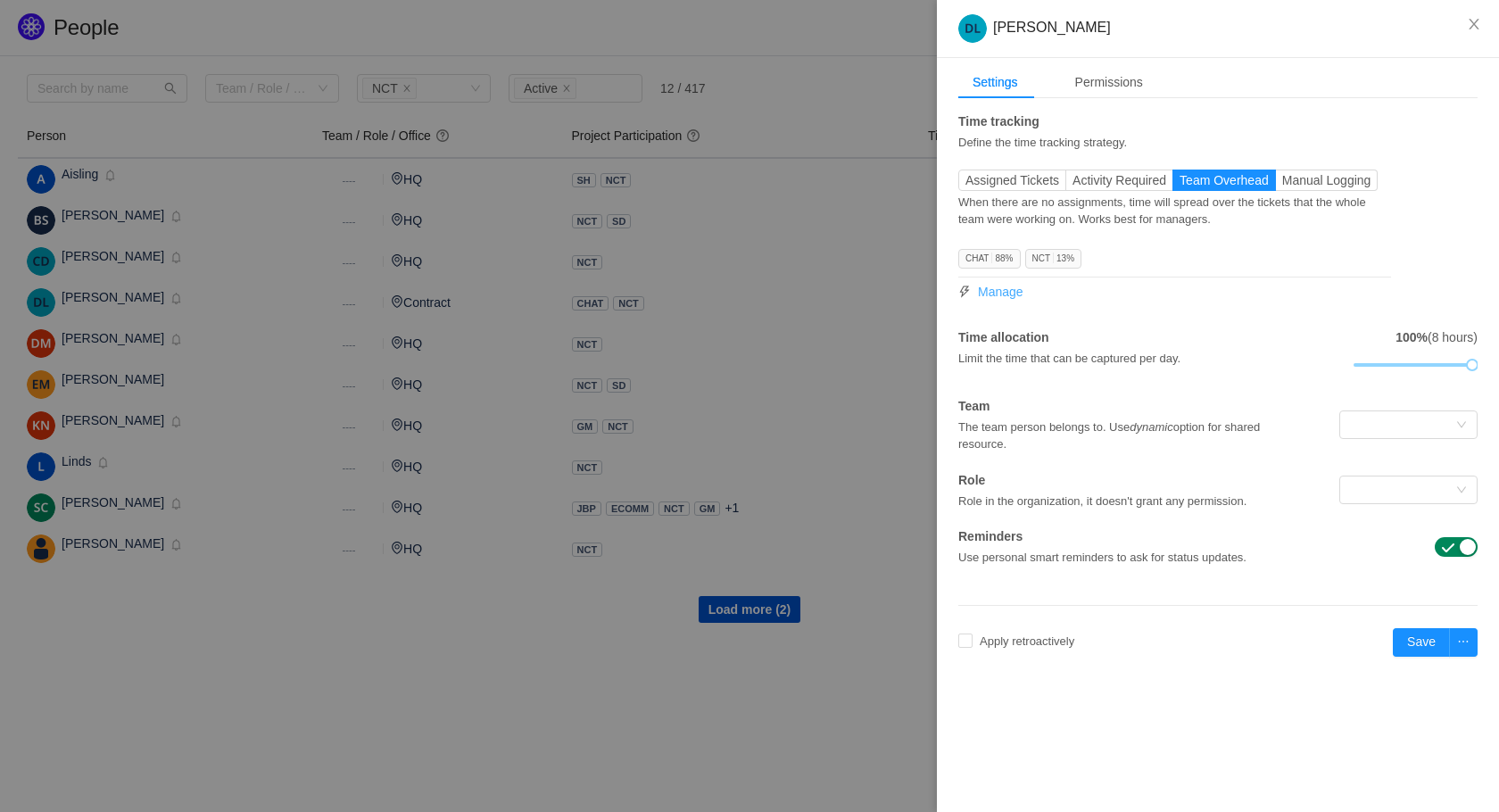
click at [1020, 283] on span "Manage" at bounding box center [1000, 292] width 45 height 18
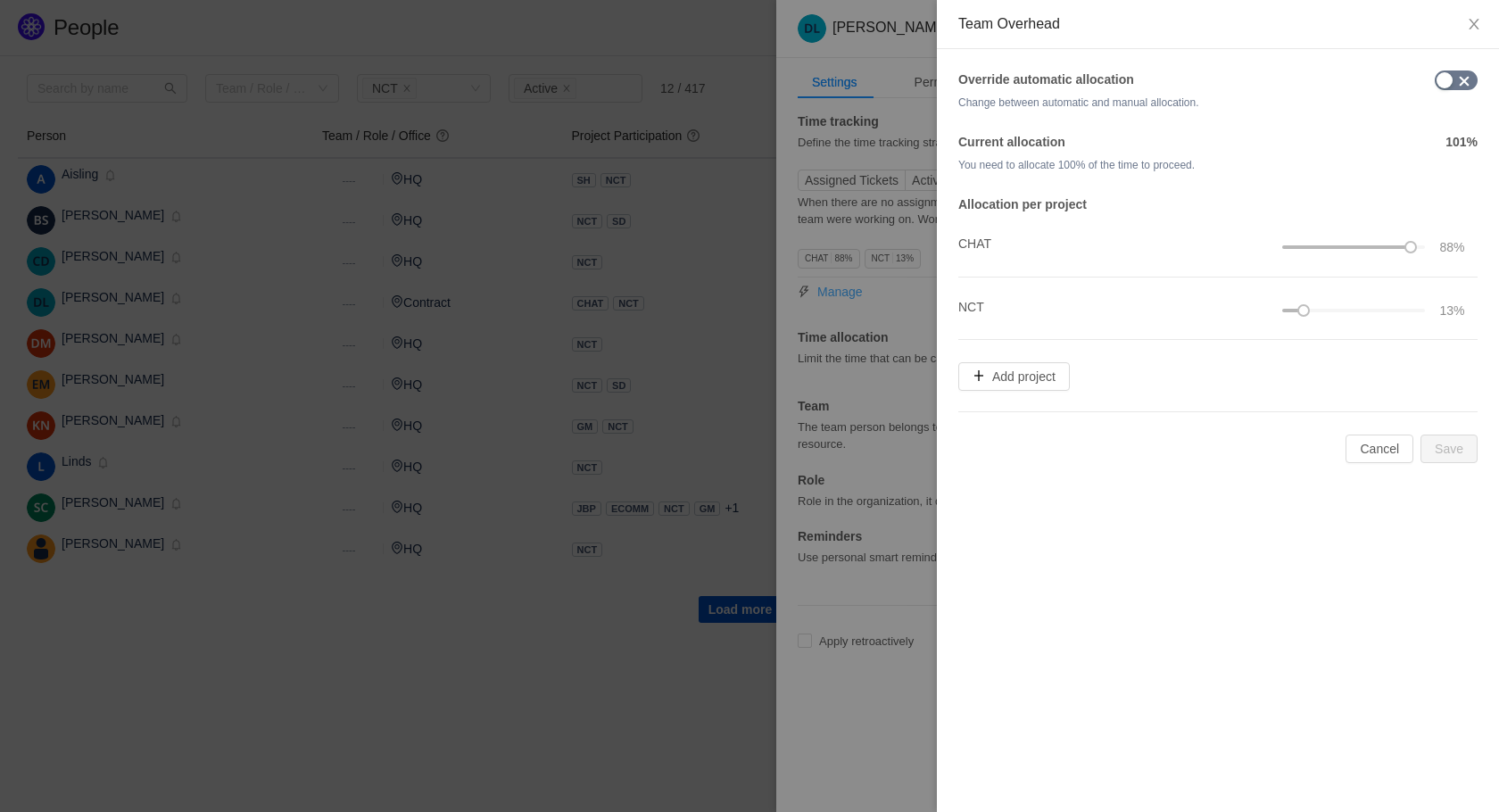
click at [1020, 288] on div "Team Overhead Override automatic allocation Change between automatic and manual…" at bounding box center [750, 406] width 1499 height 812
click at [1410, 248] on div at bounding box center [1410, 247] width 13 height 13
click at [1446, 87] on button "button" at bounding box center [1456, 79] width 42 height 19
drag, startPoint x: 1408, startPoint y: 248, endPoint x: 1387, endPoint y: 248, distance: 21.0
click at [1387, 248] on div at bounding box center [1389, 247] width 13 height 13
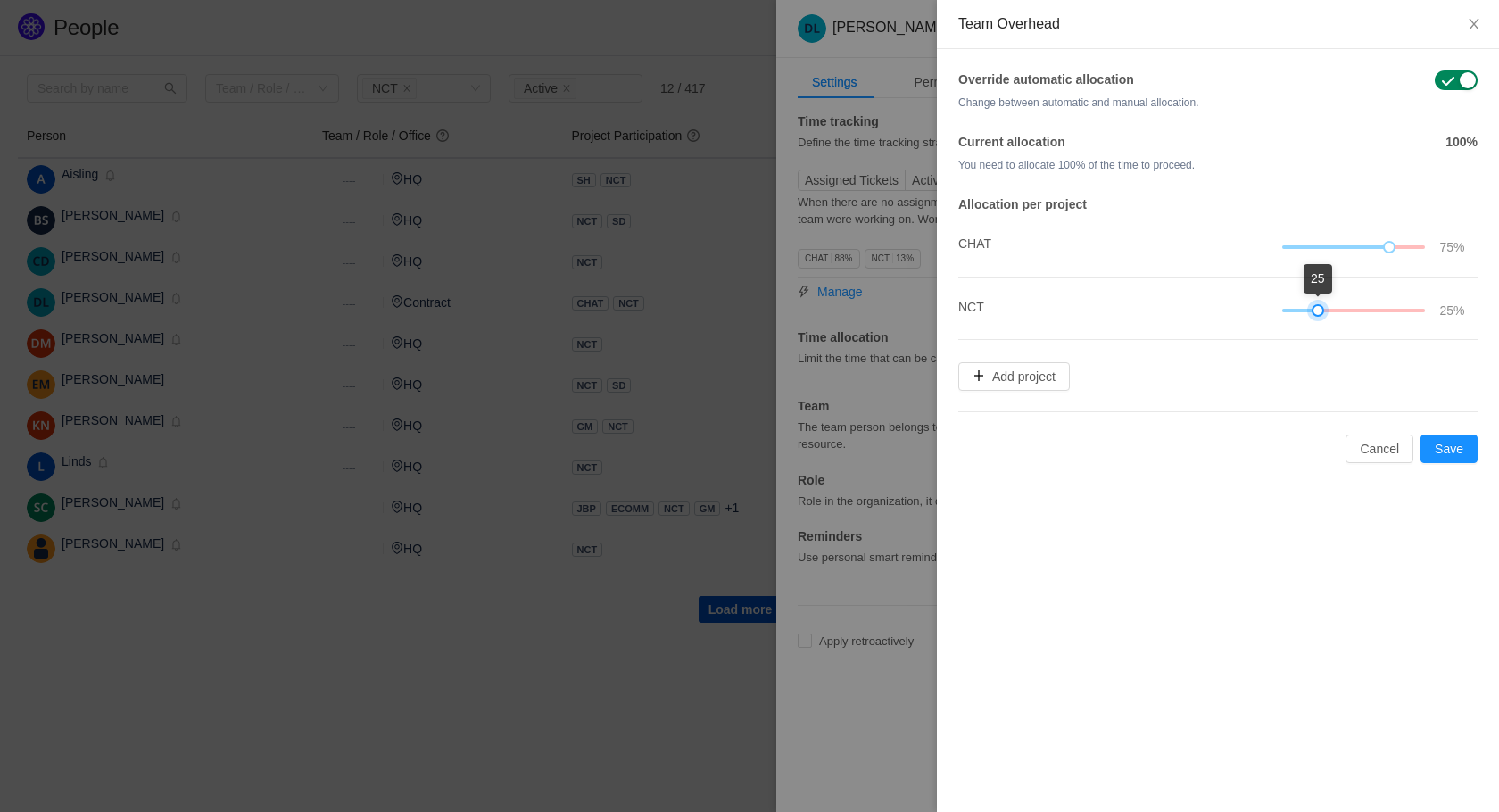
click at [1316, 313] on div at bounding box center [1318, 311] width 13 height 13
click at [1450, 438] on button "Save" at bounding box center [1449, 448] width 57 height 29
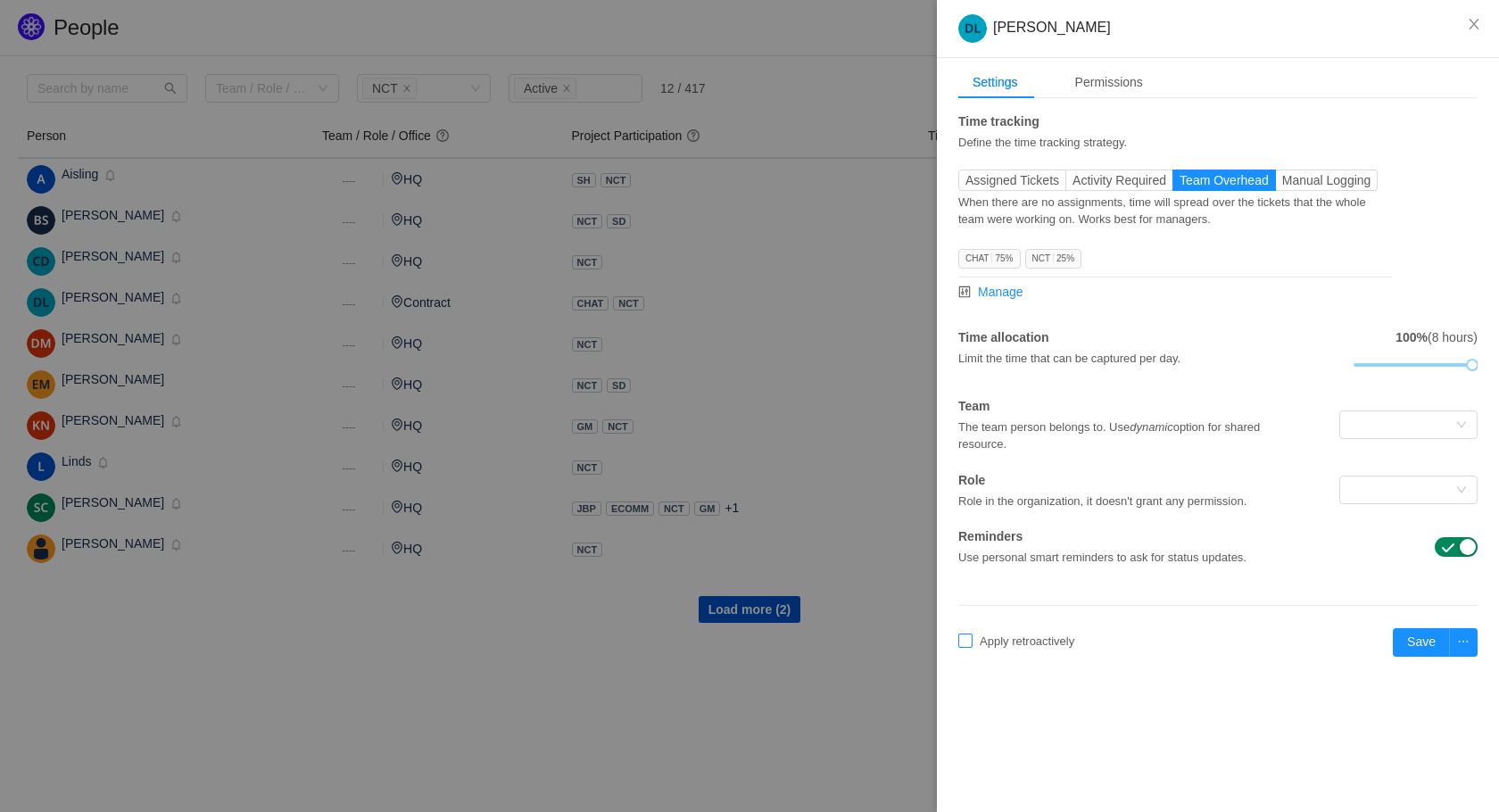
click at [1011, 641] on span "Apply retroactively" at bounding box center [1027, 641] width 109 height 14
click at [1123, 594] on button "Okay to erase" at bounding box center [1104, 594] width 92 height 21
checkbox input "true"
click at [1467, 645] on button "button" at bounding box center [1463, 641] width 29 height 29
click at [1460, 666] on li "Save & Next" at bounding box center [1432, 677] width 91 height 29
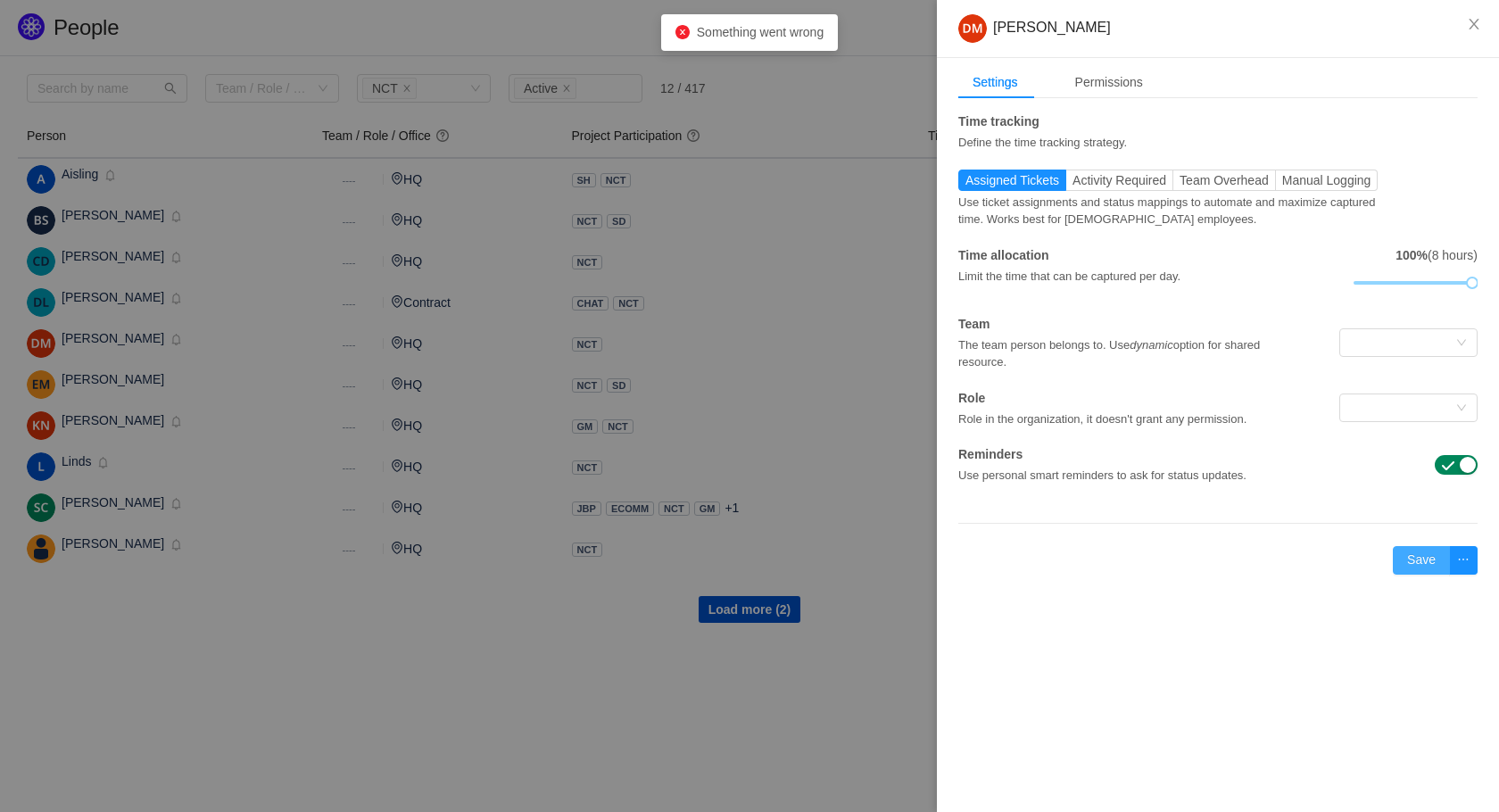
click at [1410, 569] on button "Save" at bounding box center [1422, 559] width 57 height 29
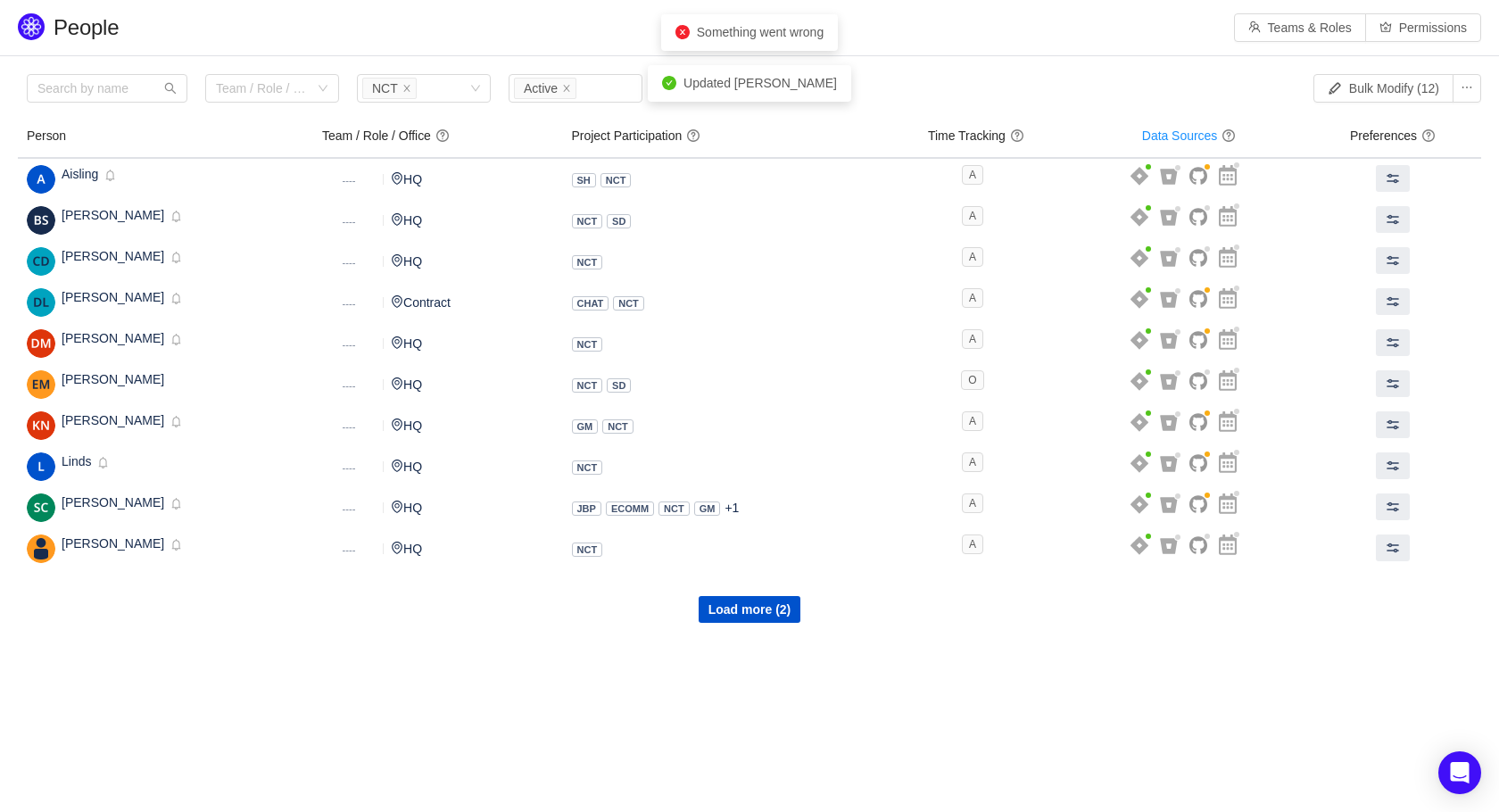
click at [756, 33] on span "Something went wrong" at bounding box center [760, 31] width 126 height 14
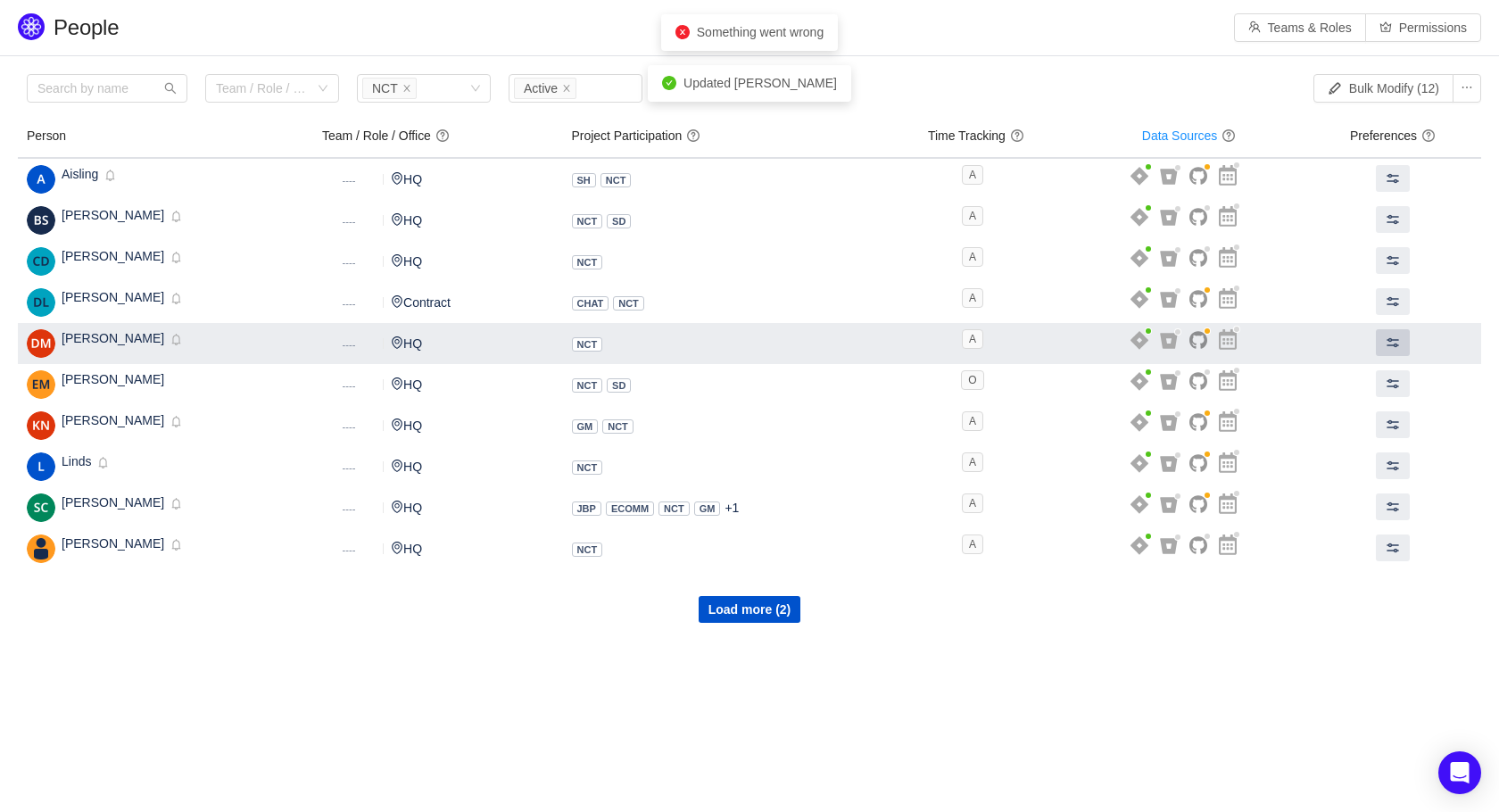
click at [1393, 342] on span at bounding box center [1392, 342] width 14 height 14
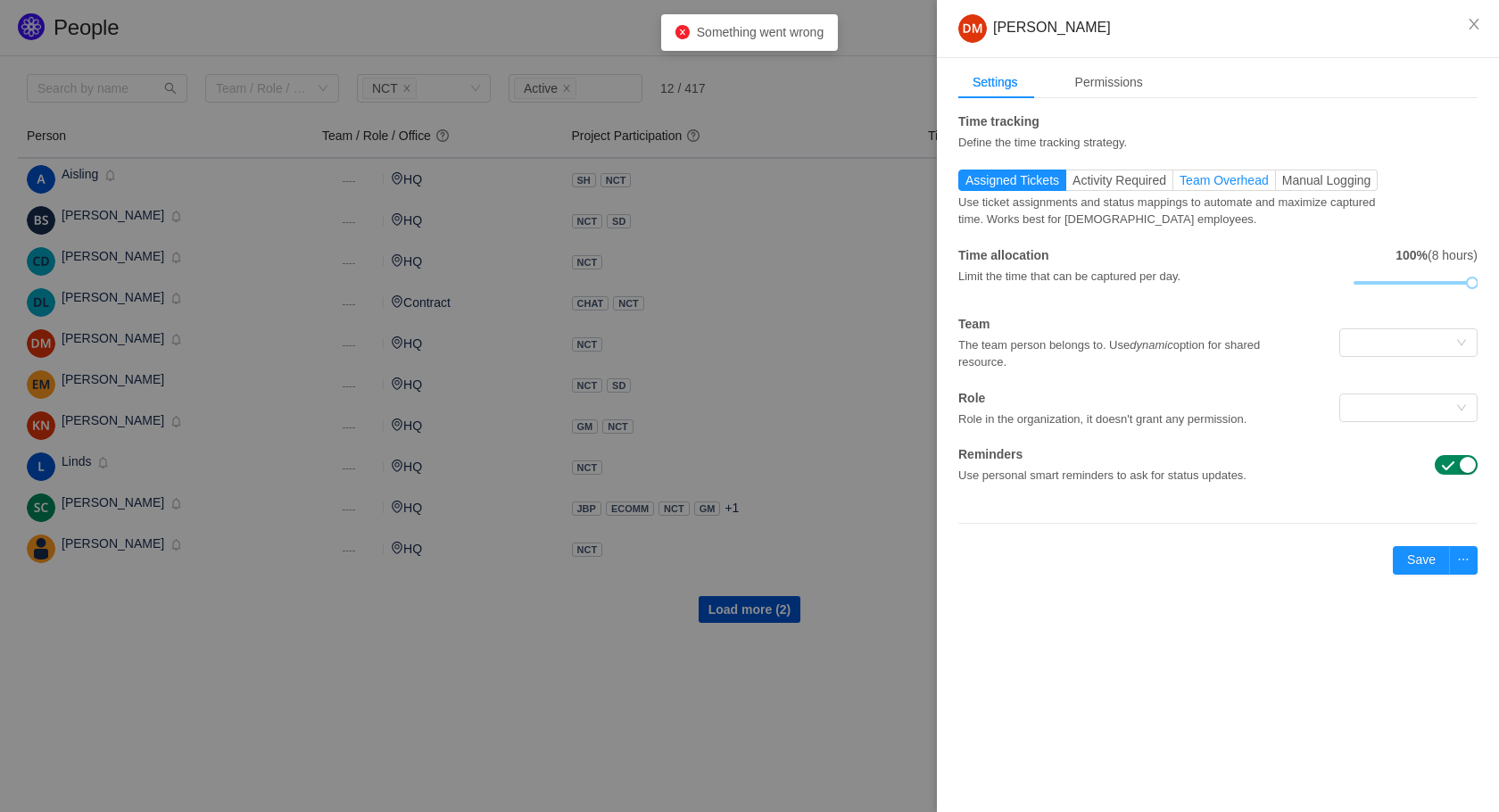
click at [1210, 173] on span "Team Overhead" at bounding box center [1223, 180] width 89 height 14
click at [1179, 184] on input "Team Overhead" at bounding box center [1179, 184] width 0 height 0
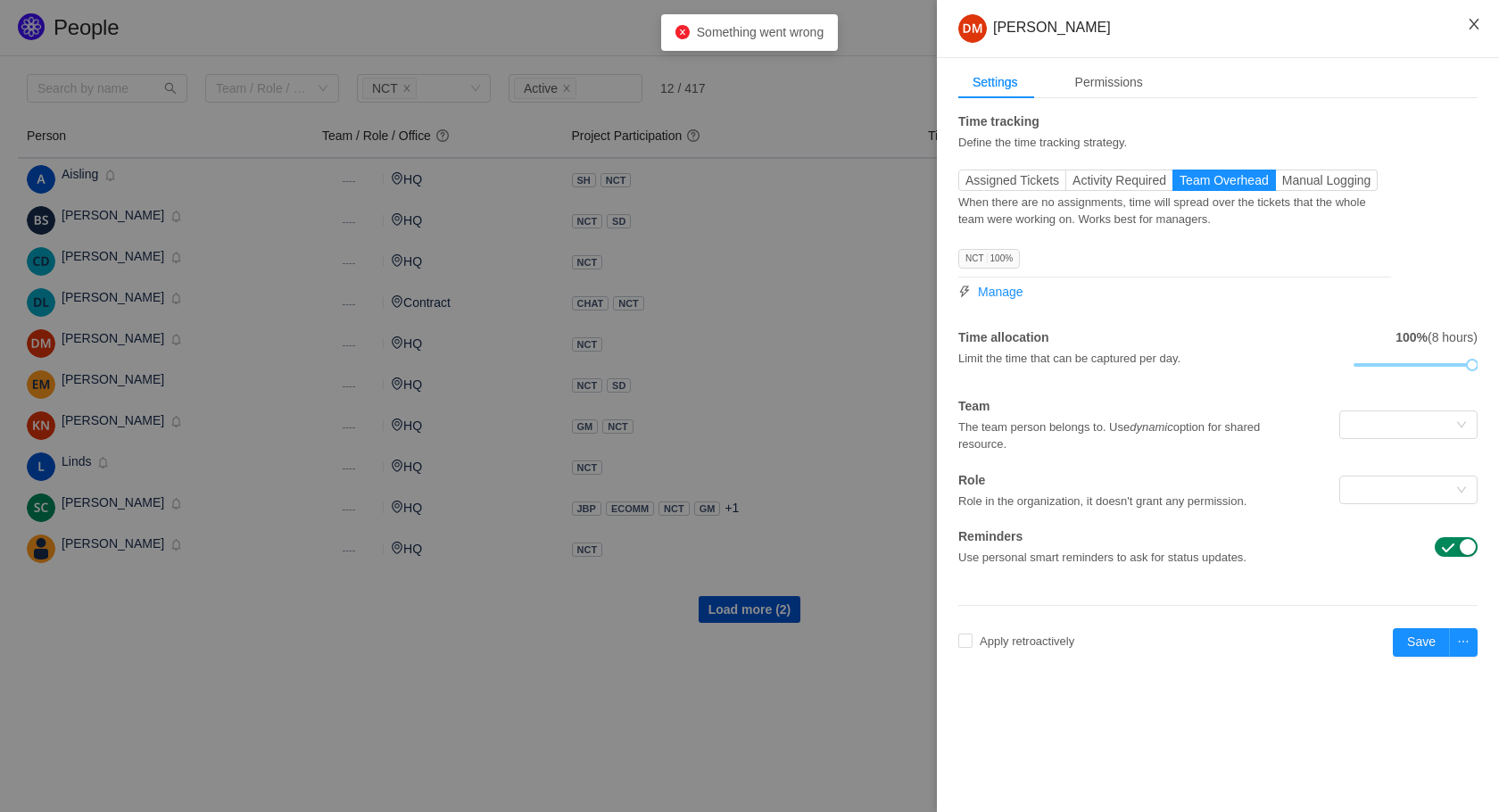
click at [1469, 34] on button "Close" at bounding box center [1474, 25] width 50 height 50
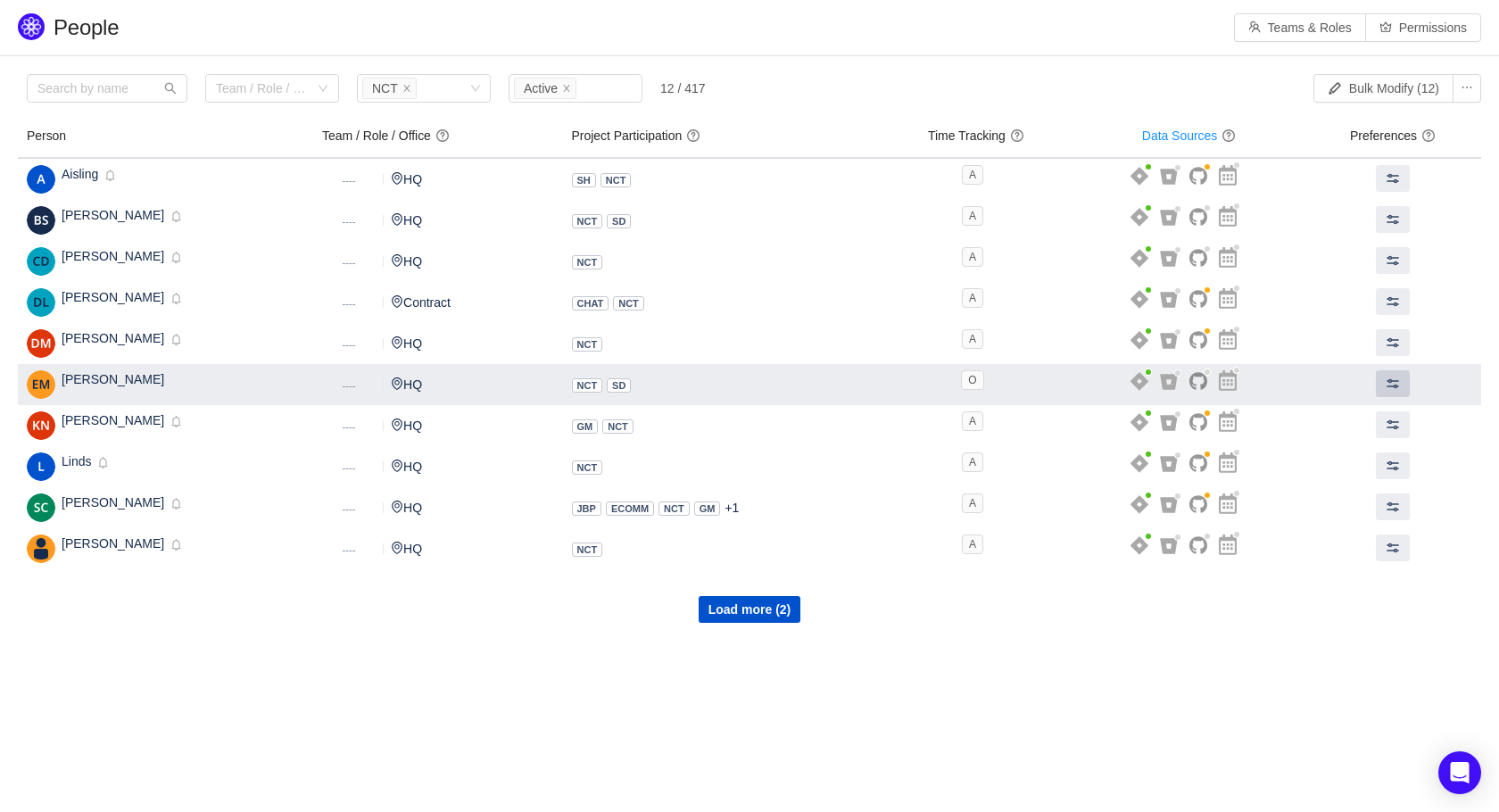
click at [1394, 381] on span at bounding box center [1392, 382] width 14 height 14
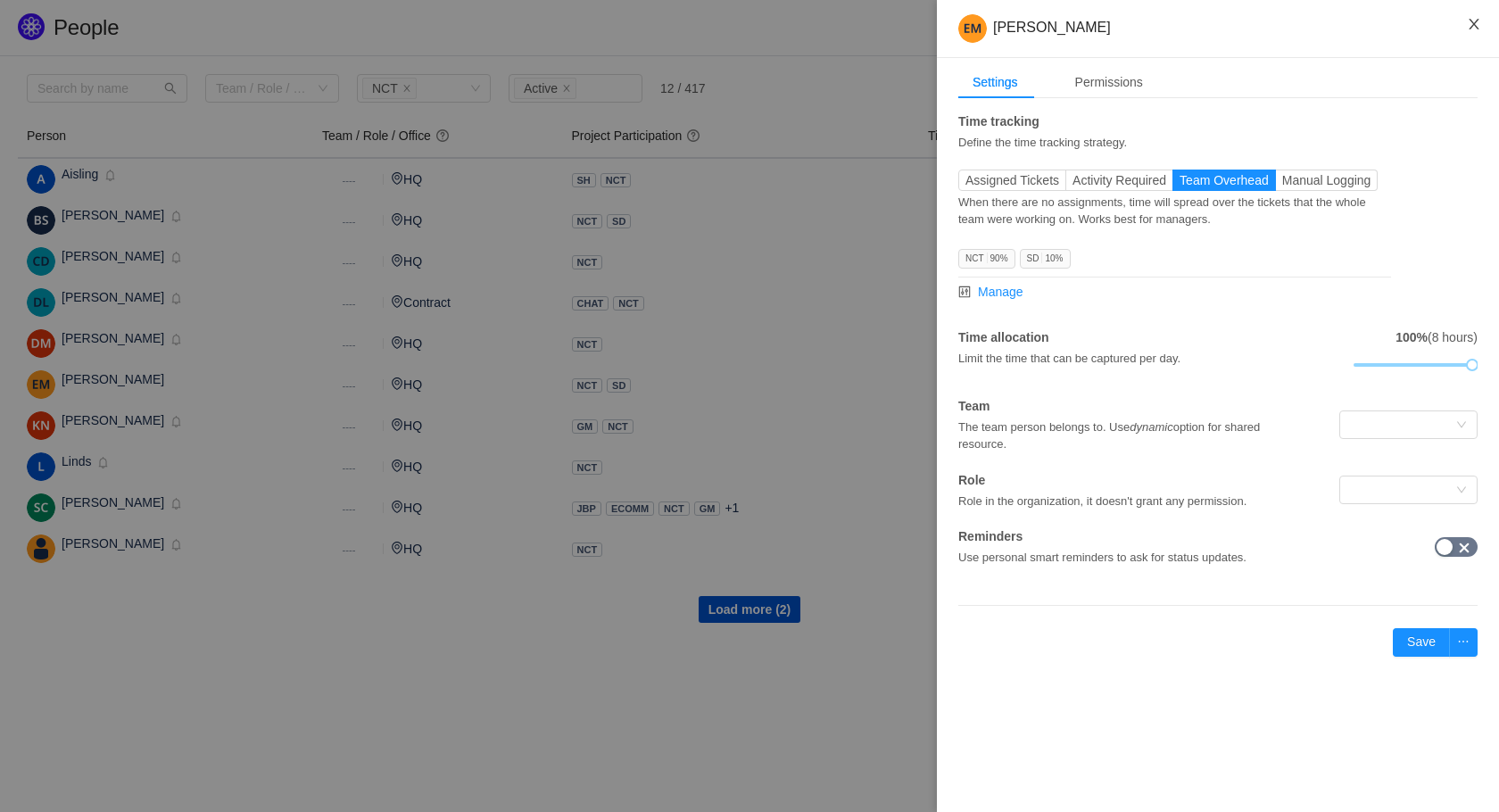
click at [1469, 24] on icon "icon: close" at bounding box center [1473, 23] width 14 height 14
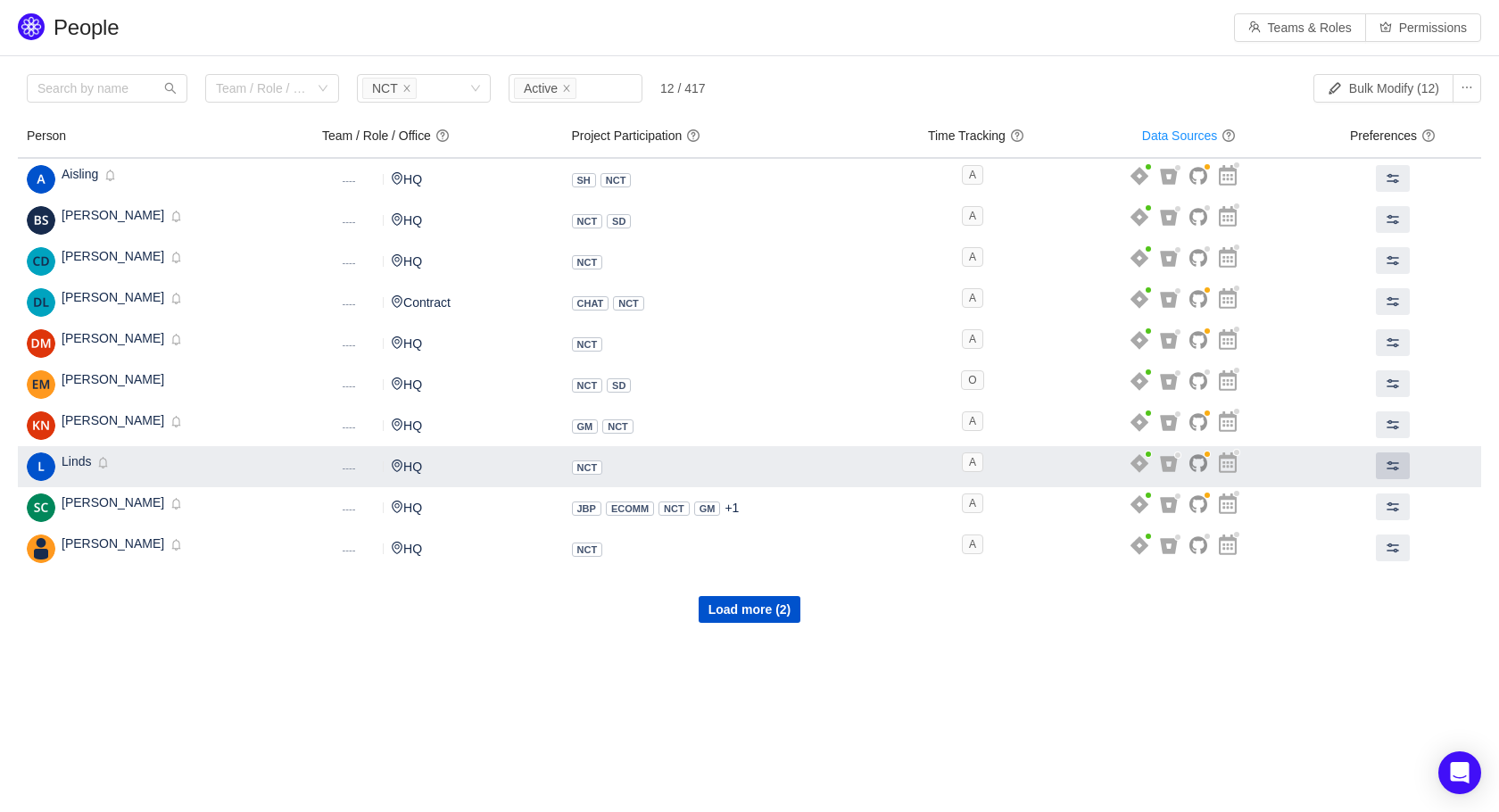
click at [1390, 461] on span at bounding box center [1392, 465] width 14 height 14
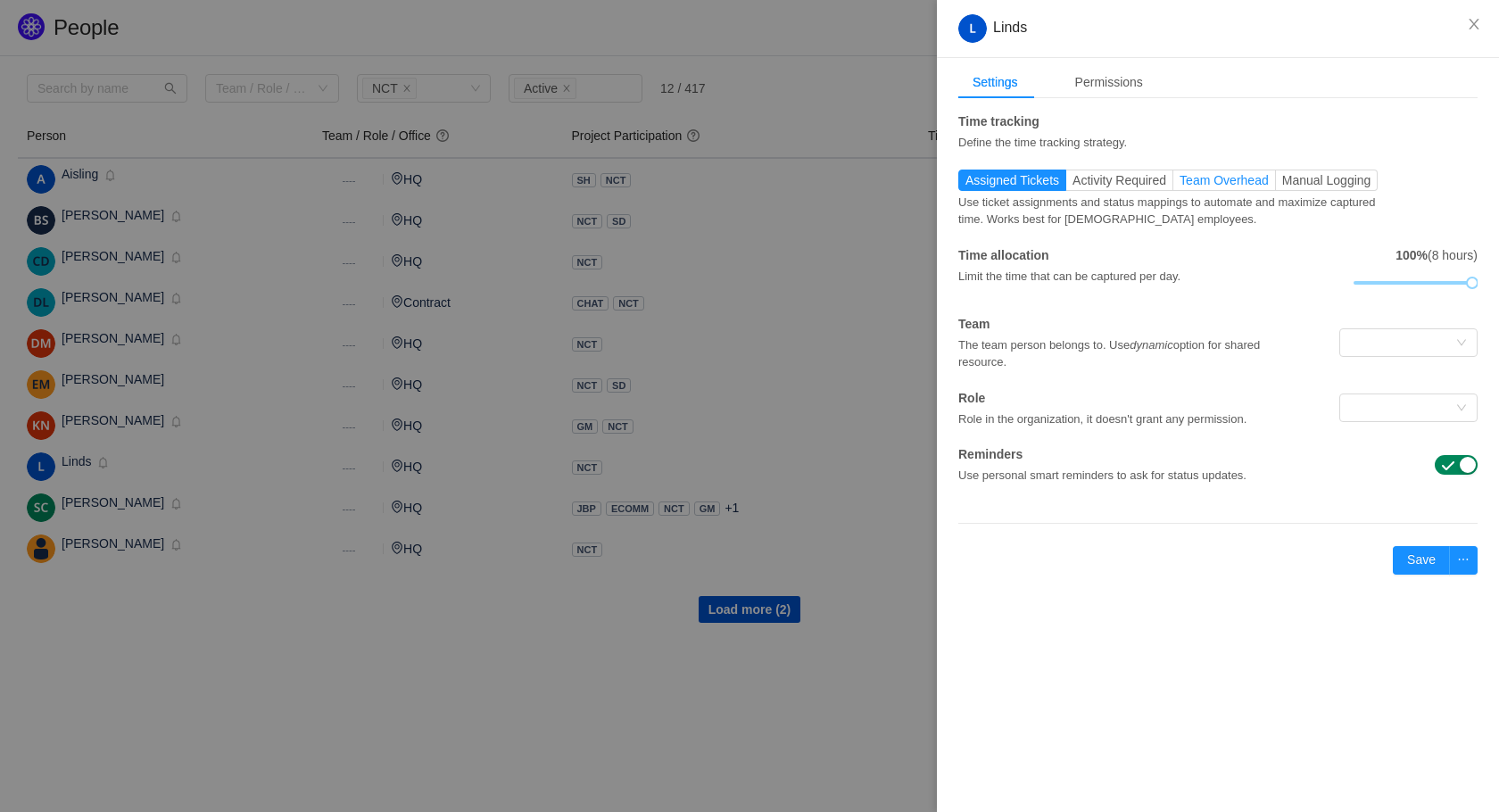
click at [1228, 180] on span "Team Overhead" at bounding box center [1223, 180] width 89 height 14
click at [1179, 184] on input "Team Overhead" at bounding box center [1179, 184] width 0 height 0
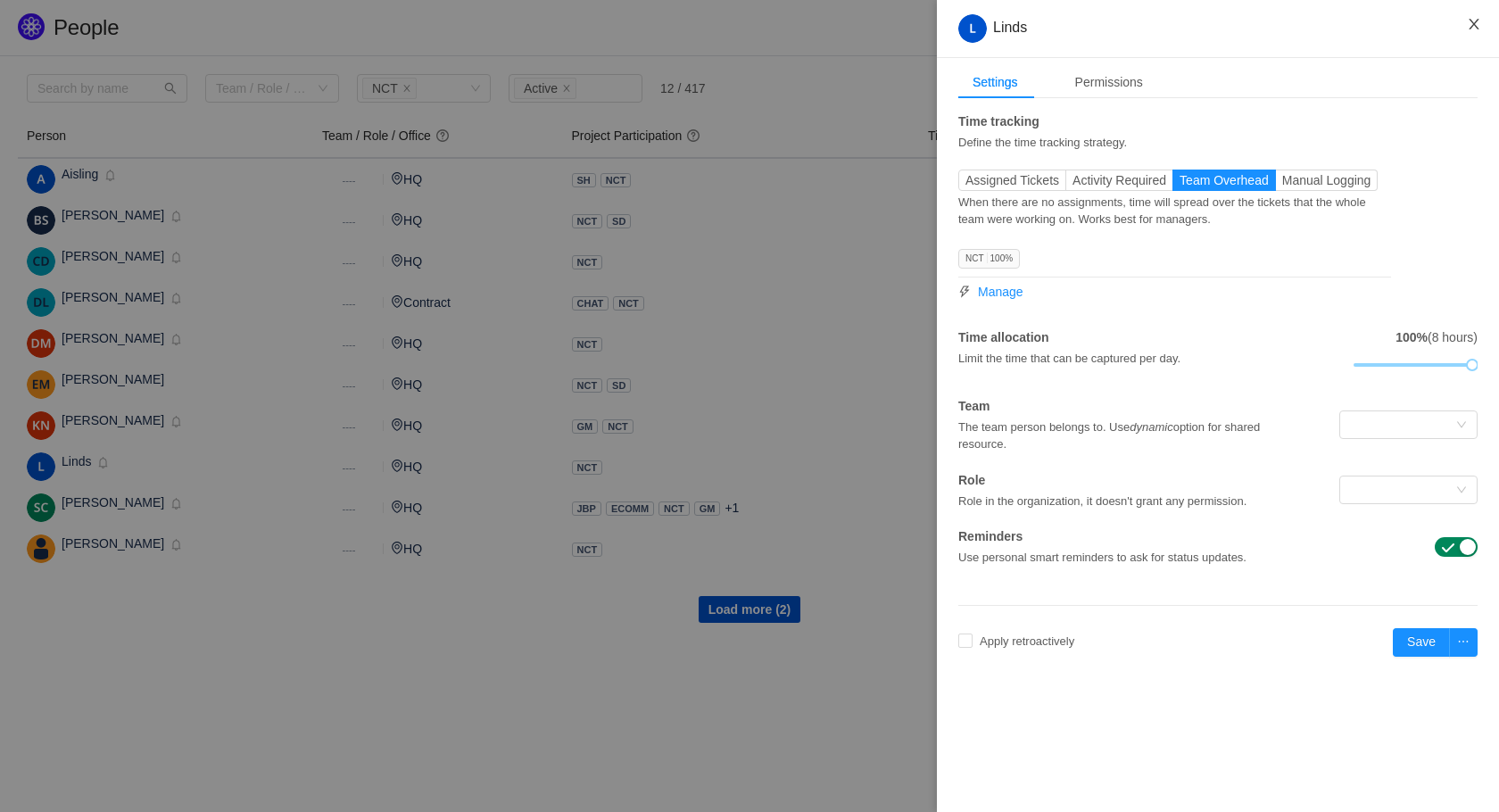
click at [1467, 29] on icon "icon: close" at bounding box center [1473, 23] width 14 height 14
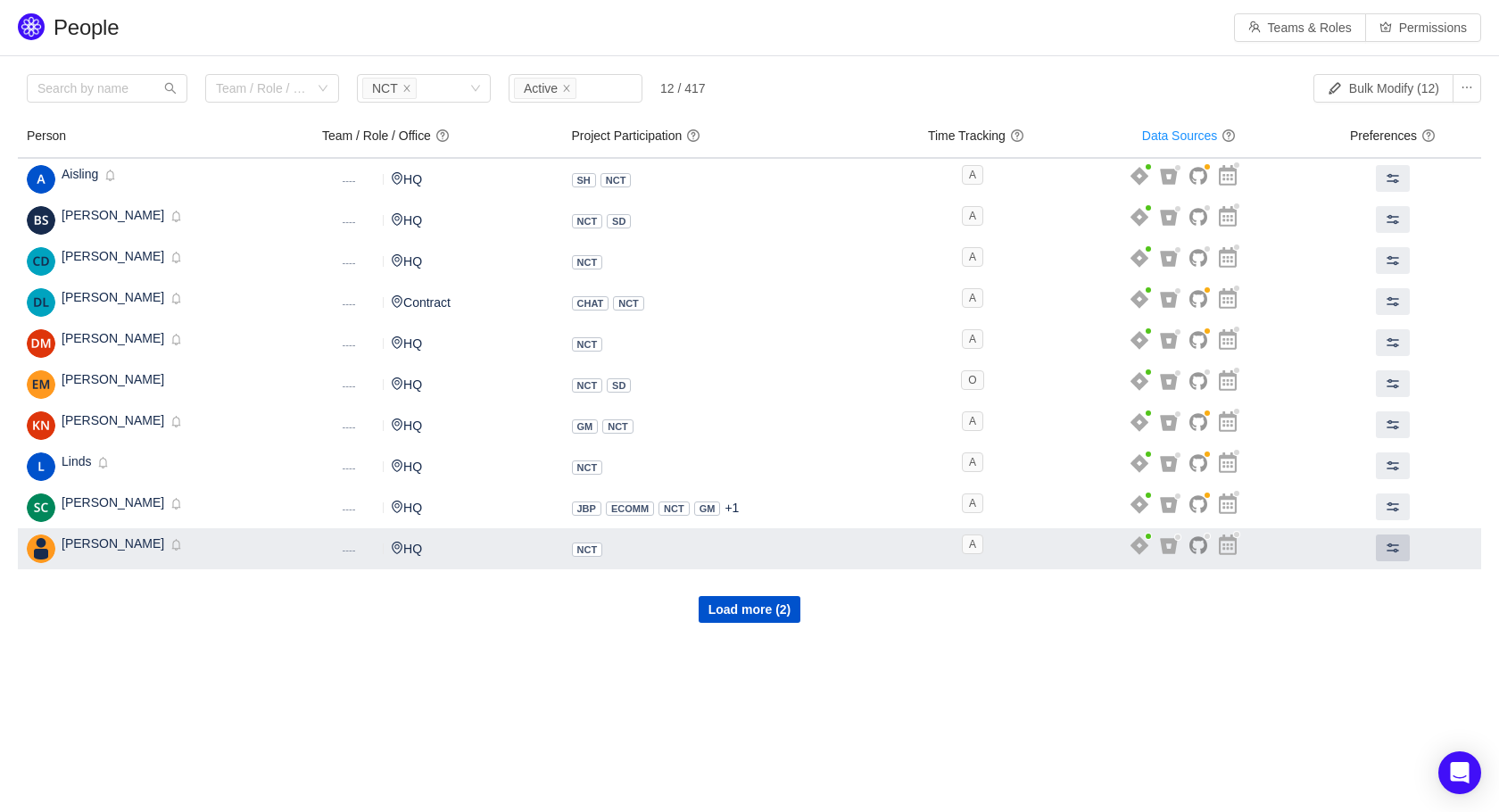
click at [1393, 551] on span at bounding box center [1392, 547] width 14 height 14
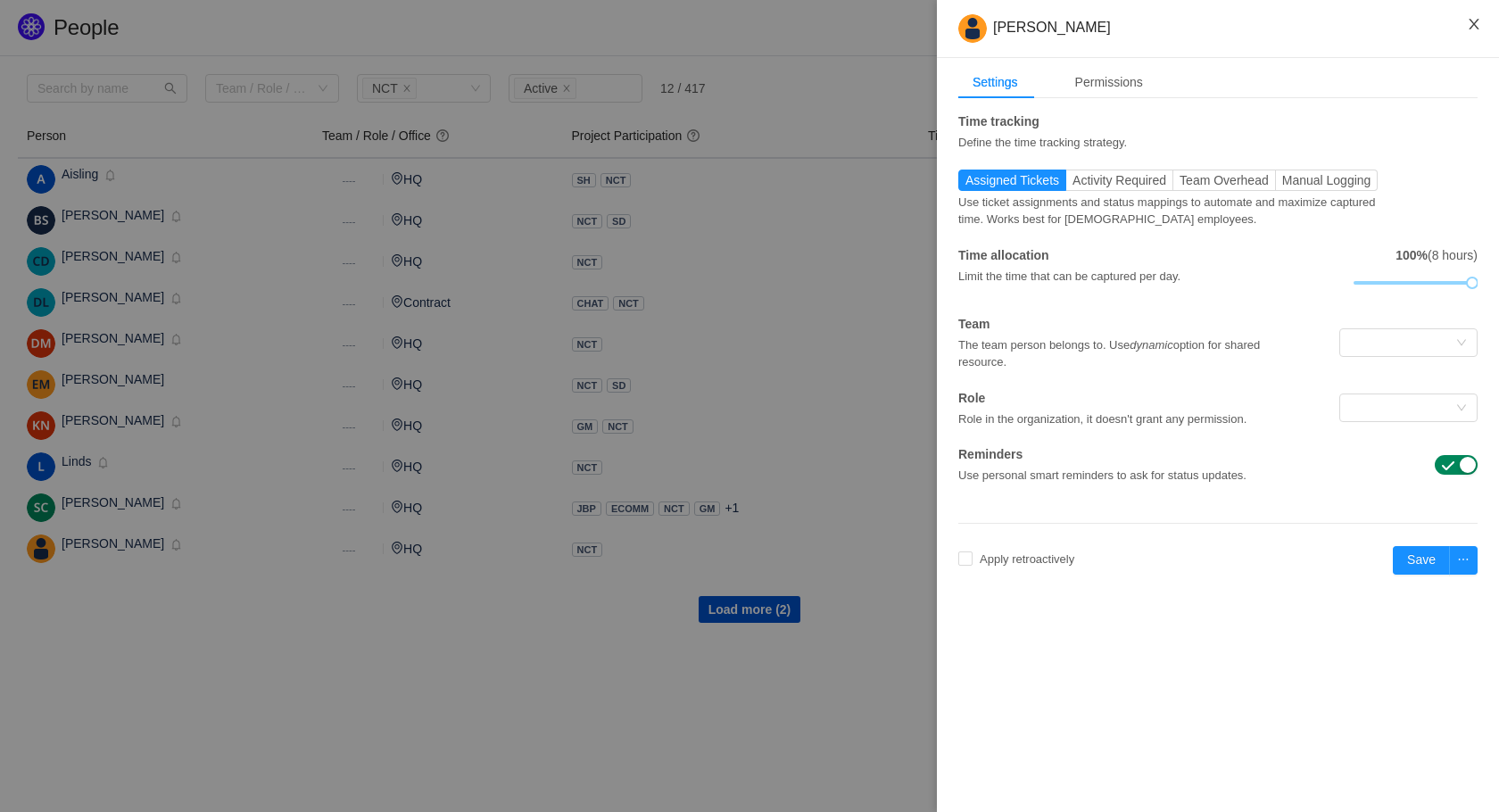
click at [1462, 28] on button "Close" at bounding box center [1474, 25] width 50 height 50
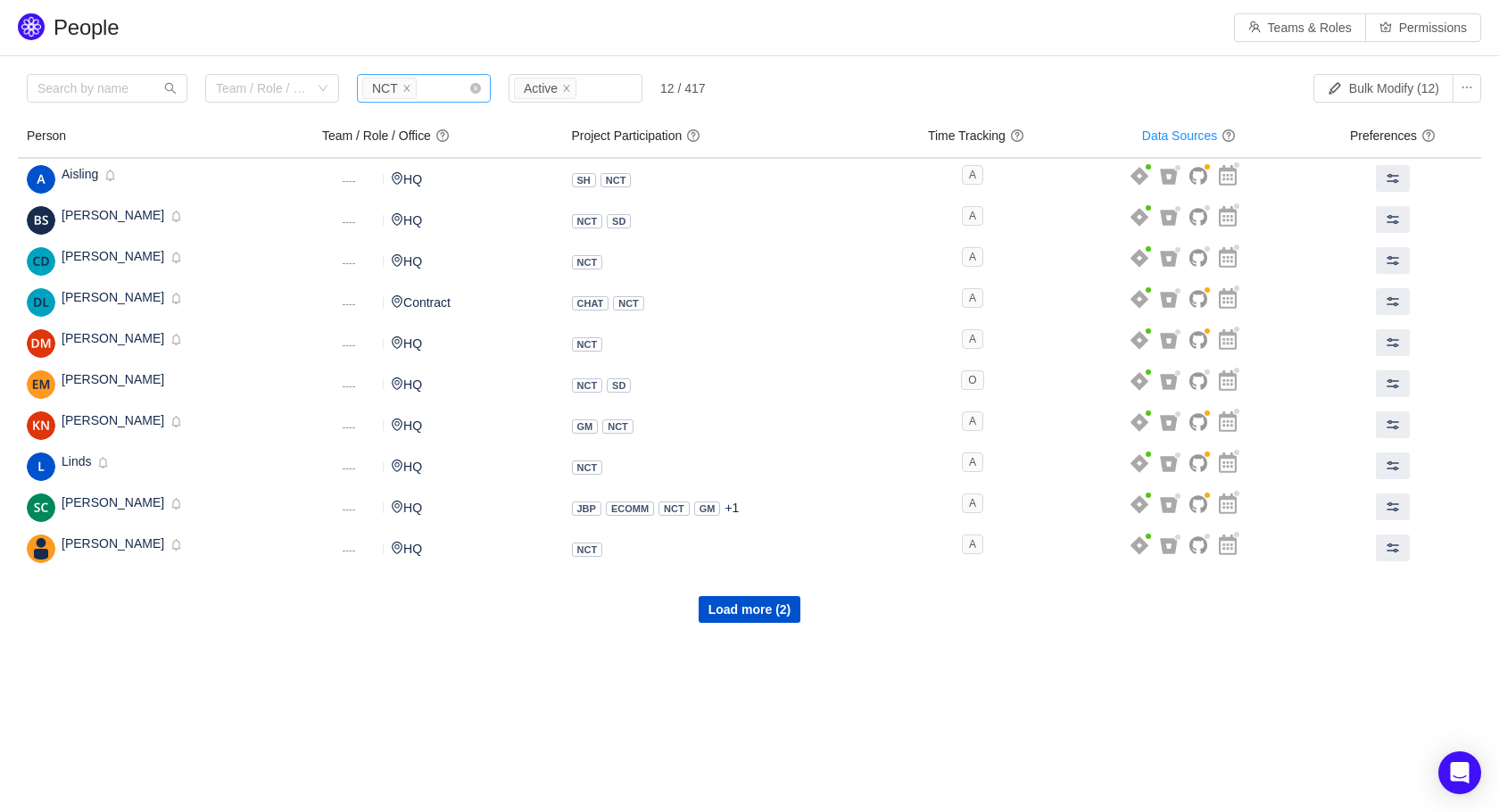
click at [435, 83] on div "Projects NCT" at bounding box center [417, 88] width 110 height 27
click at [410, 90] on icon "icon: close" at bounding box center [407, 88] width 9 height 9
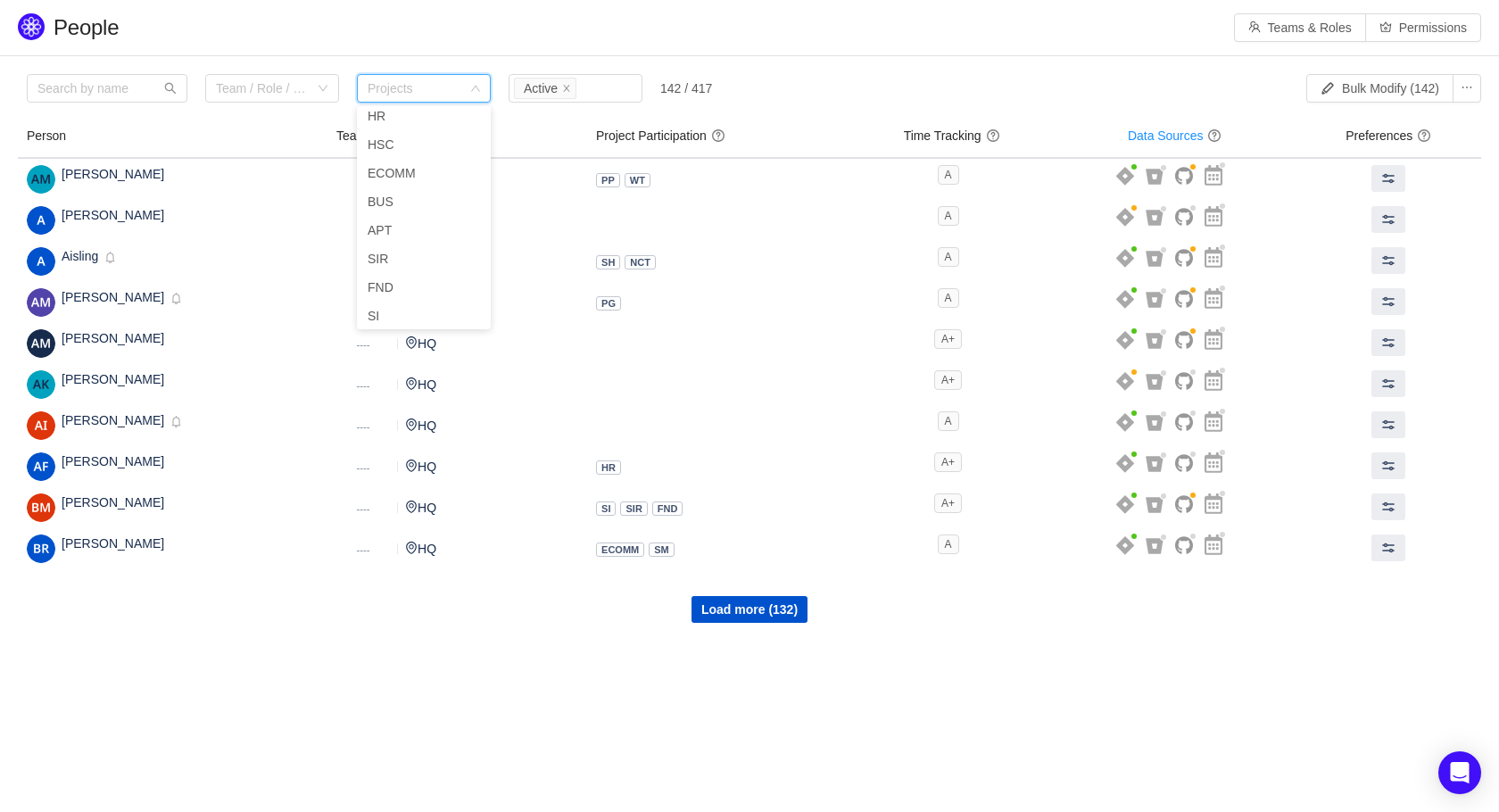
click at [410, 90] on div "Projects" at bounding box center [416, 88] width 97 height 18
type input "GM"
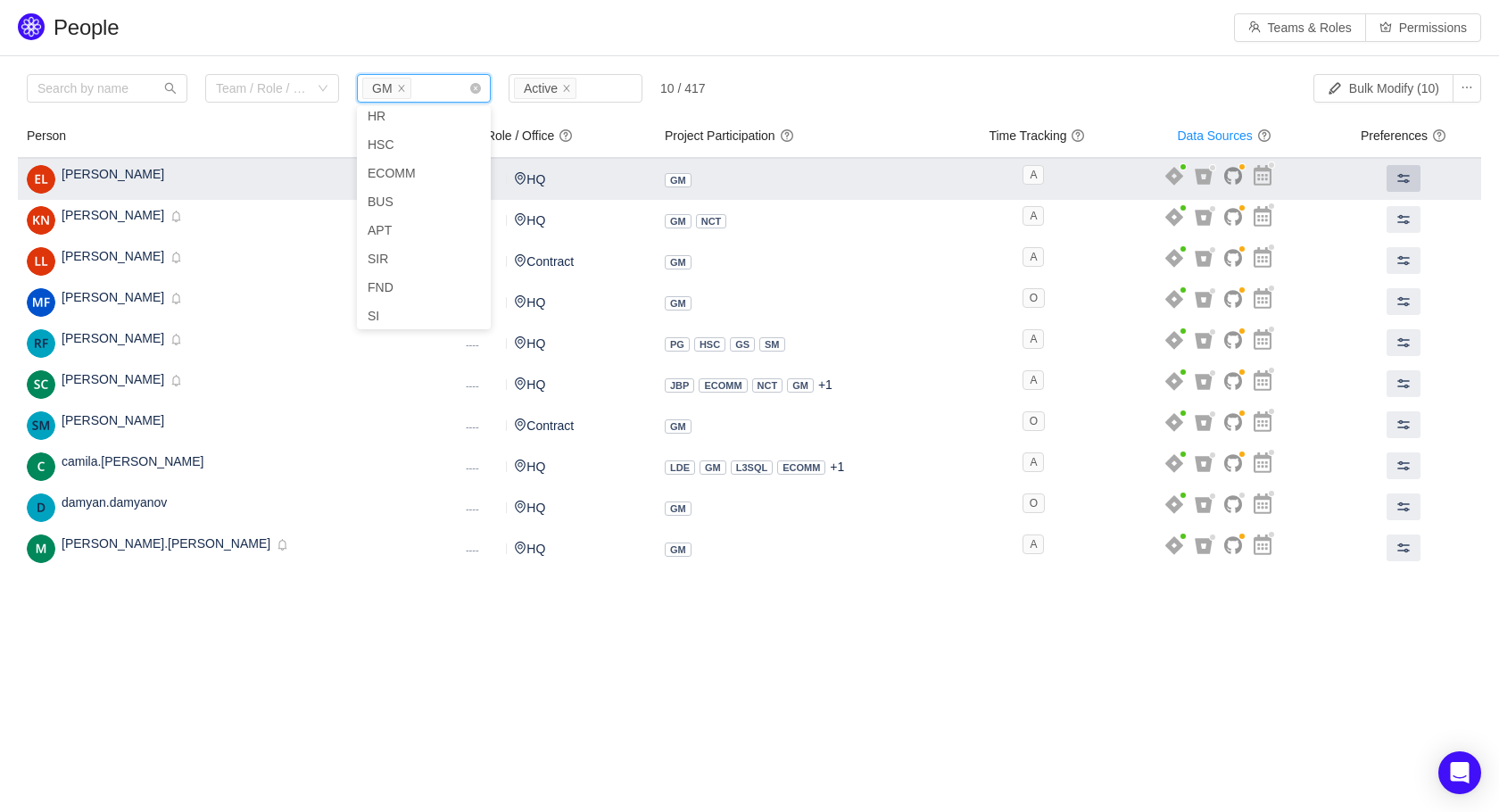
click at [1396, 176] on span at bounding box center [1402, 178] width 14 height 14
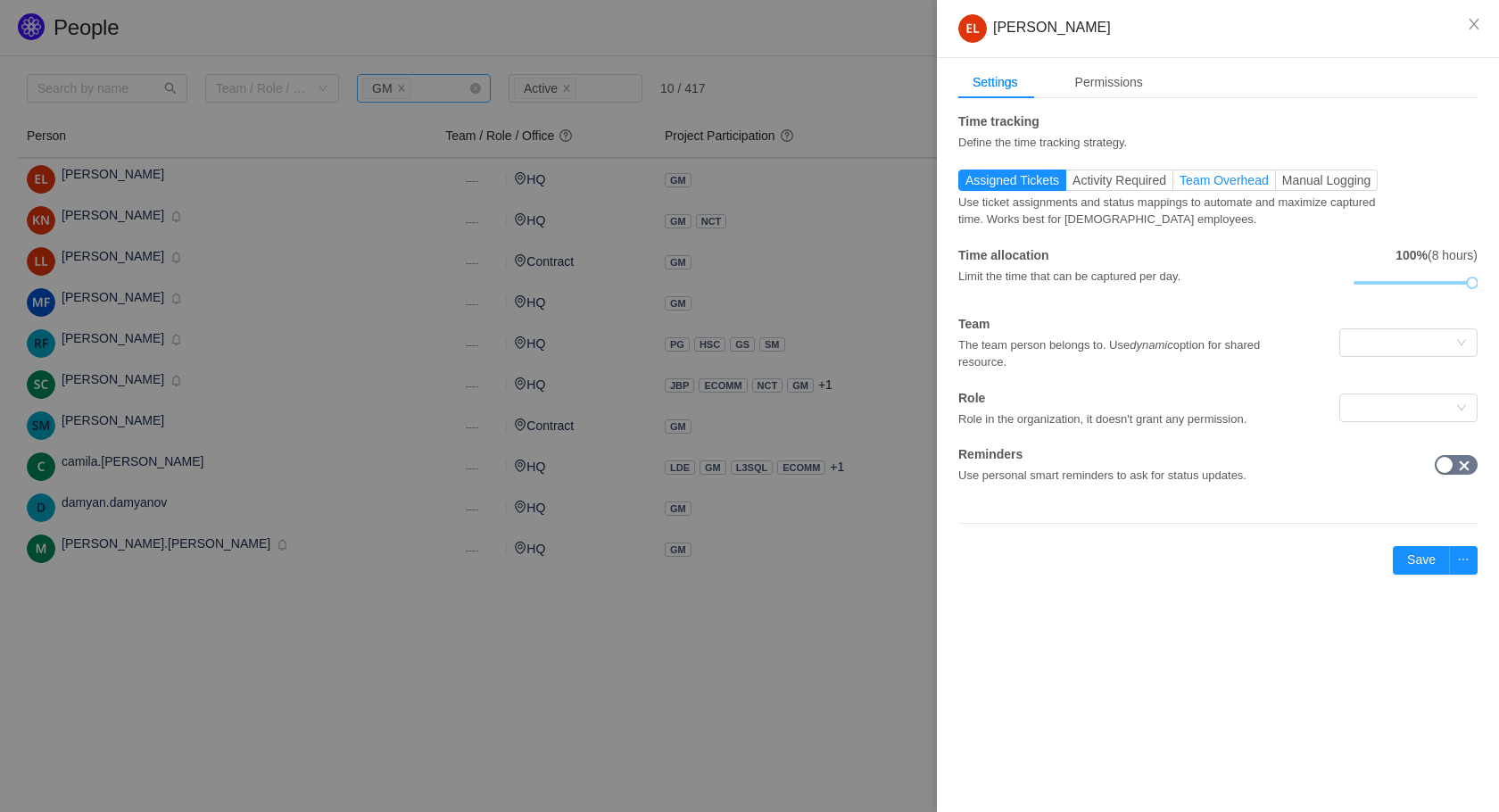
click at [1227, 179] on span "Team Overhead" at bounding box center [1223, 180] width 89 height 14
click at [1179, 184] on input "Team Overhead" at bounding box center [1179, 184] width 0 height 0
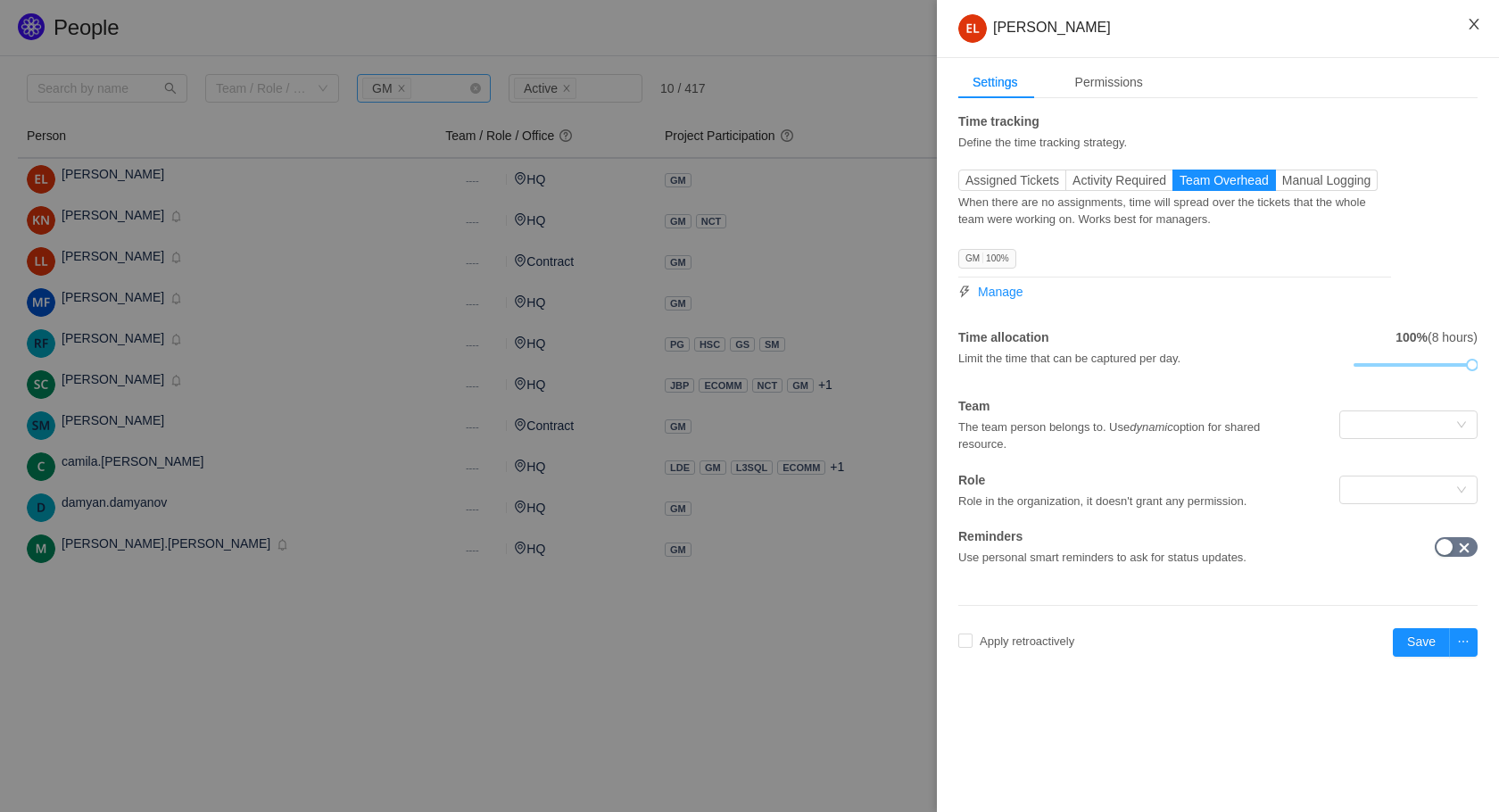
click at [1486, 26] on button "Close" at bounding box center [1474, 25] width 50 height 50
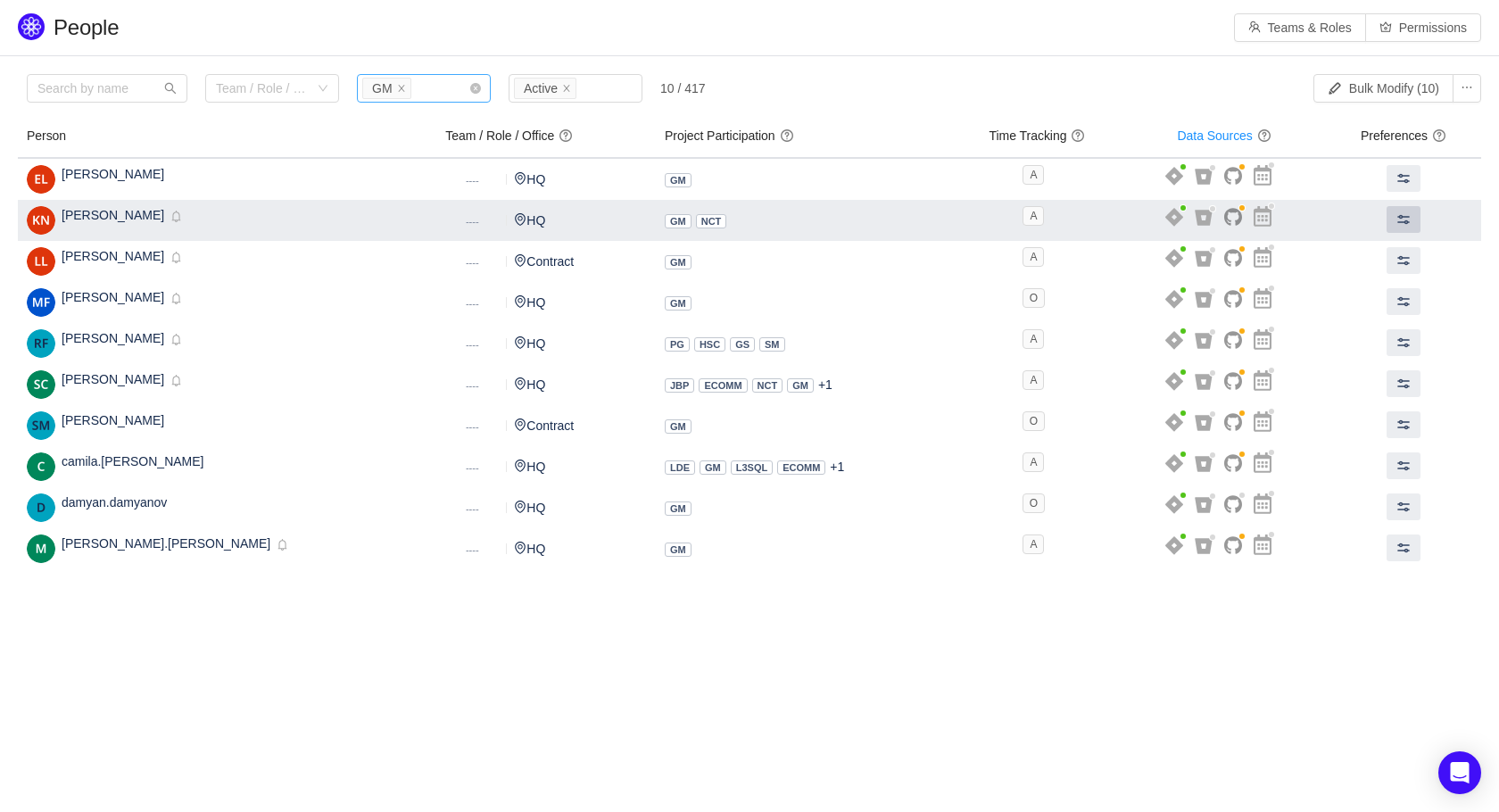
click at [1396, 212] on span at bounding box center [1402, 218] width 14 height 14
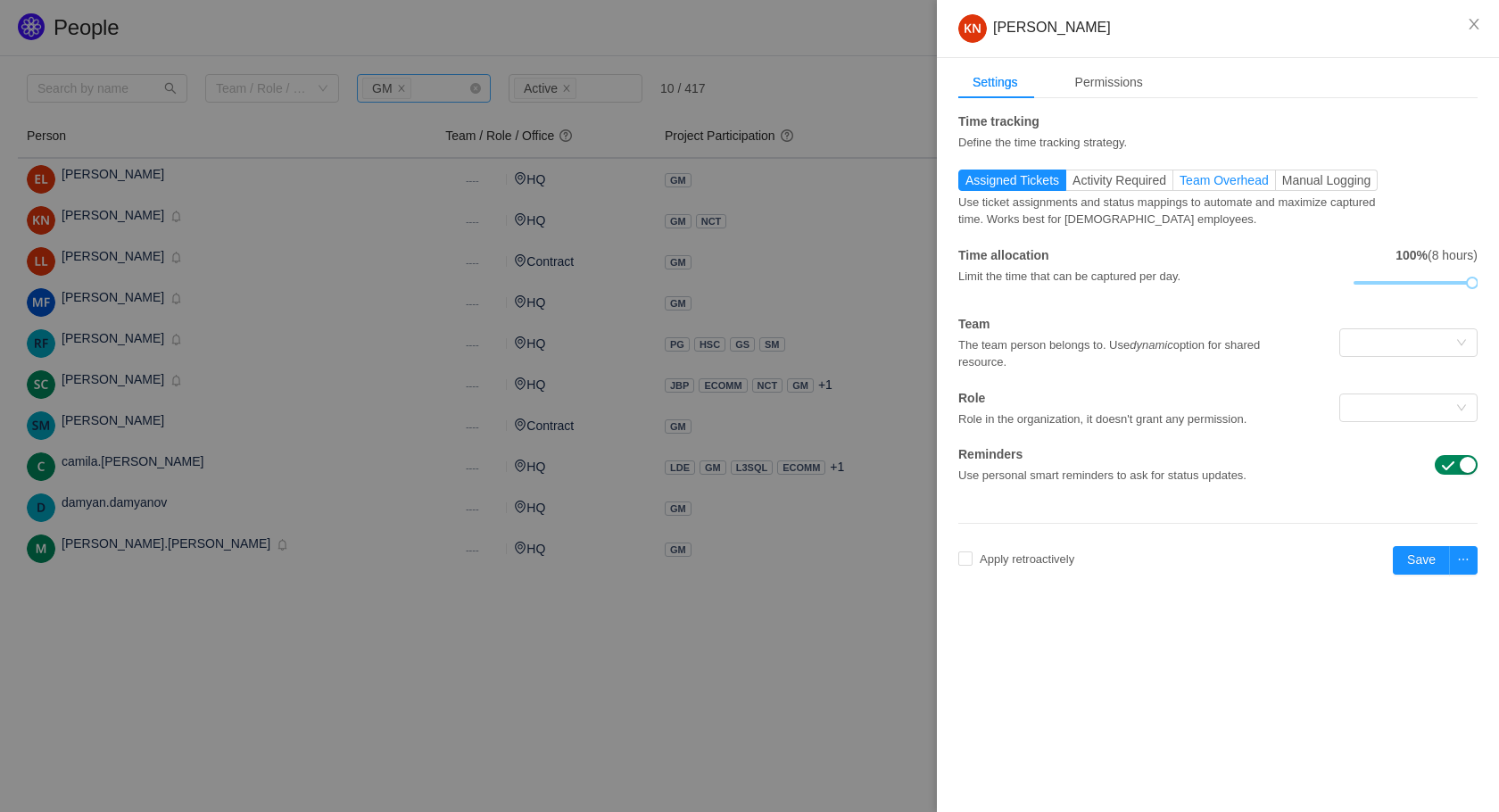
click at [1240, 189] on label "Team Overhead" at bounding box center [1224, 180] width 102 height 21
click at [1179, 184] on input "Team Overhead" at bounding box center [1179, 184] width 0 height 0
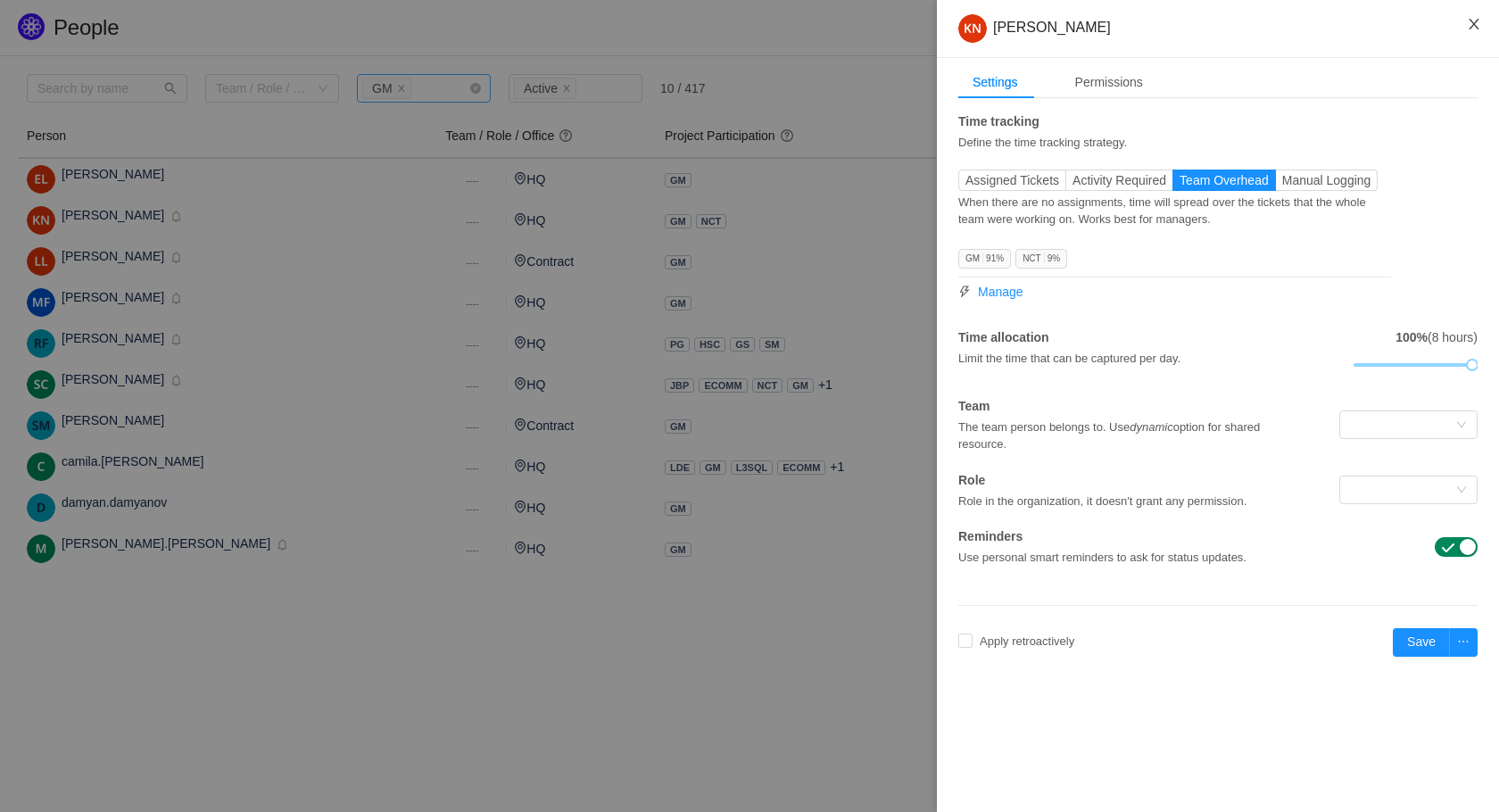
click at [1468, 28] on icon "icon: close" at bounding box center [1473, 23] width 14 height 14
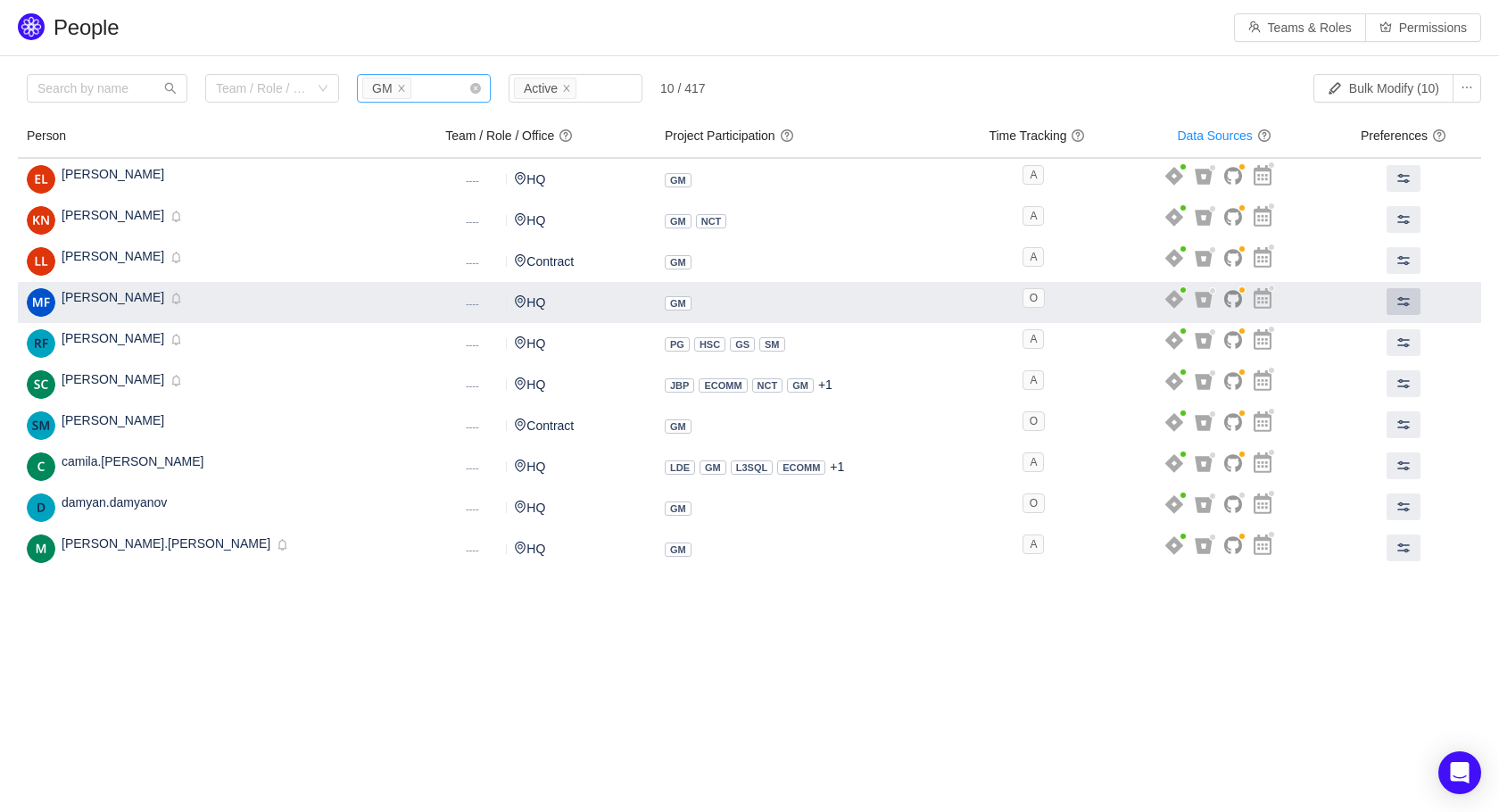
click at [1400, 295] on button at bounding box center [1403, 301] width 34 height 27
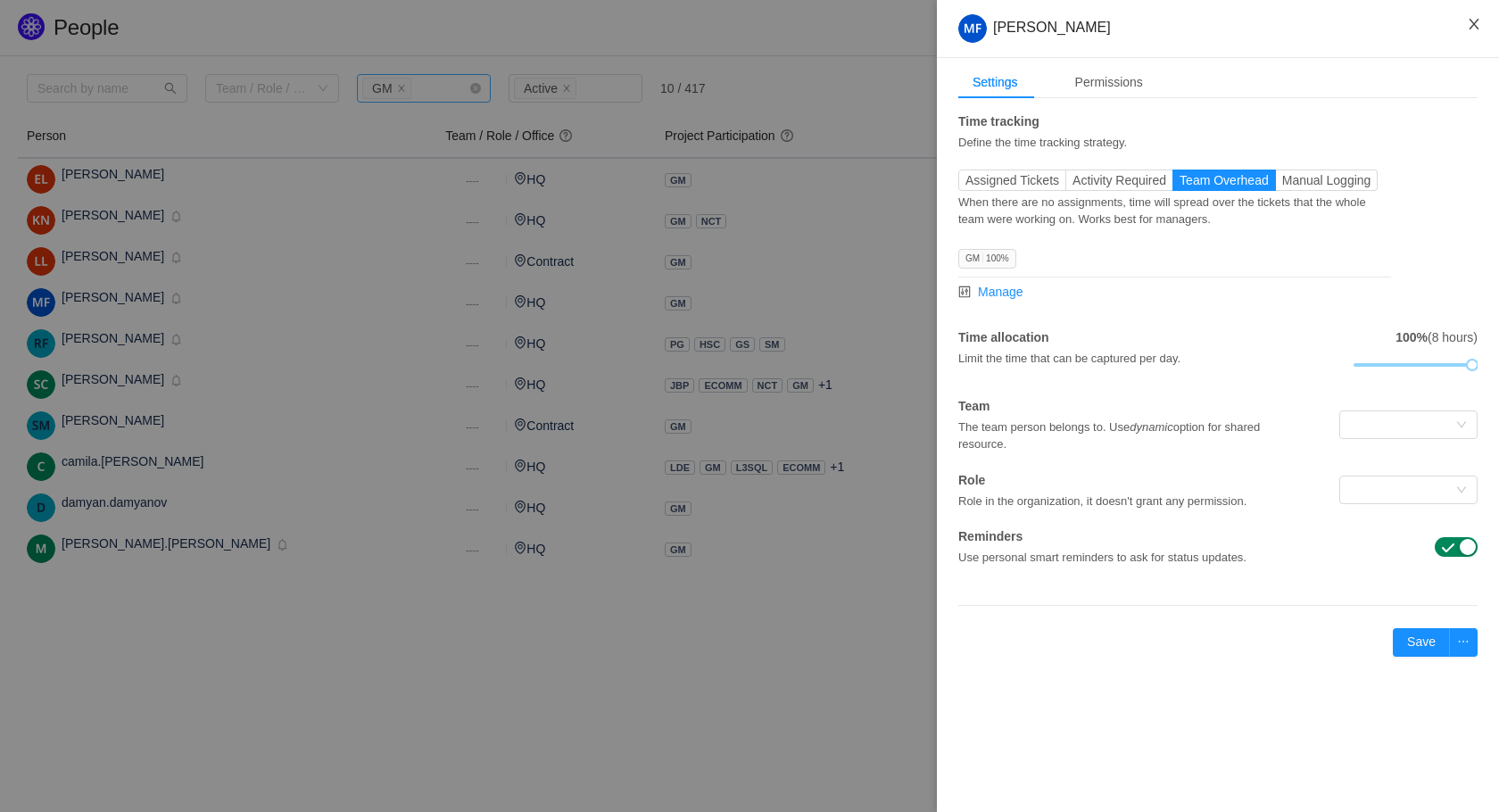
click at [1471, 29] on icon "icon: close" at bounding box center [1473, 23] width 14 height 14
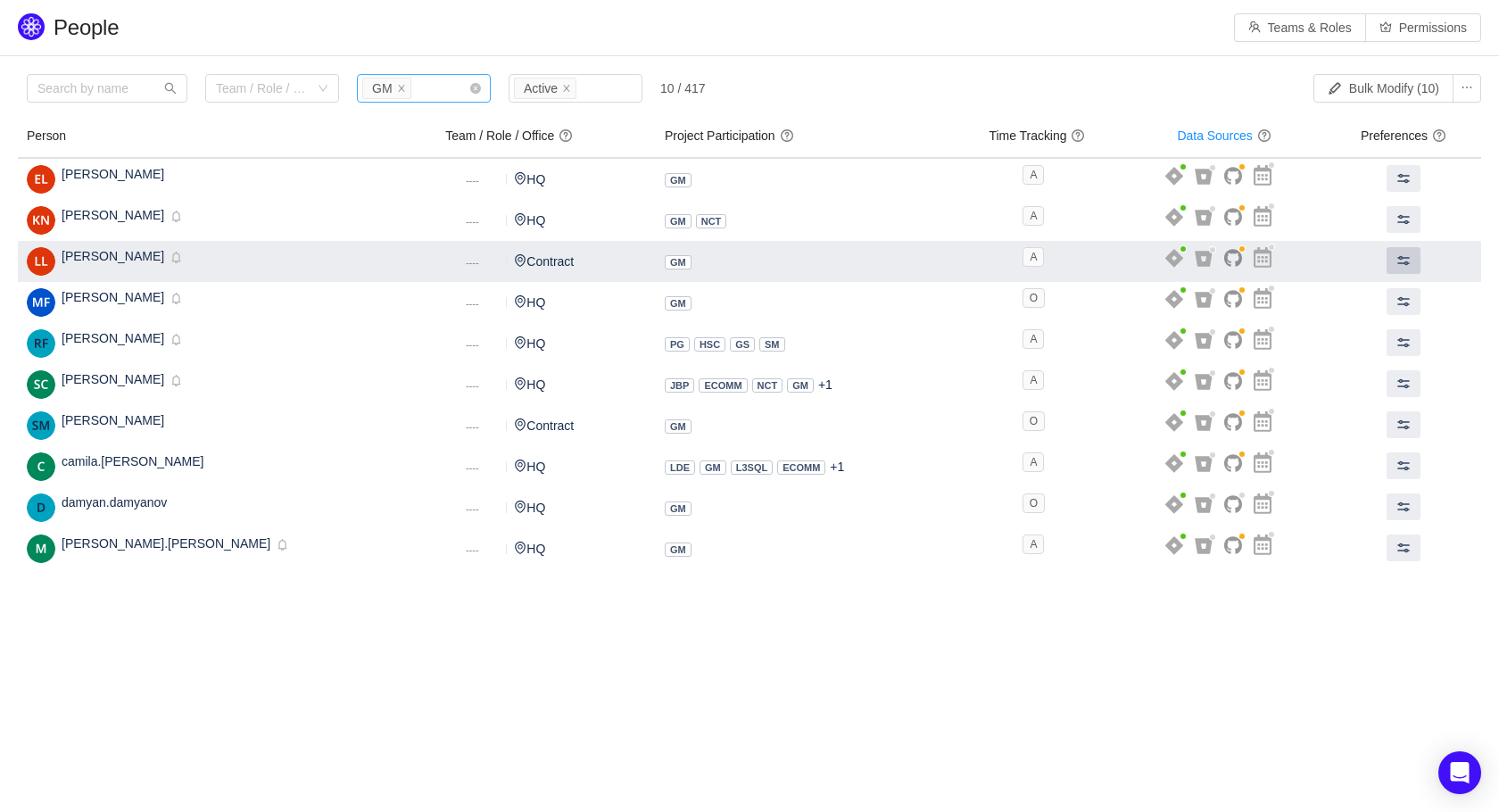
click at [1401, 263] on button at bounding box center [1403, 260] width 34 height 27
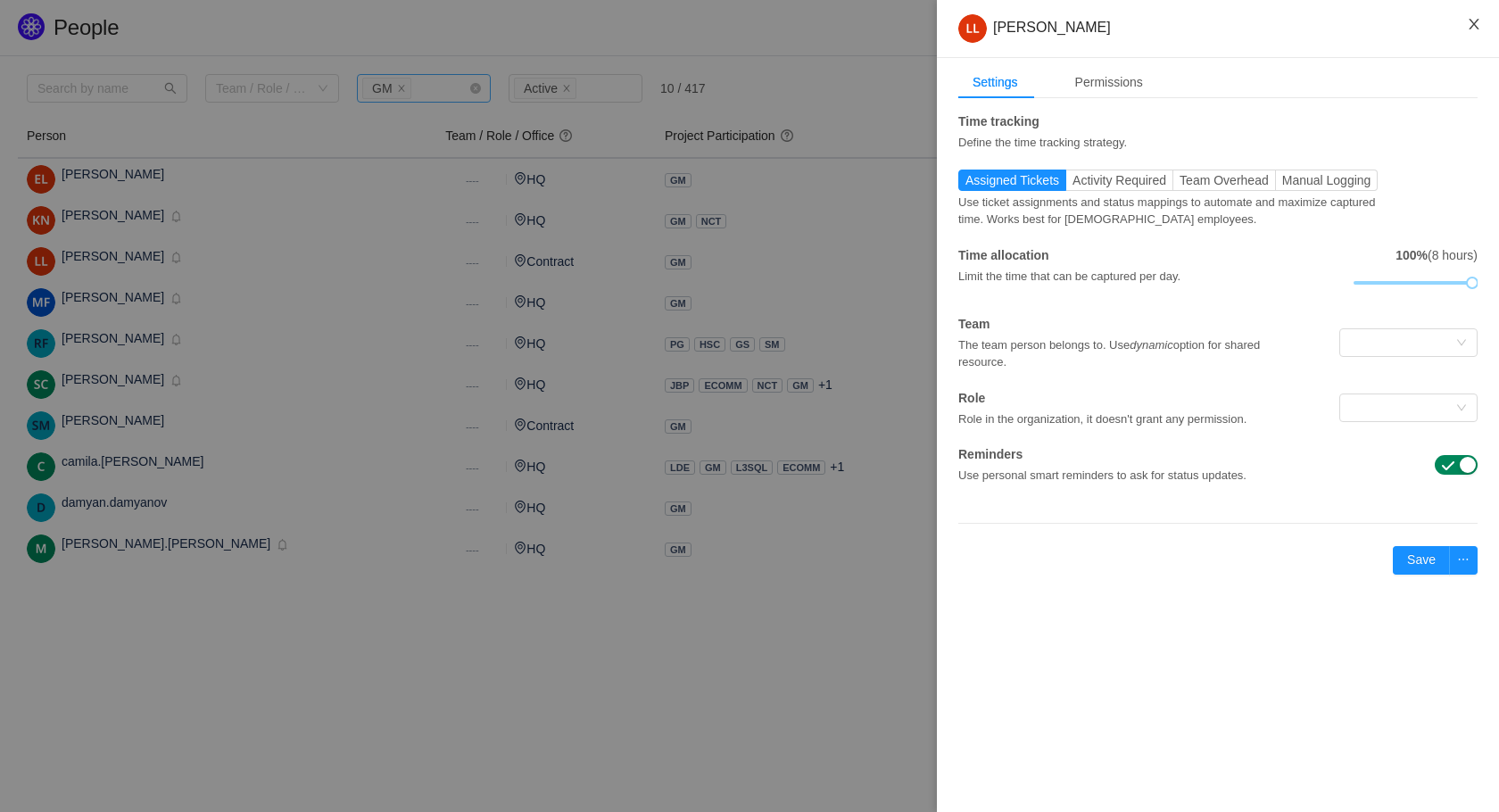
click at [1485, 19] on button "Close" at bounding box center [1474, 25] width 50 height 50
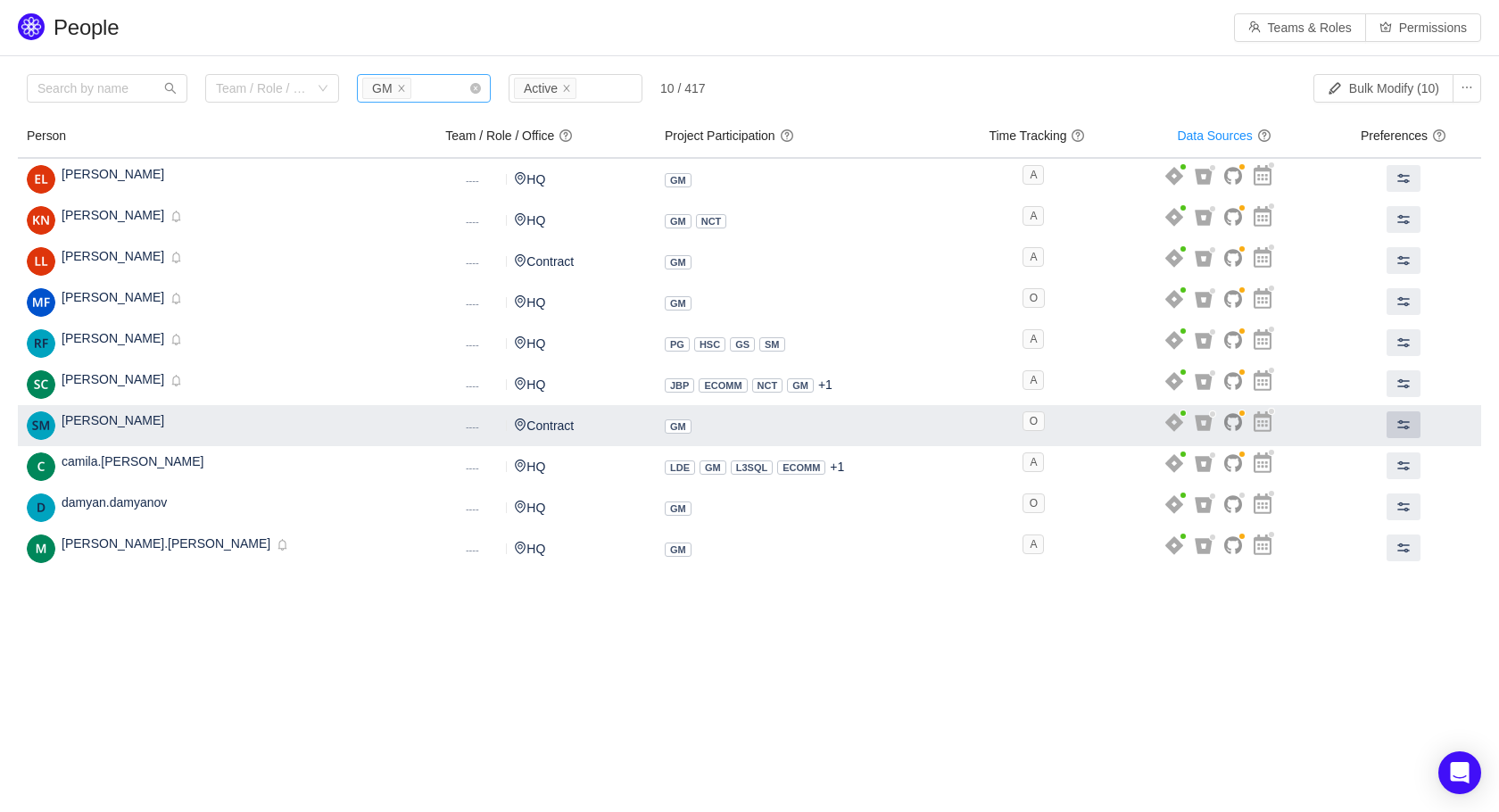
click at [1392, 433] on button at bounding box center [1403, 424] width 34 height 27
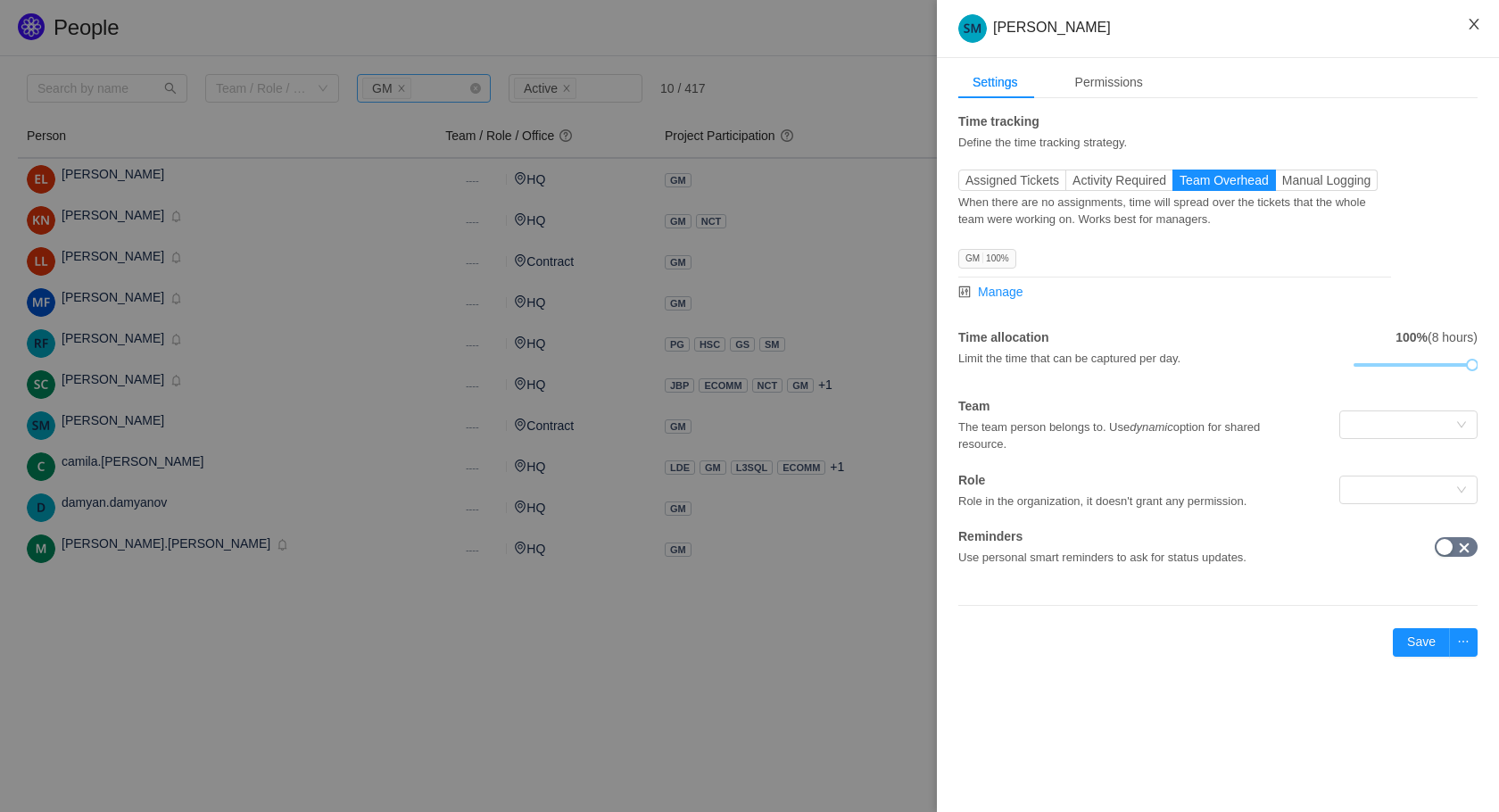
click at [1482, 14] on button "Close" at bounding box center [1474, 25] width 50 height 50
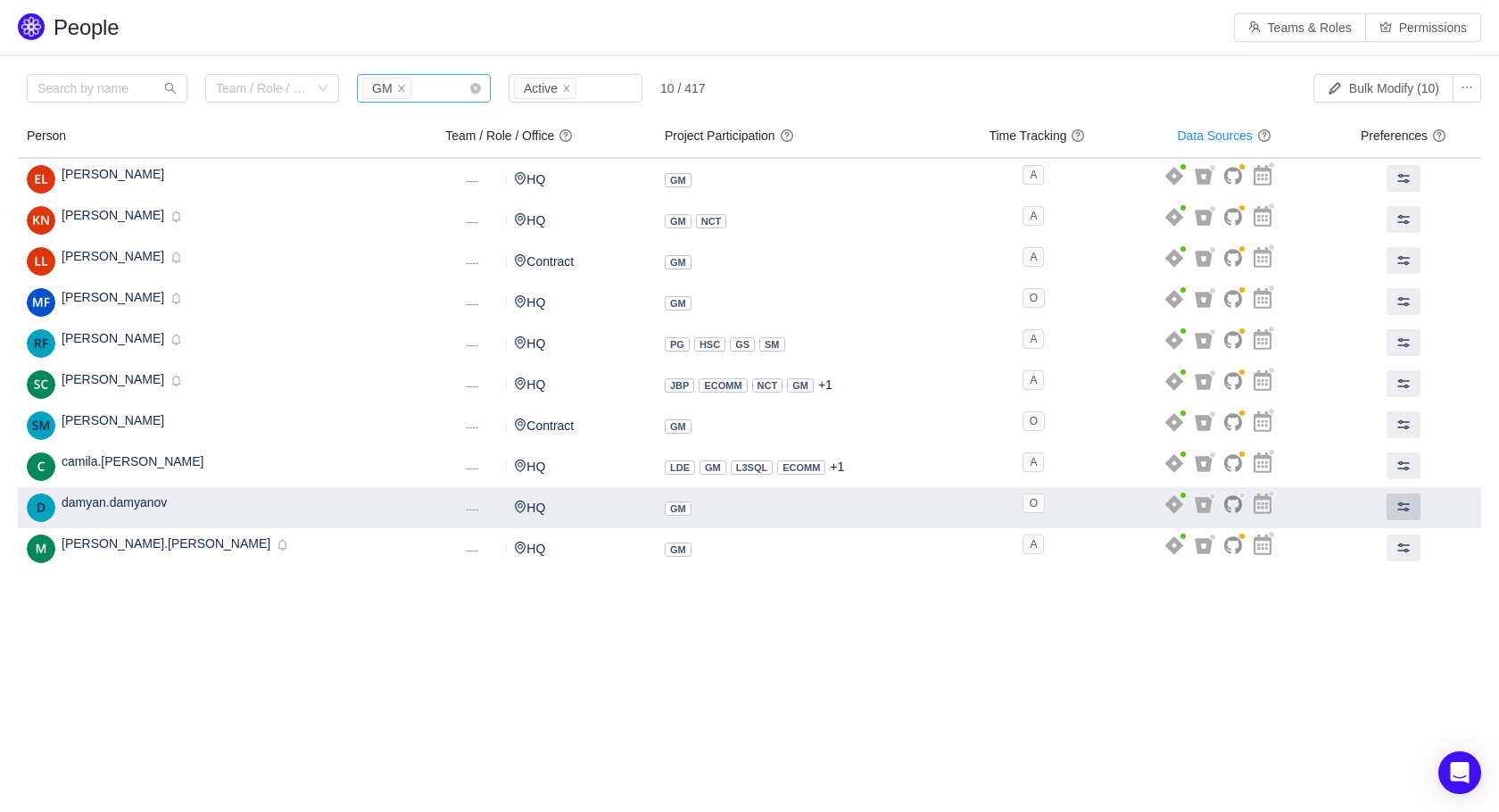
click at [1396, 516] on button at bounding box center [1403, 506] width 34 height 27
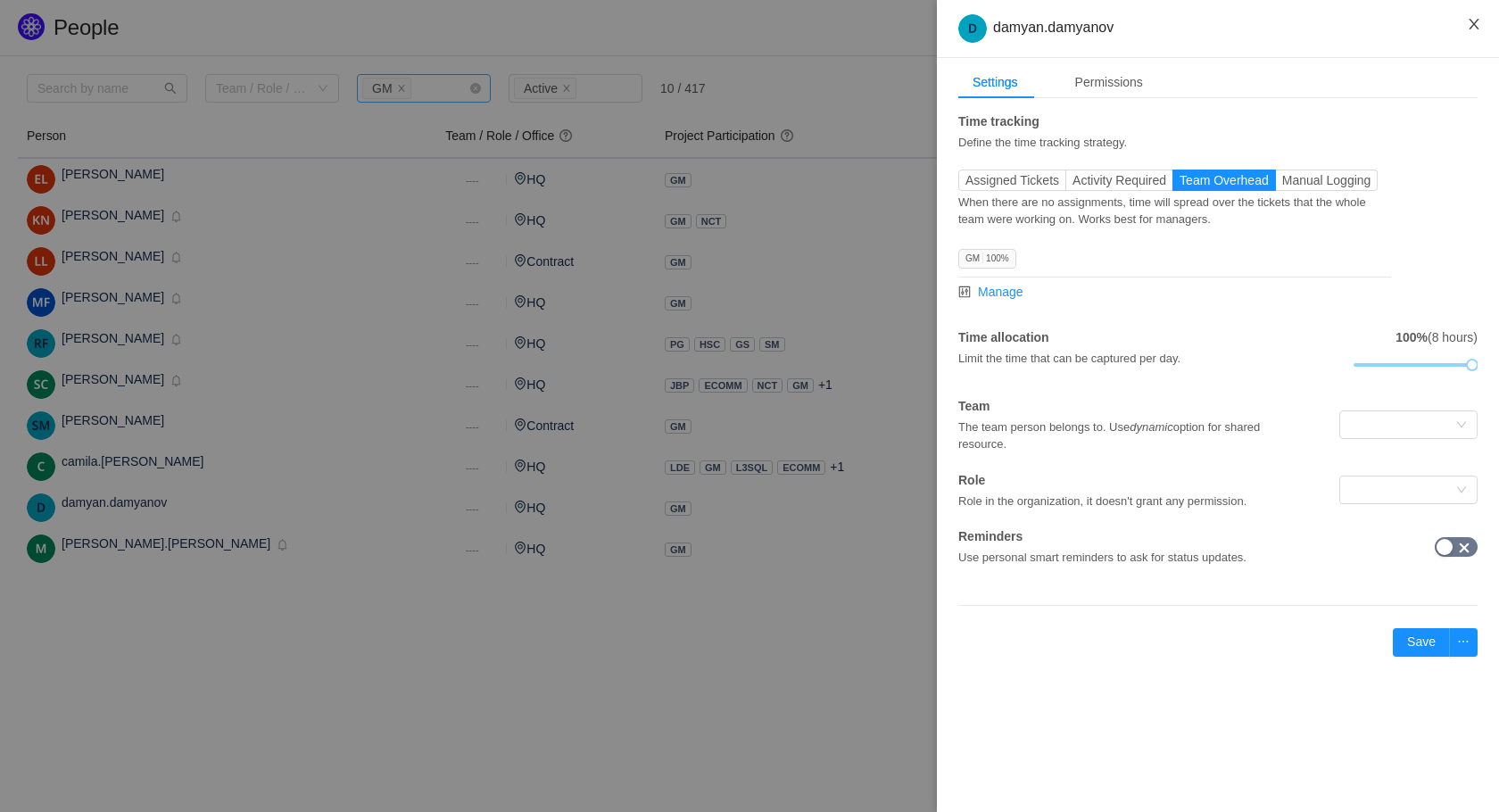
click at [1471, 14] on button "Close" at bounding box center [1474, 25] width 50 height 50
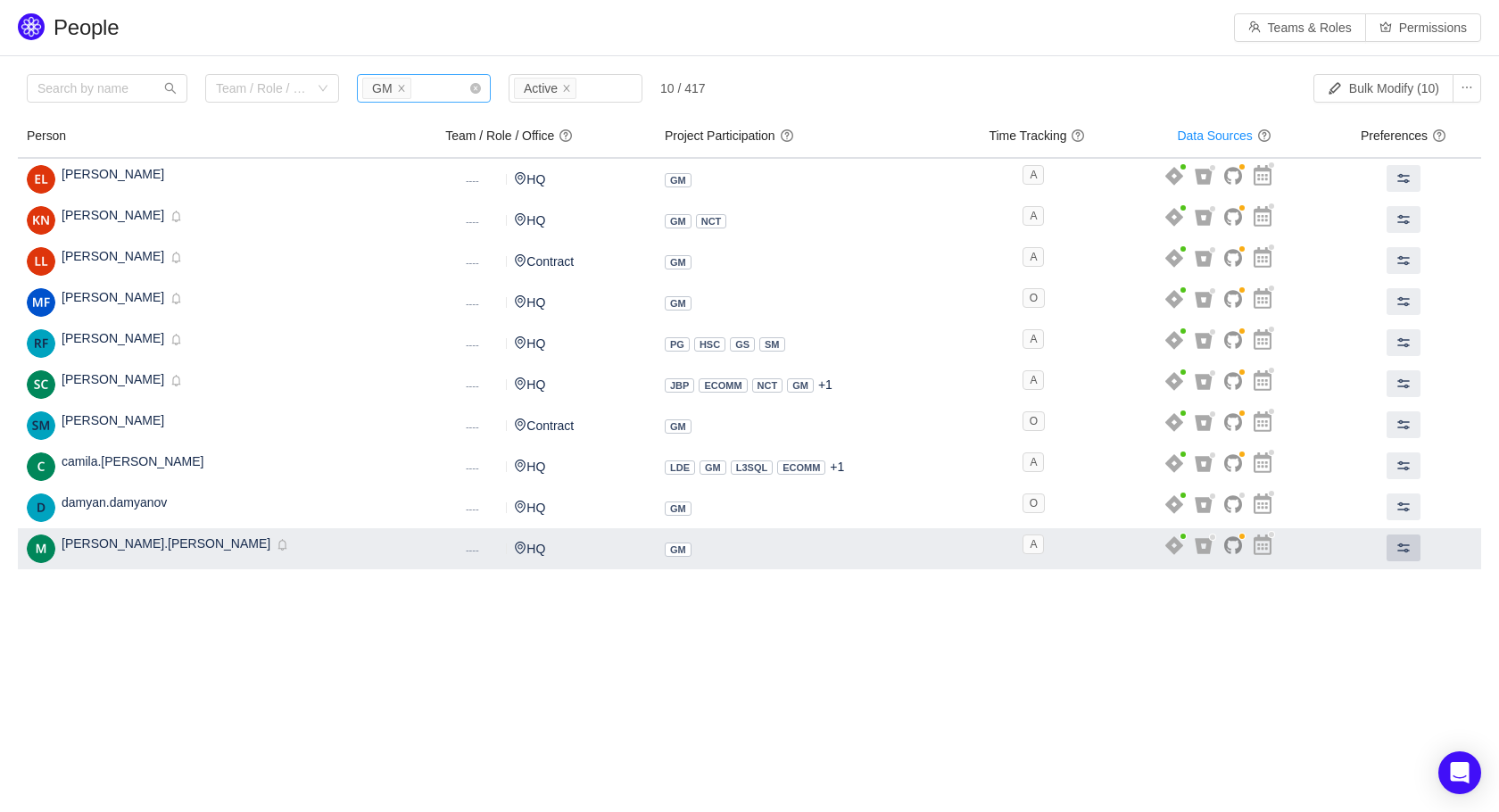
click at [1404, 547] on button at bounding box center [1403, 547] width 34 height 27
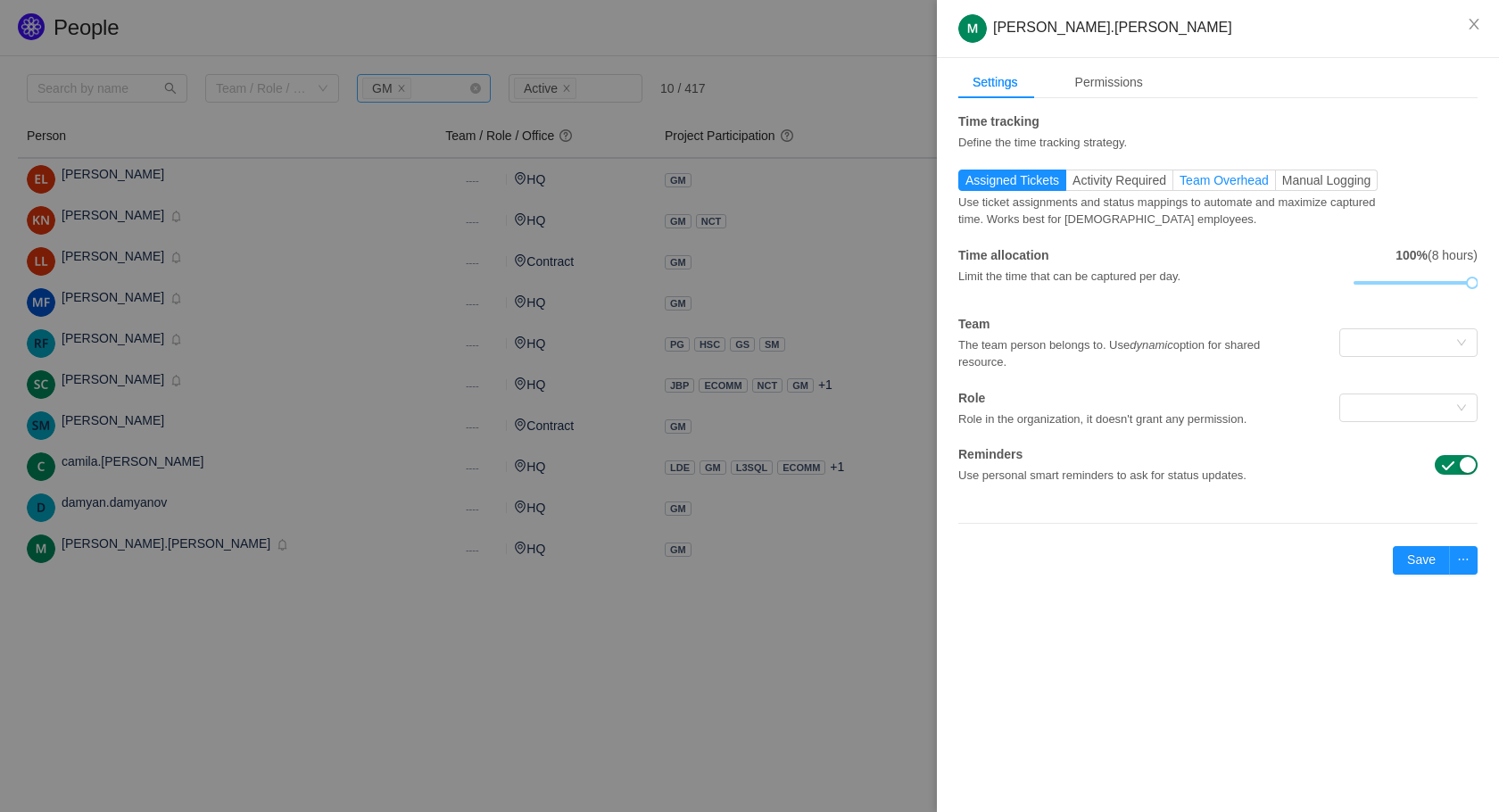
click at [1219, 170] on label "Team Overhead" at bounding box center [1224, 180] width 102 height 21
click at [1179, 184] on input "Team Overhead" at bounding box center [1179, 184] width 0 height 0
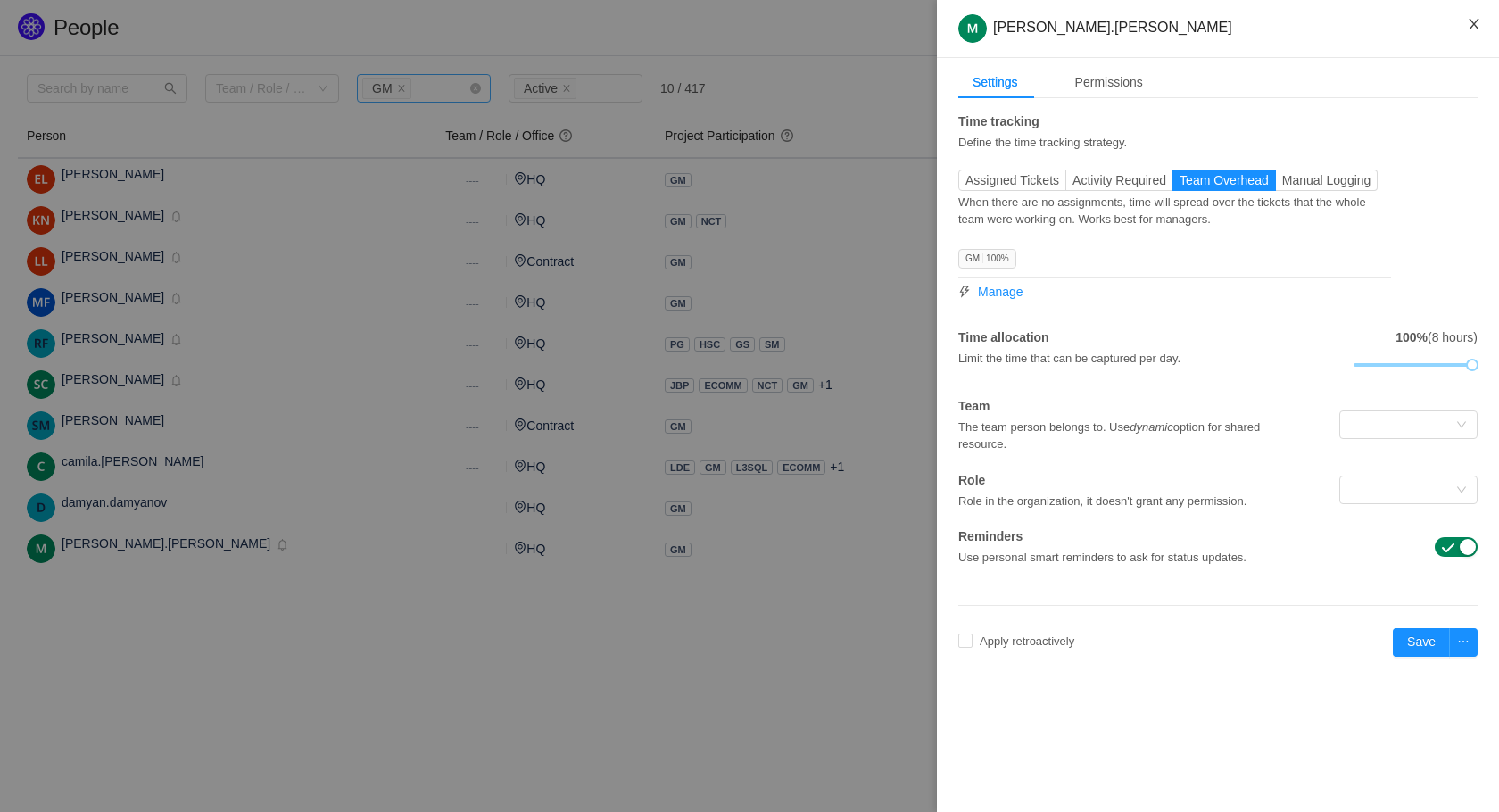
click at [1473, 24] on icon "icon: close" at bounding box center [1473, 24] width 10 height 11
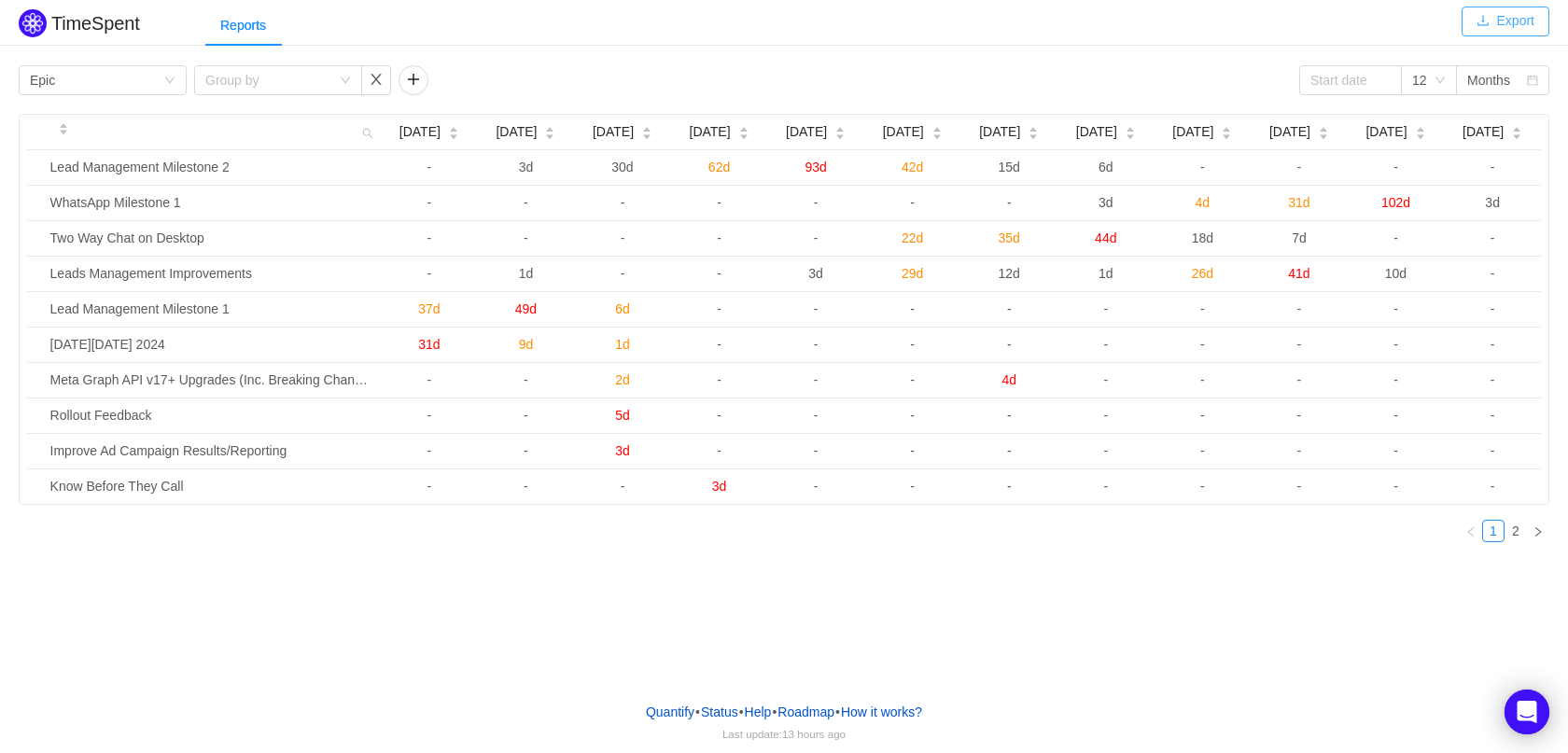
click at [1503, 26] on button "Export" at bounding box center [1504, 21] width 88 height 30
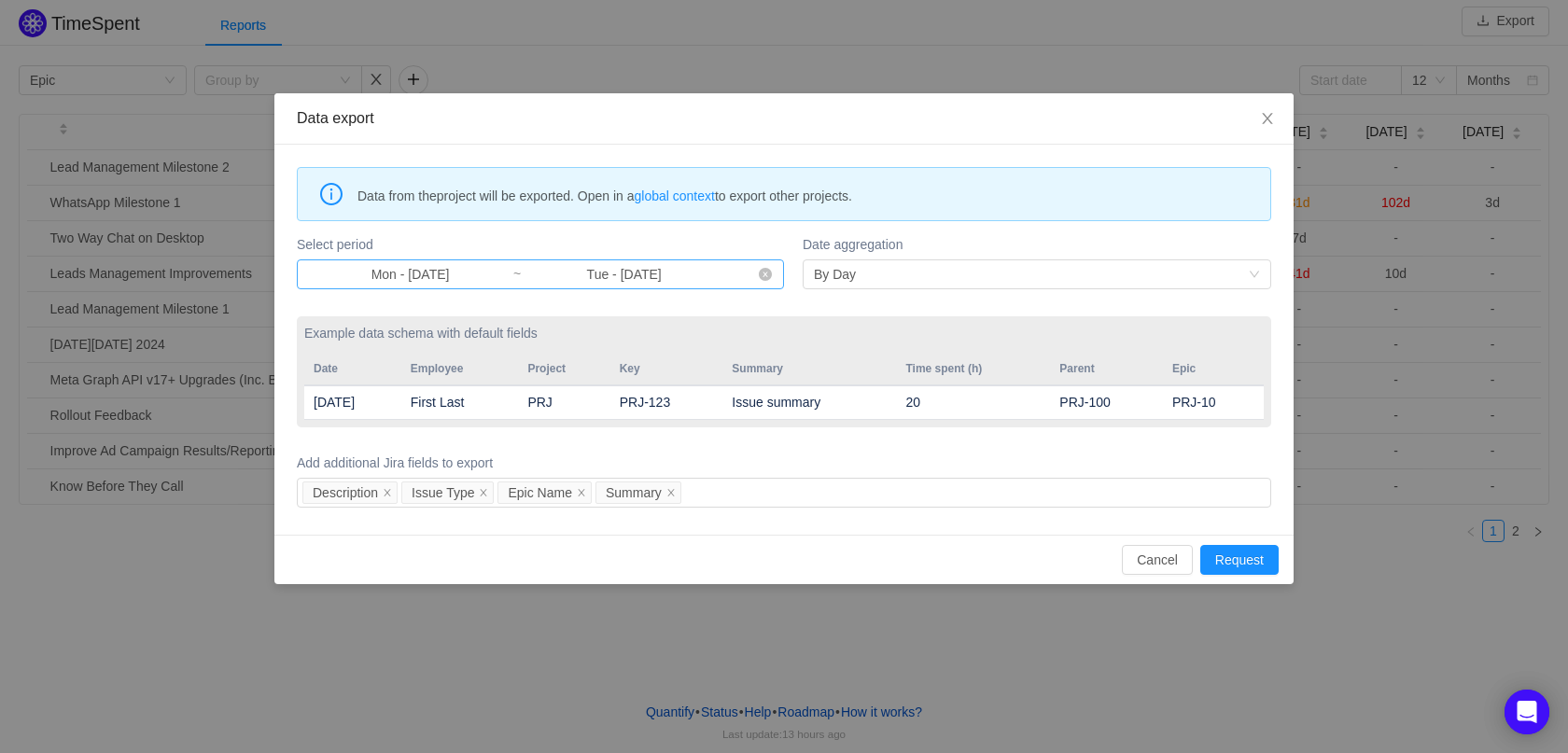
click at [474, 282] on input "Mon - [DATE]" at bounding box center [410, 274] width 204 height 20
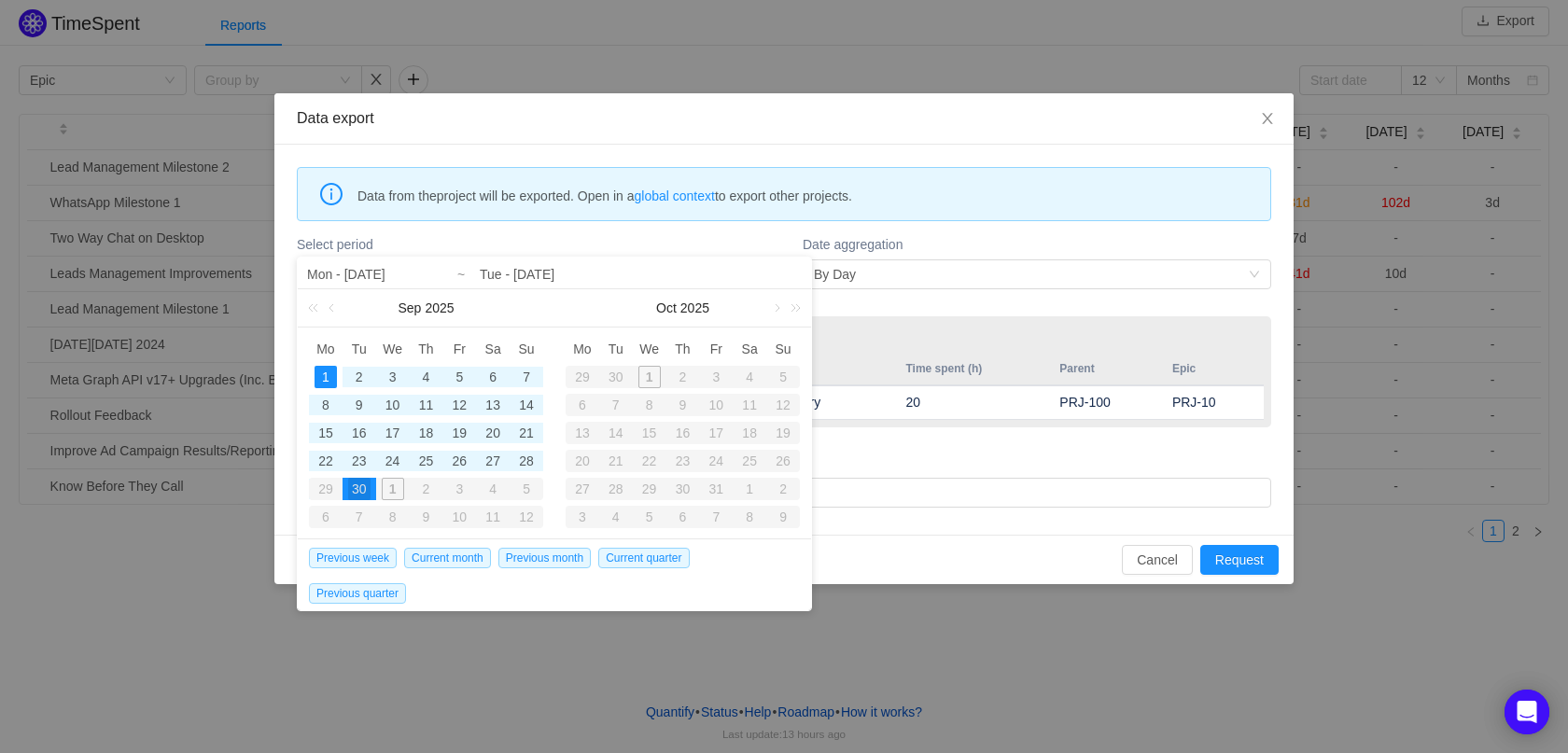
click at [341, 309] on div "[DATE]" at bounding box center [426, 308] width 257 height 38
click at [334, 310] on link at bounding box center [333, 308] width 16 height 38
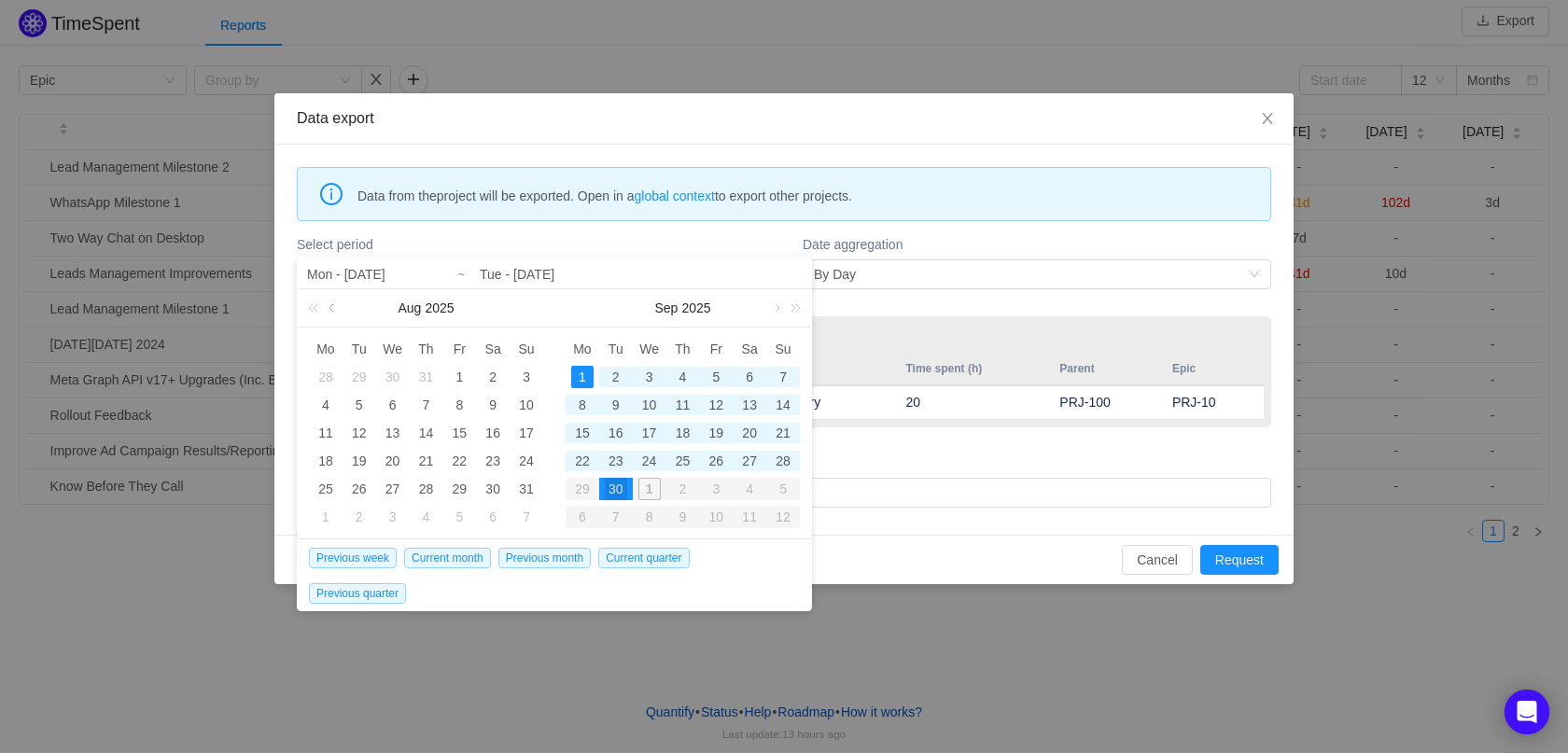
click at [334, 310] on link at bounding box center [333, 308] width 16 height 38
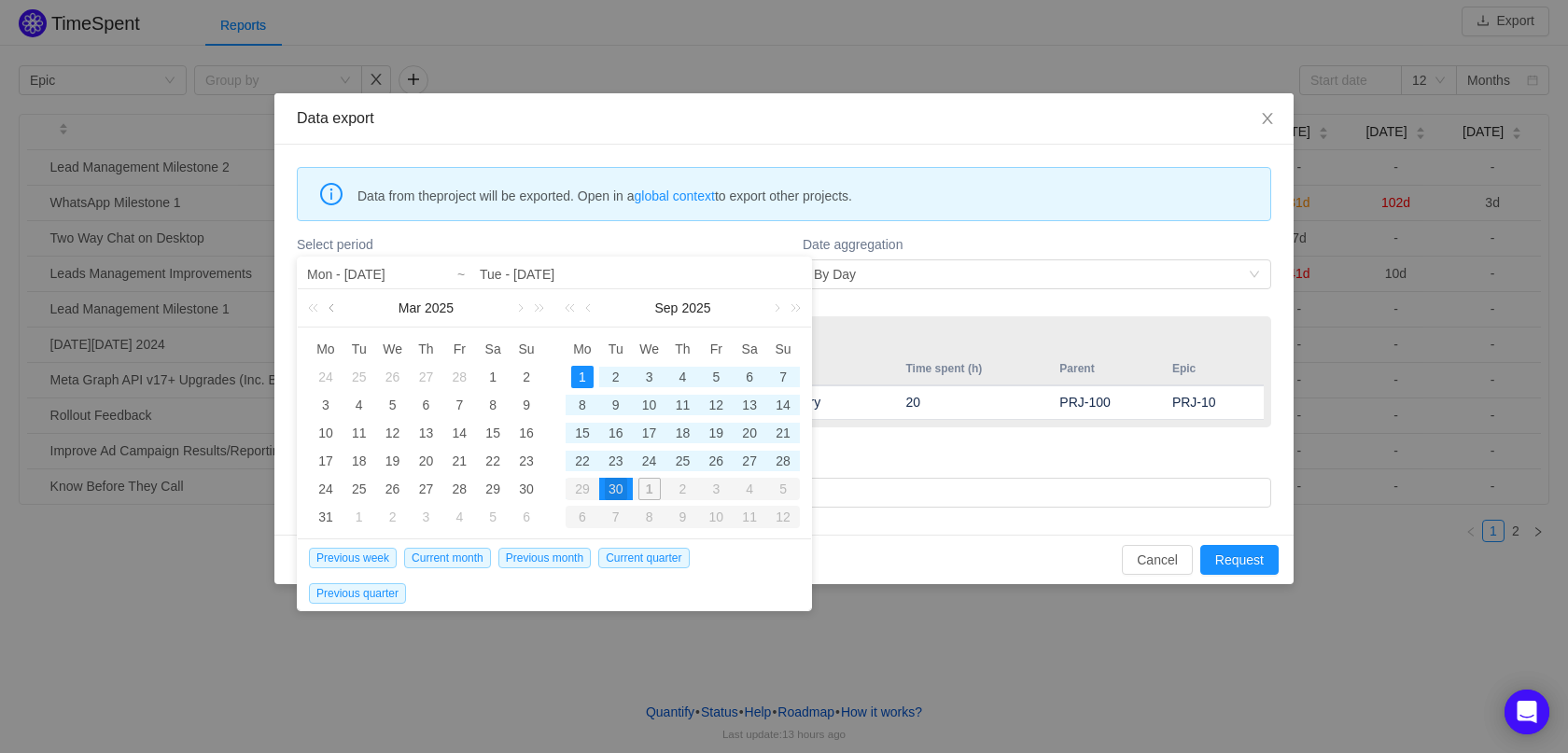
click at [334, 310] on link at bounding box center [333, 308] width 16 height 38
click at [324, 434] on div "11" at bounding box center [325, 432] width 22 height 22
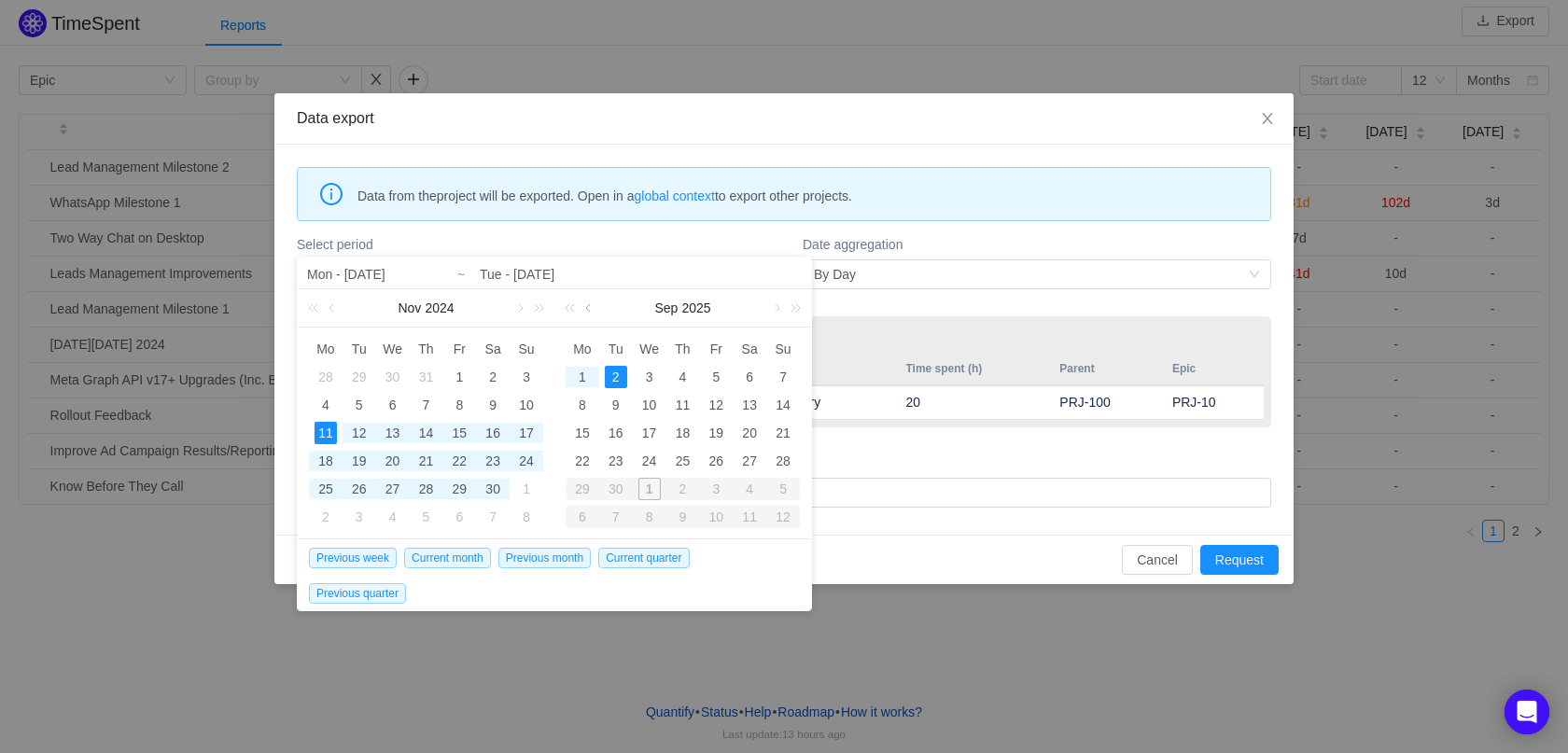
click at [592, 315] on link at bounding box center [589, 308] width 16 height 38
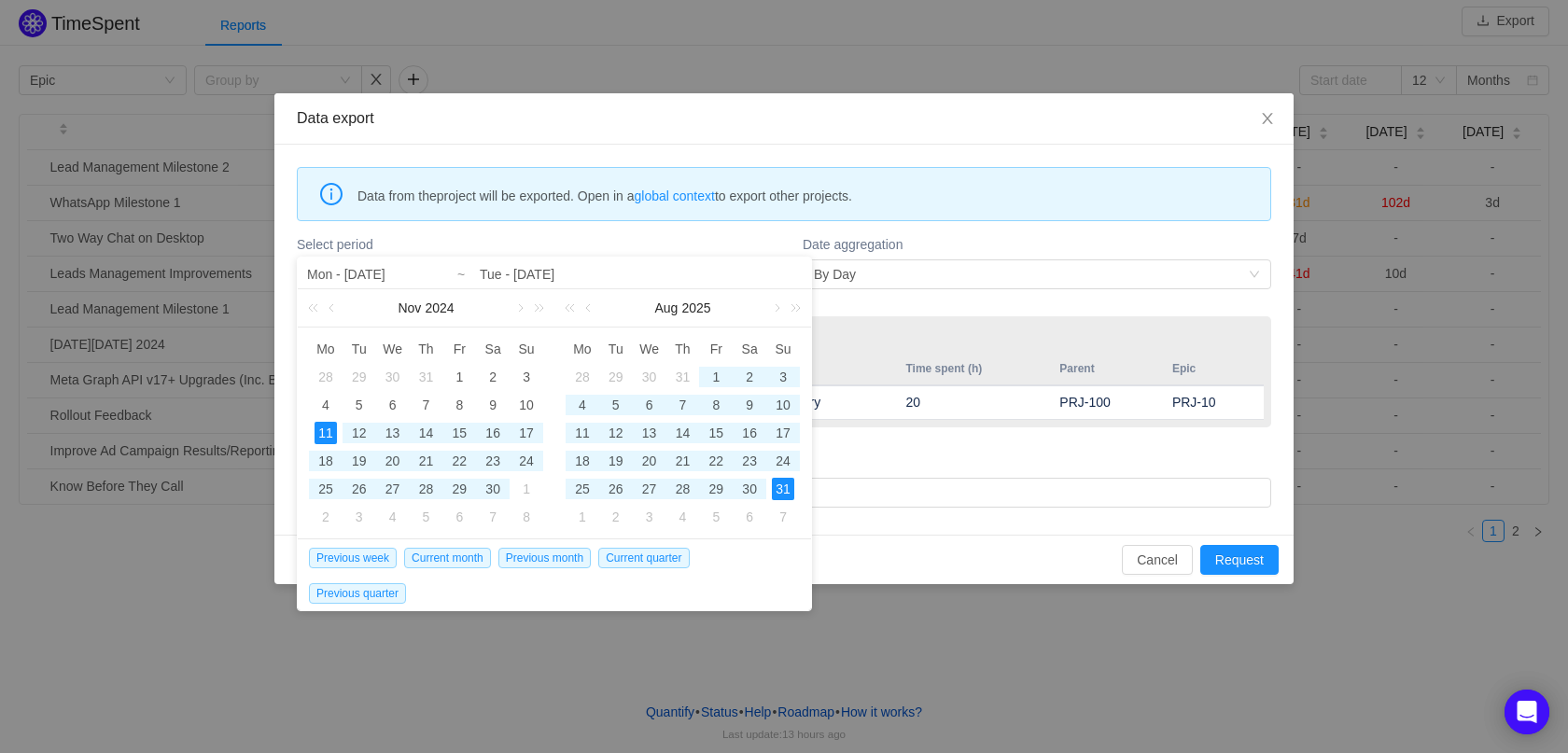
click at [790, 496] on div "31" at bounding box center [782, 488] width 22 height 22
type input "Mon - [DATE]"
type input "Sun - [DATE]"
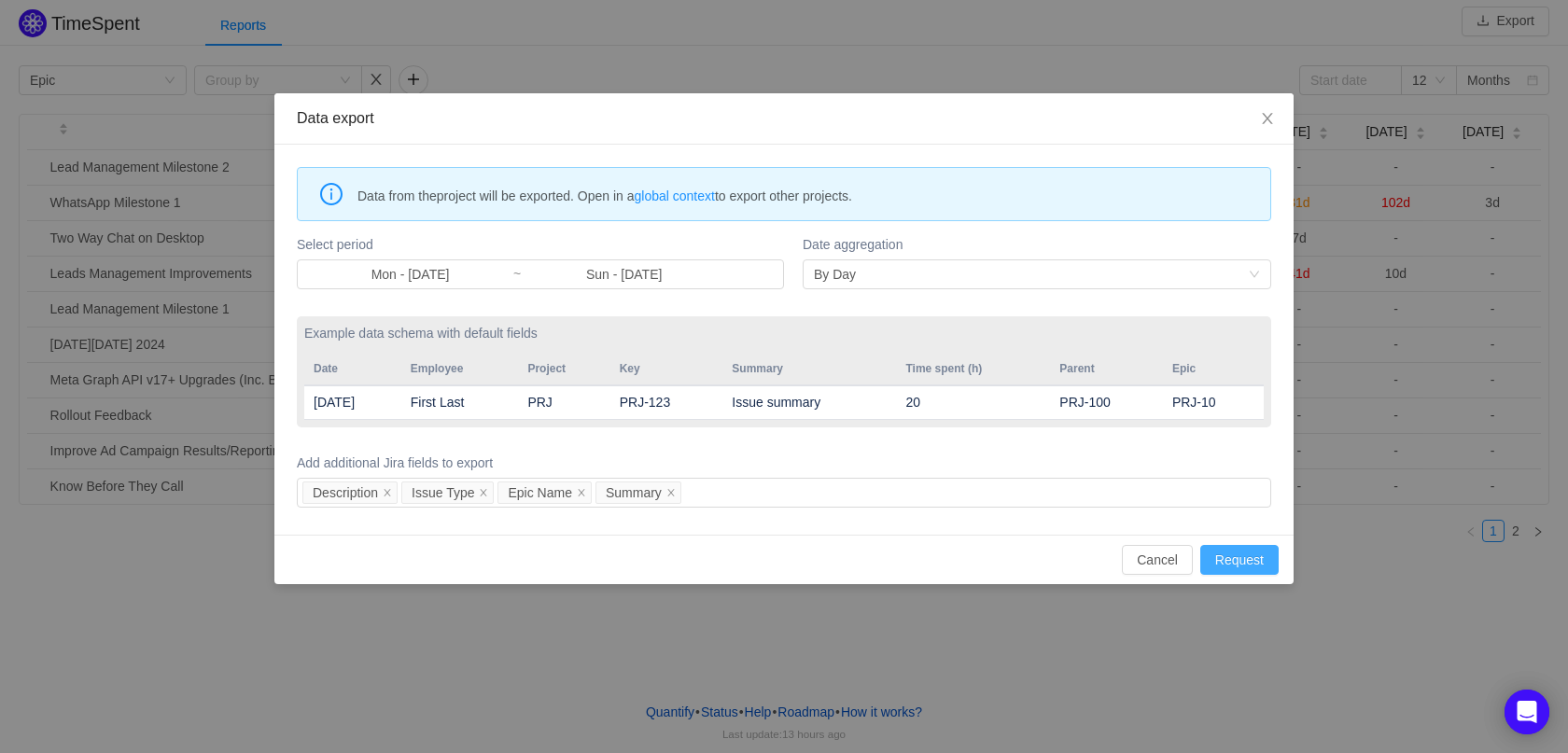
click at [1246, 555] on button "Request" at bounding box center [1238, 559] width 78 height 30
